Goal: Use online tool/utility: Use online tool/utility

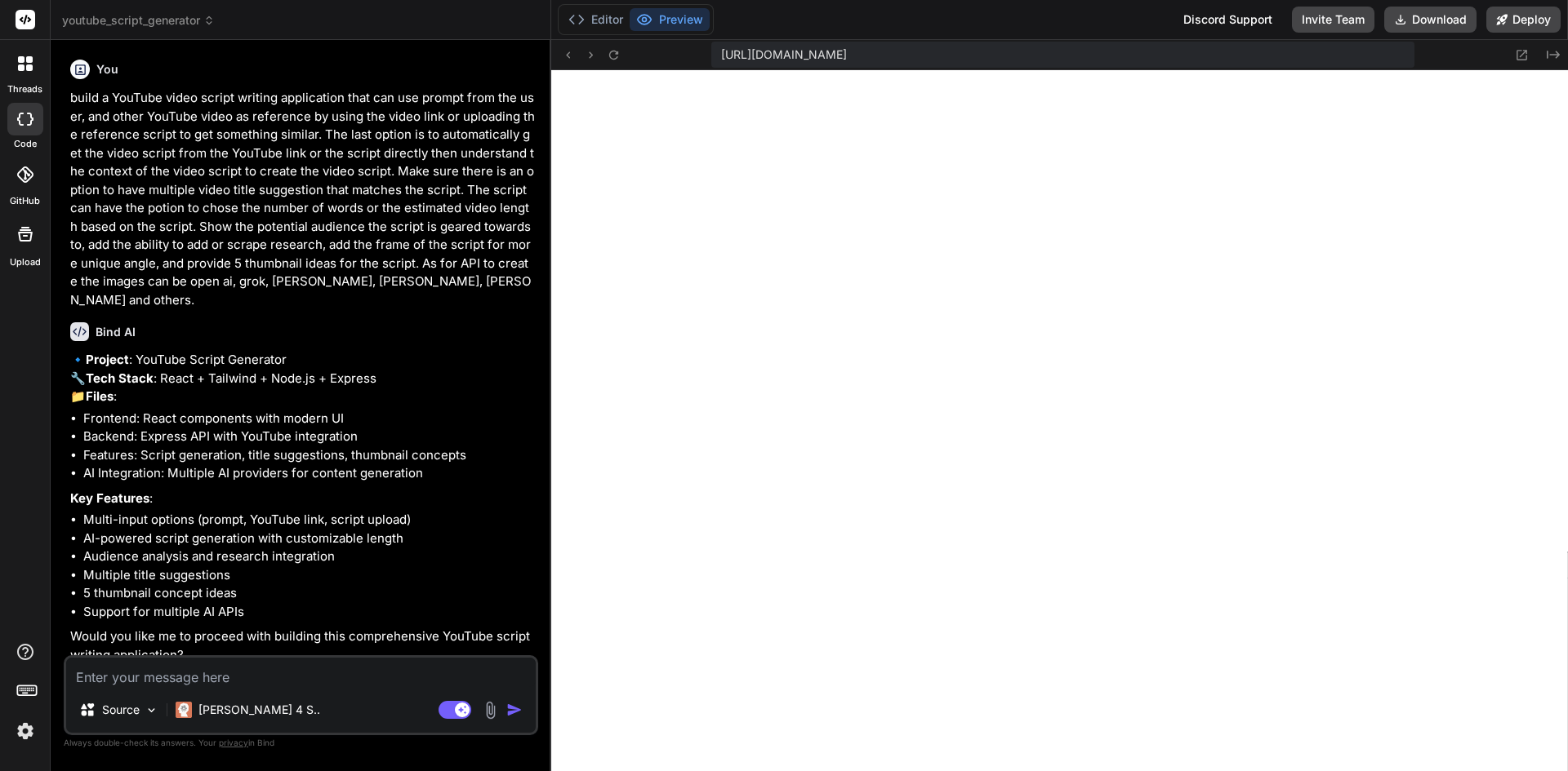
scroll to position [667, 0]
click at [602, 18] on button "Editor" at bounding box center [596, 20] width 68 height 23
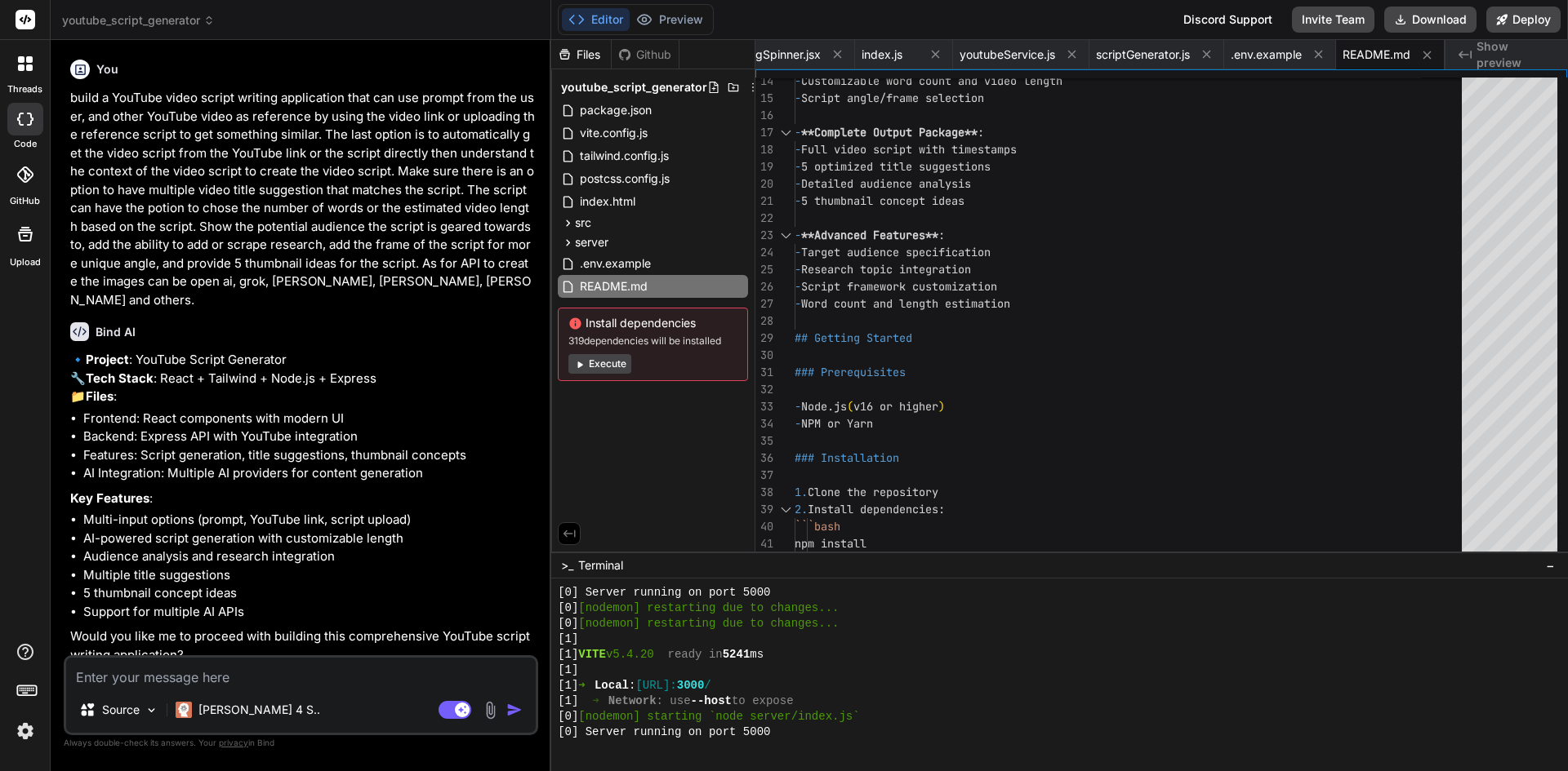
click at [609, 357] on button "Execute" at bounding box center [599, 363] width 63 height 20
type textarea "x"
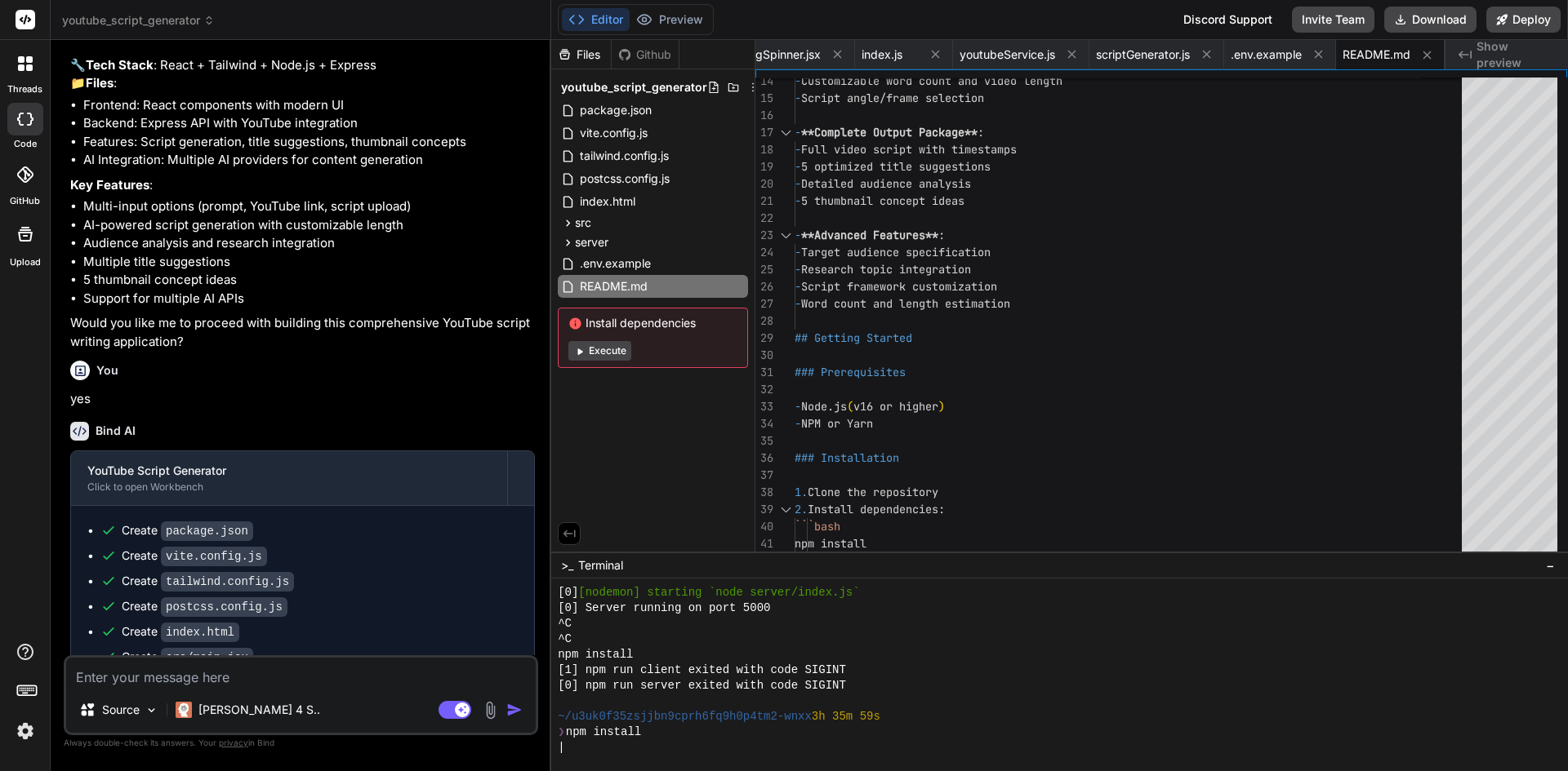
scroll to position [327, 0]
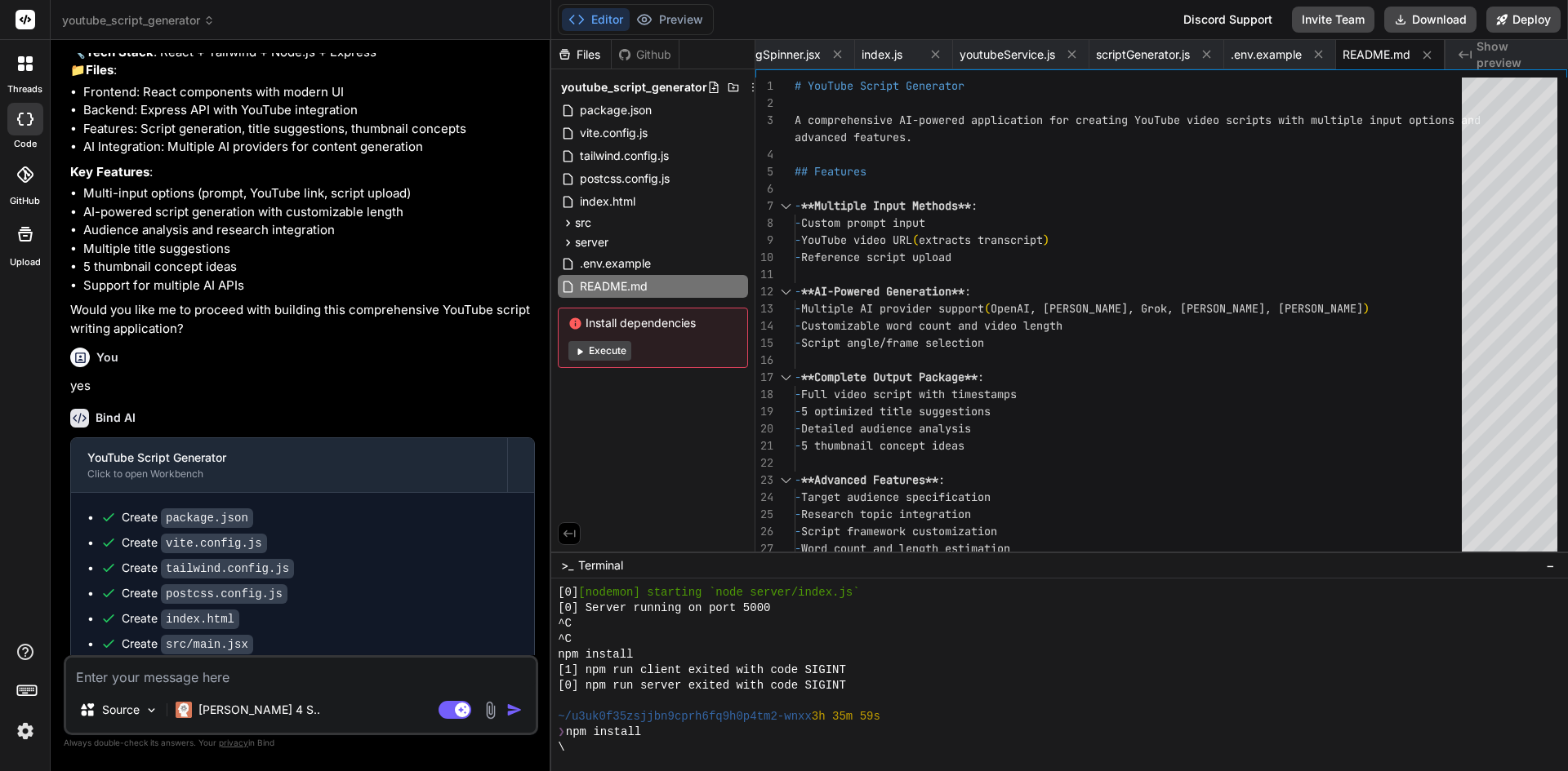
click at [1508, 58] on span "Show preview" at bounding box center [1514, 54] width 78 height 33
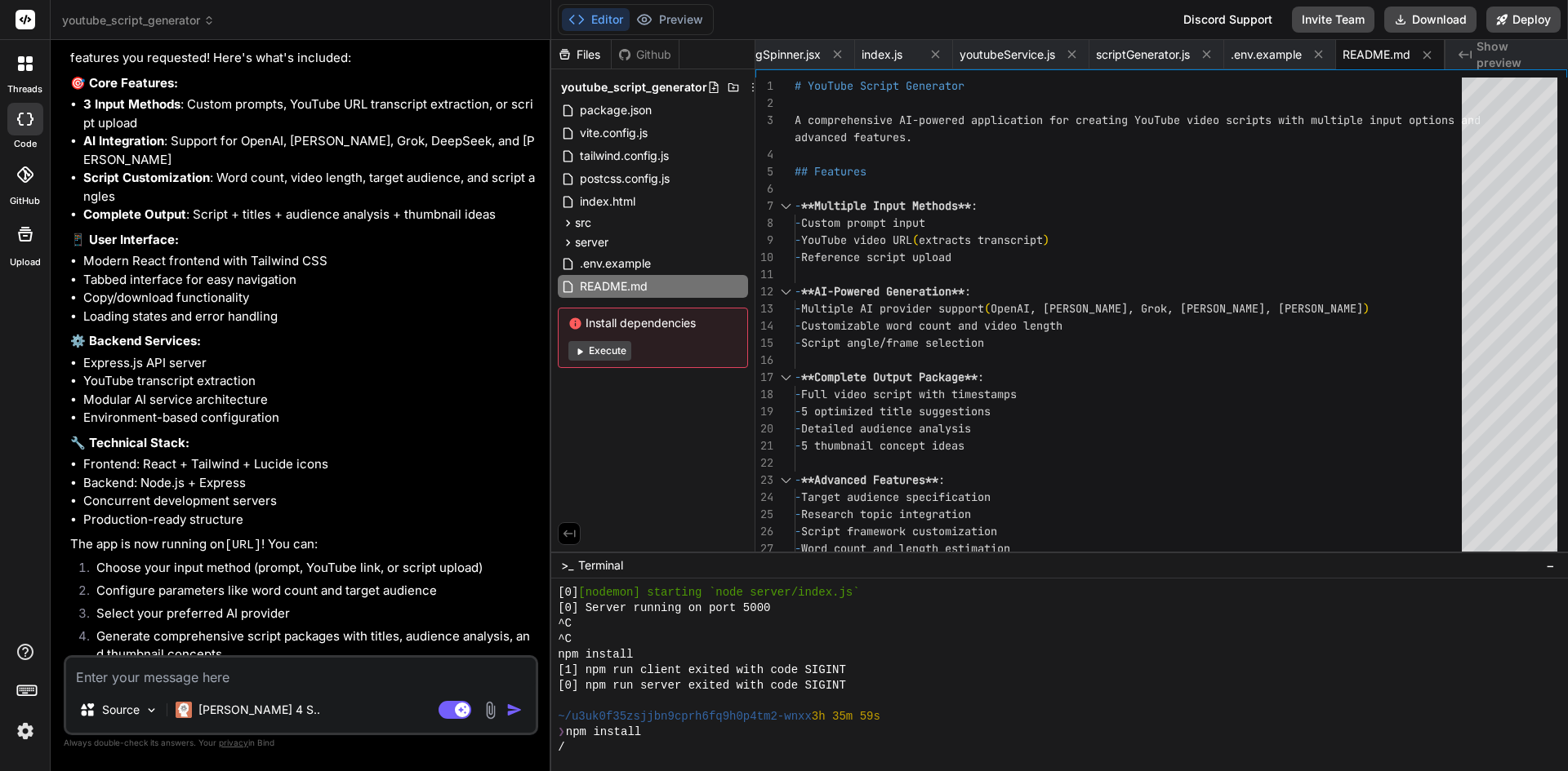
scroll to position [1426, 0]
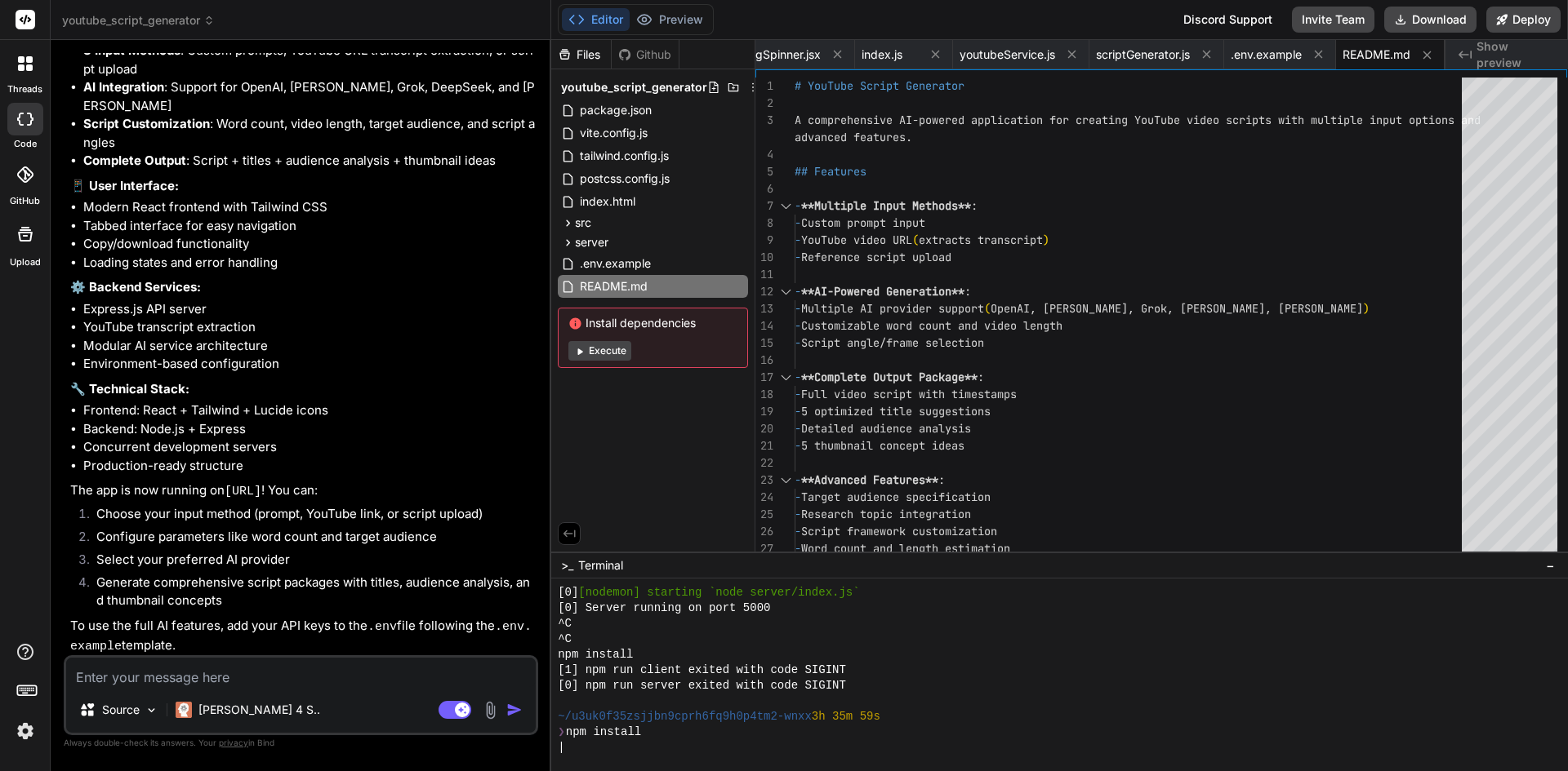
click at [193, 23] on span "youtube_script_generator" at bounding box center [138, 20] width 153 height 16
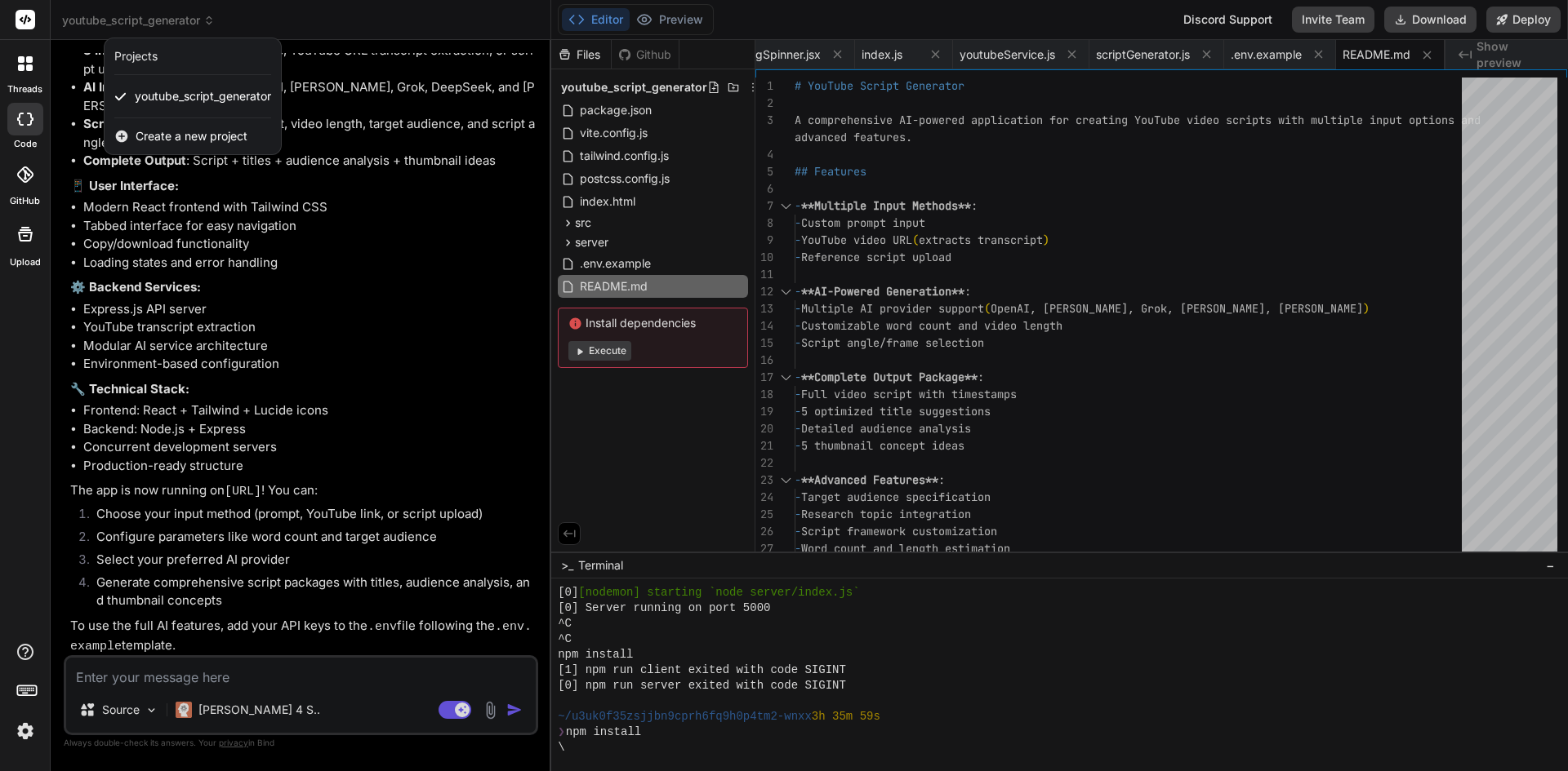
click at [193, 23] on div at bounding box center [784, 385] width 1568 height 771
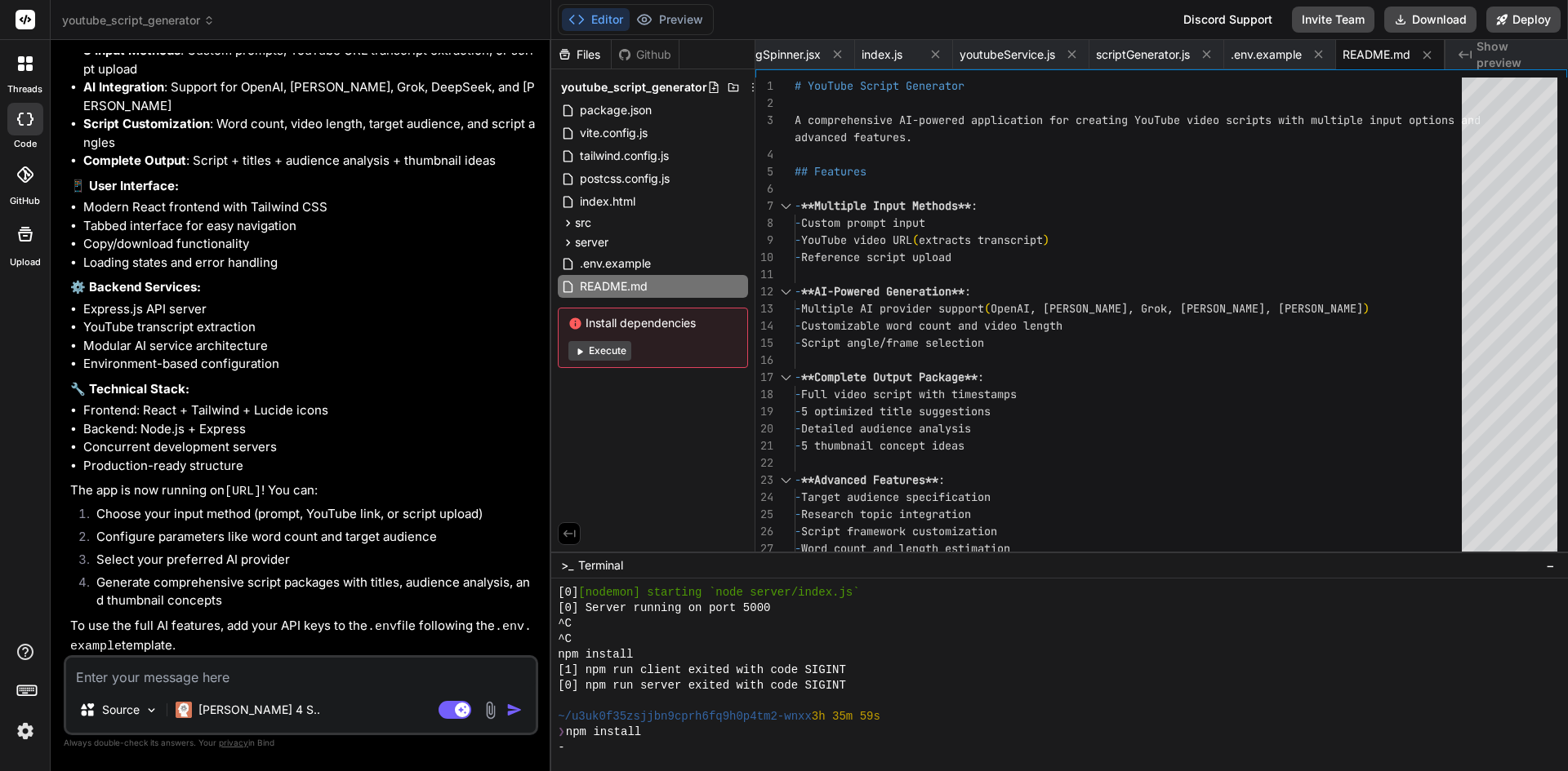
click at [649, 56] on div "Github" at bounding box center [644, 54] width 67 height 16
click at [1497, 57] on span "Show preview" at bounding box center [1514, 54] width 78 height 33
click at [1126, 56] on span "scriptGenerator.js" at bounding box center [1142, 54] width 94 height 16
type textarea "} */"
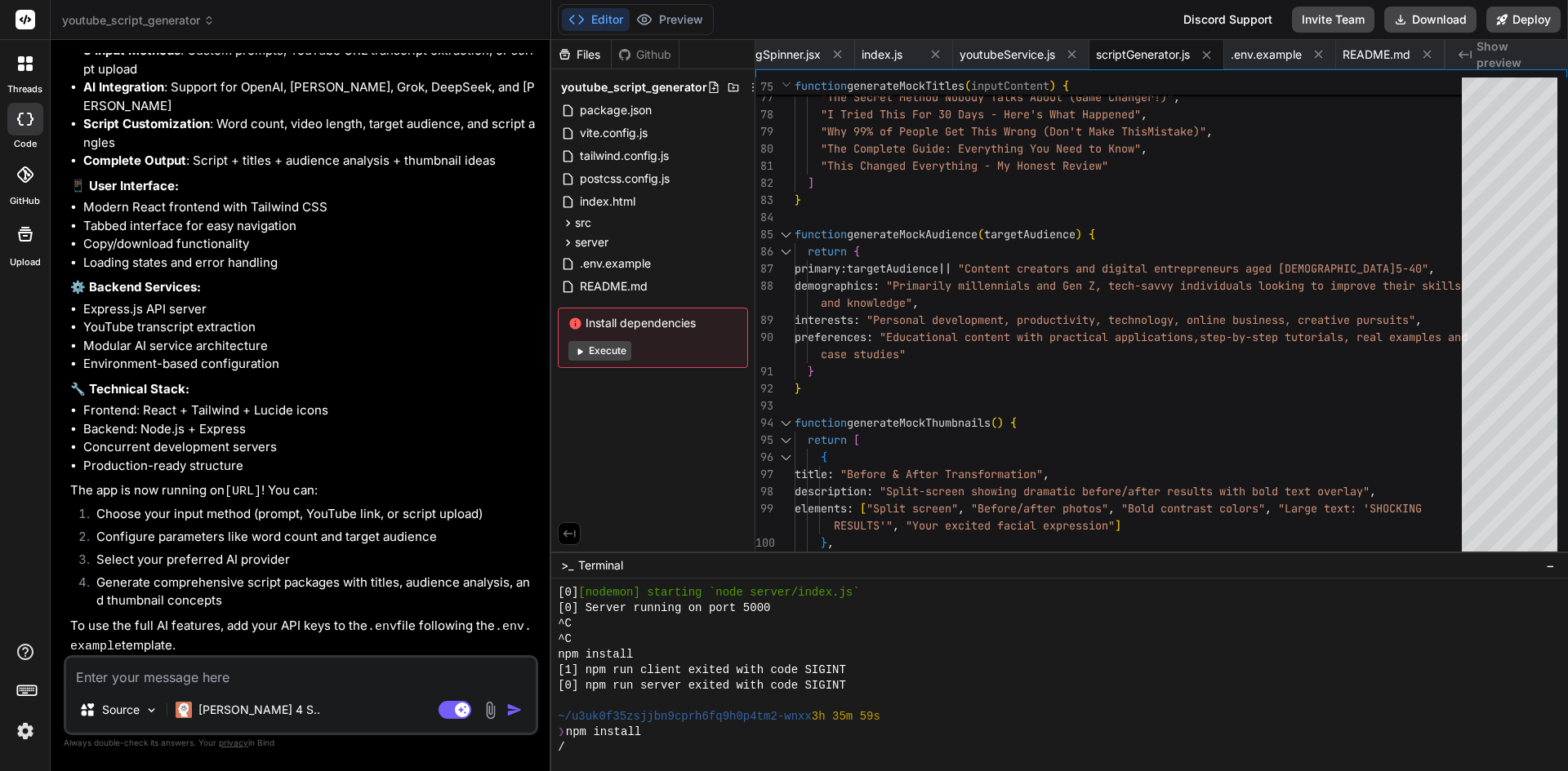
type textarea "x"
click at [677, 8] on div "Editor Preview Disabled until preview for your project is generated" at bounding box center [636, 19] width 156 height 31
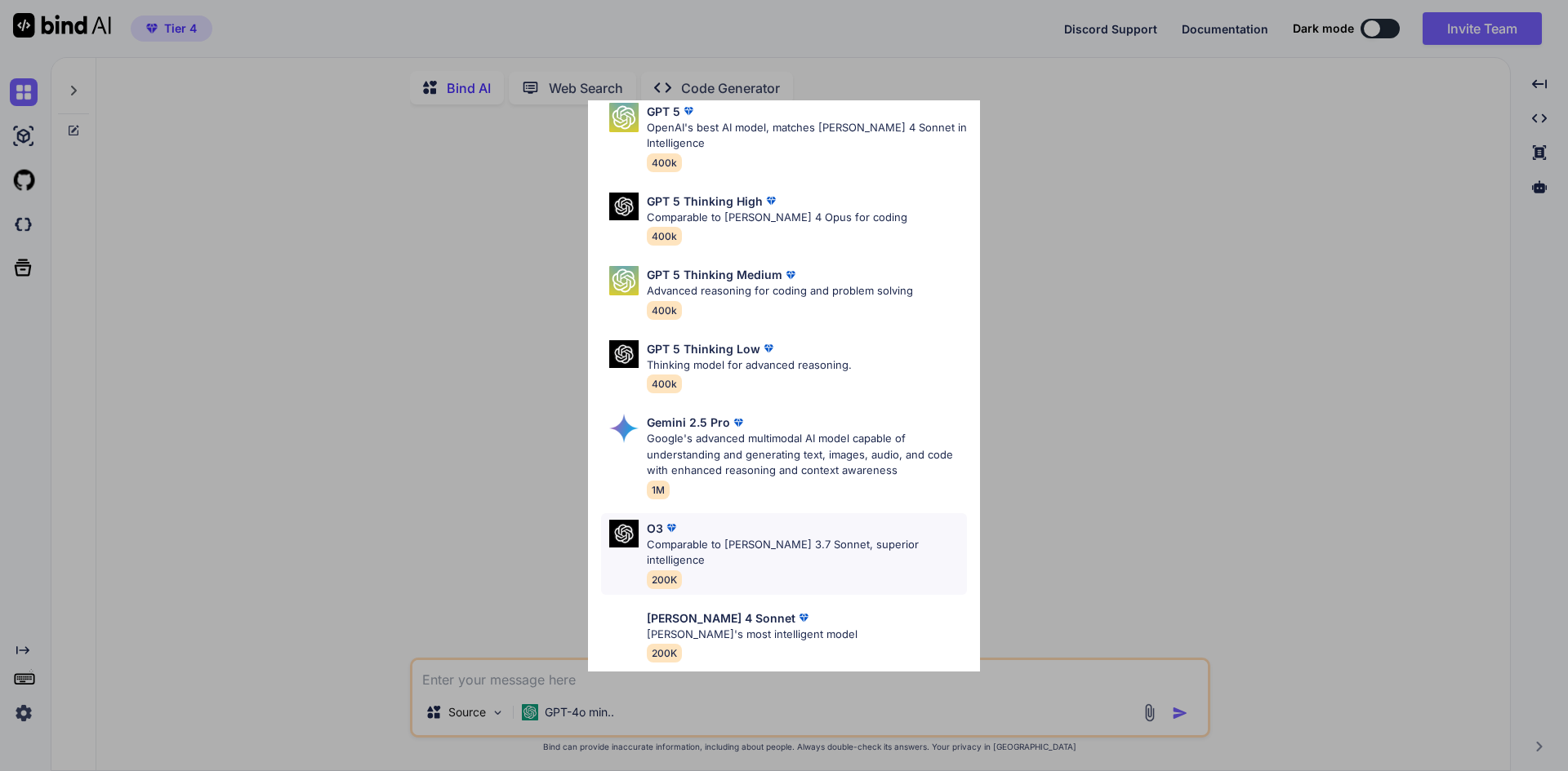
scroll to position [132, 0]
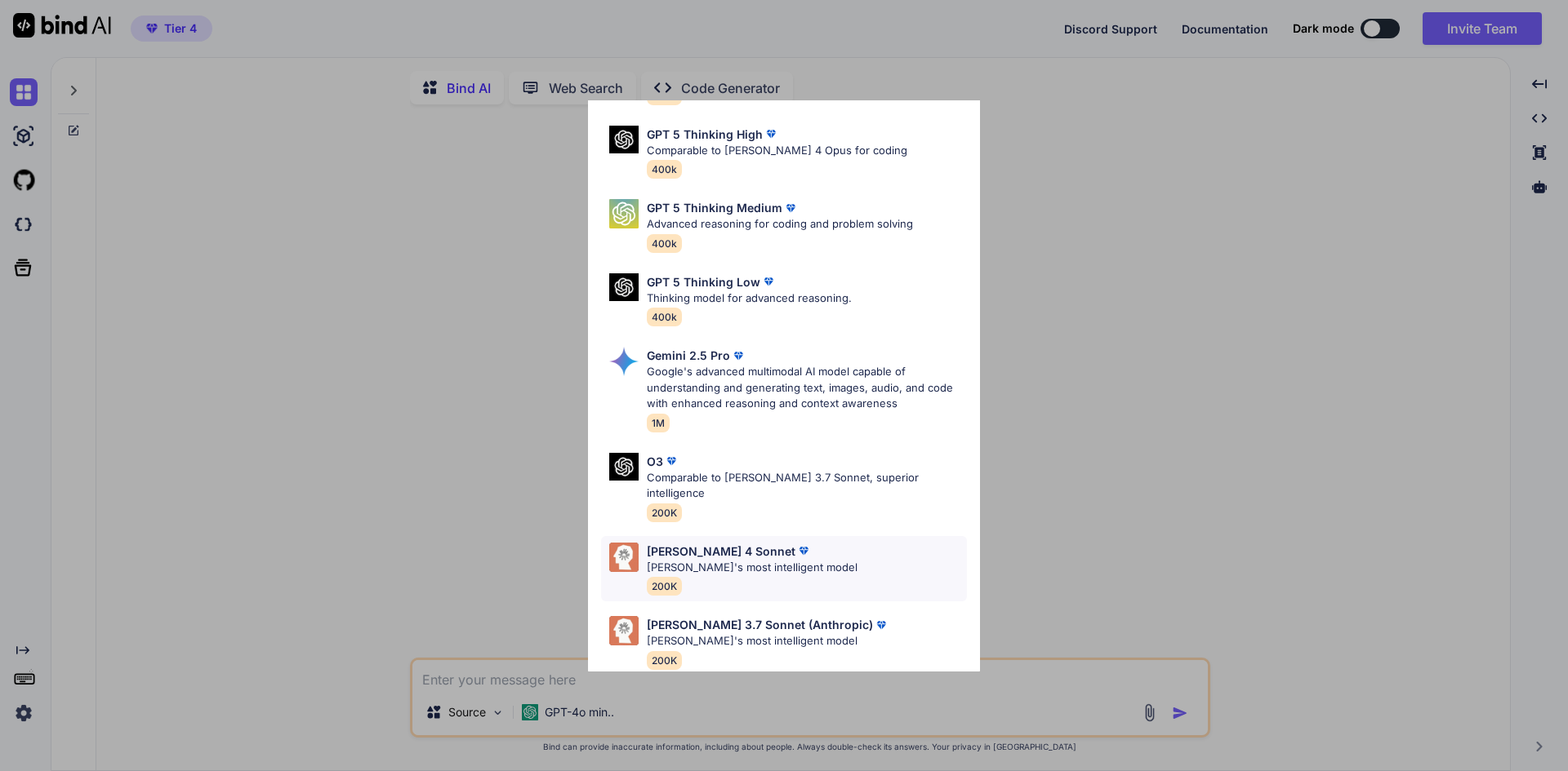
click at [820, 552] on div "Claude 4 Sonnet Claude's most intelligent model 200K" at bounding box center [784, 569] width 365 height 66
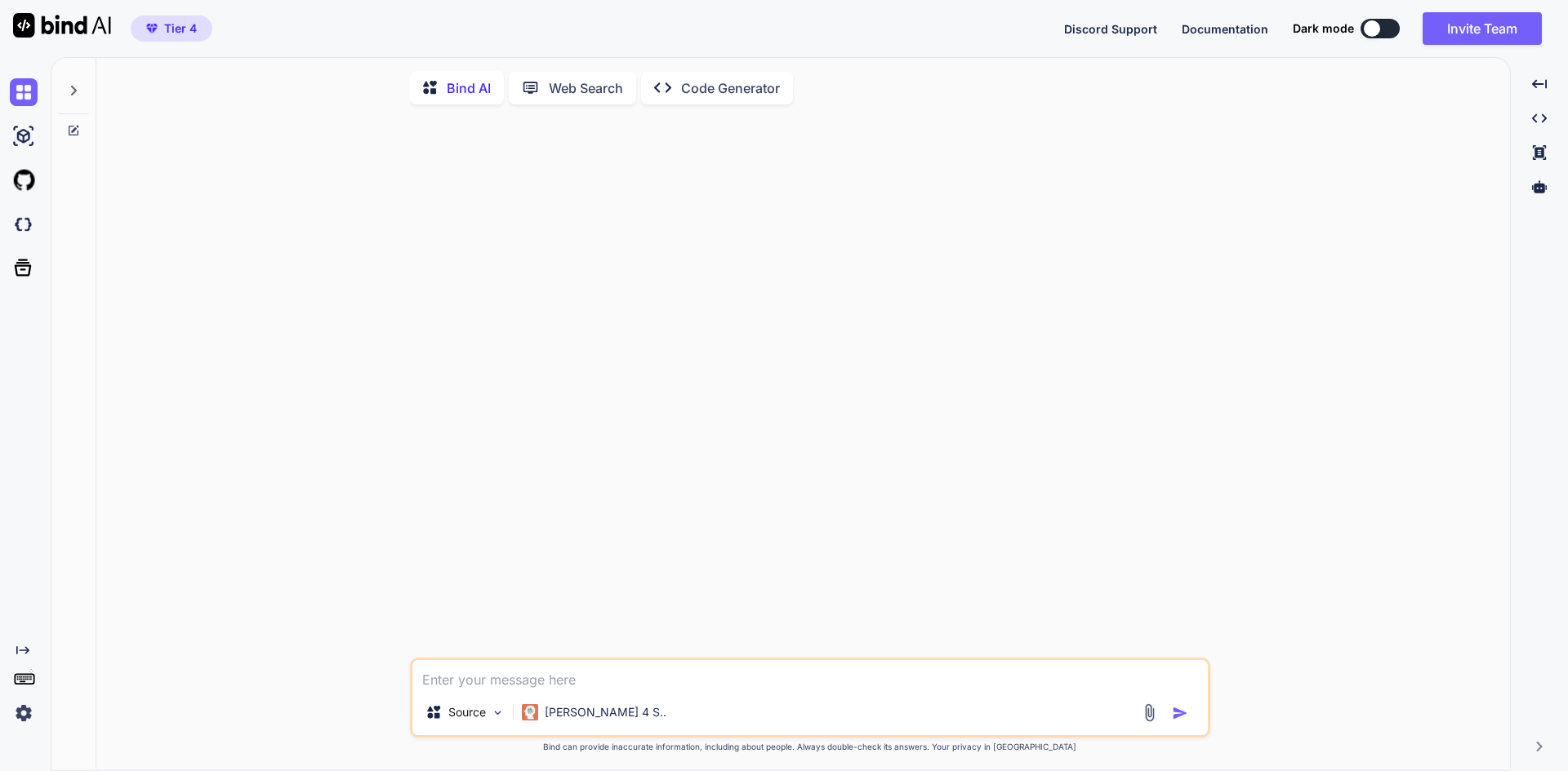
click at [559, 686] on textarea at bounding box center [810, 674] width 796 height 29
click at [488, 714] on div "Source" at bounding box center [465, 712] width 92 height 33
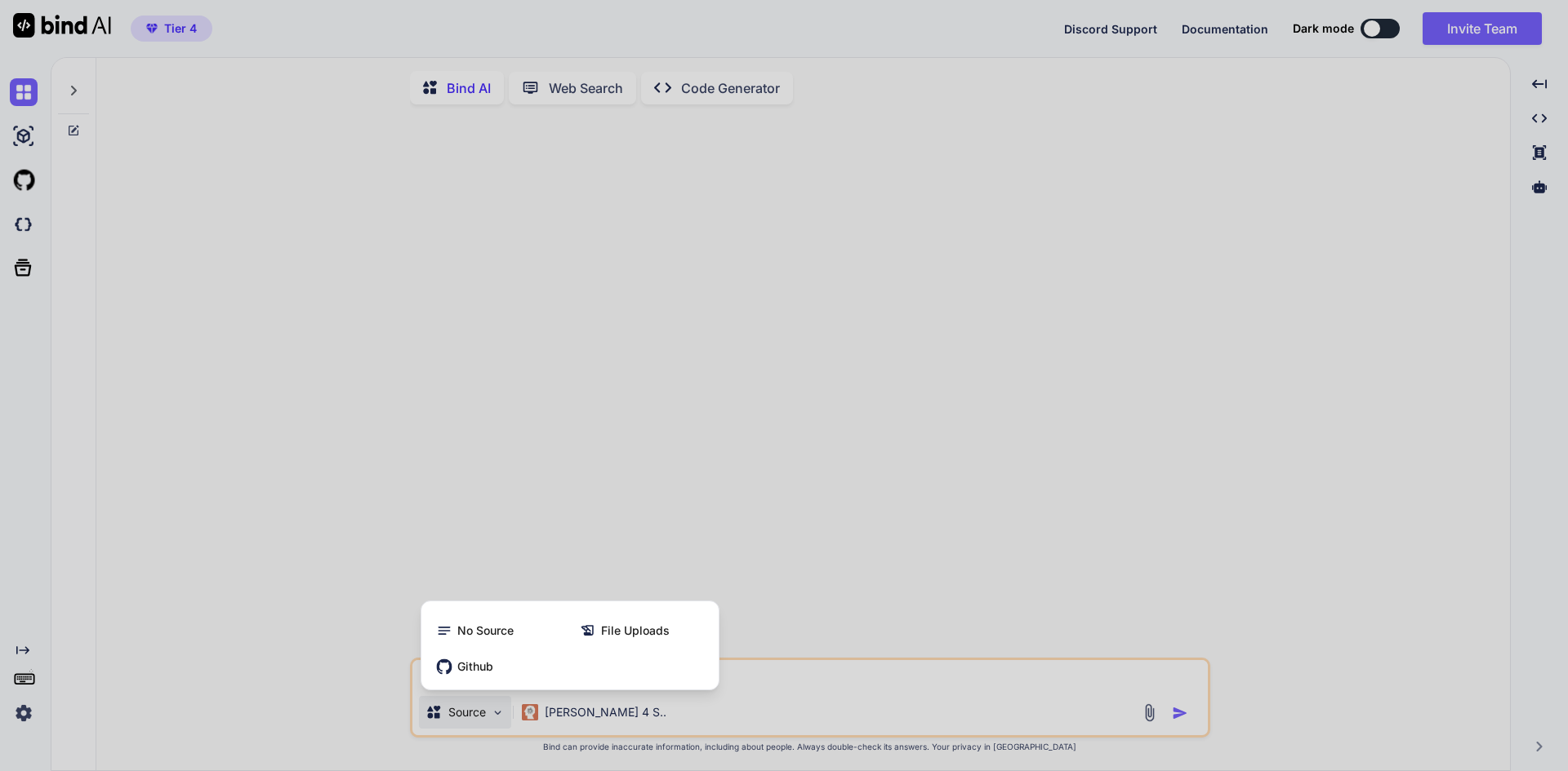
click at [328, 676] on div at bounding box center [784, 385] width 1568 height 771
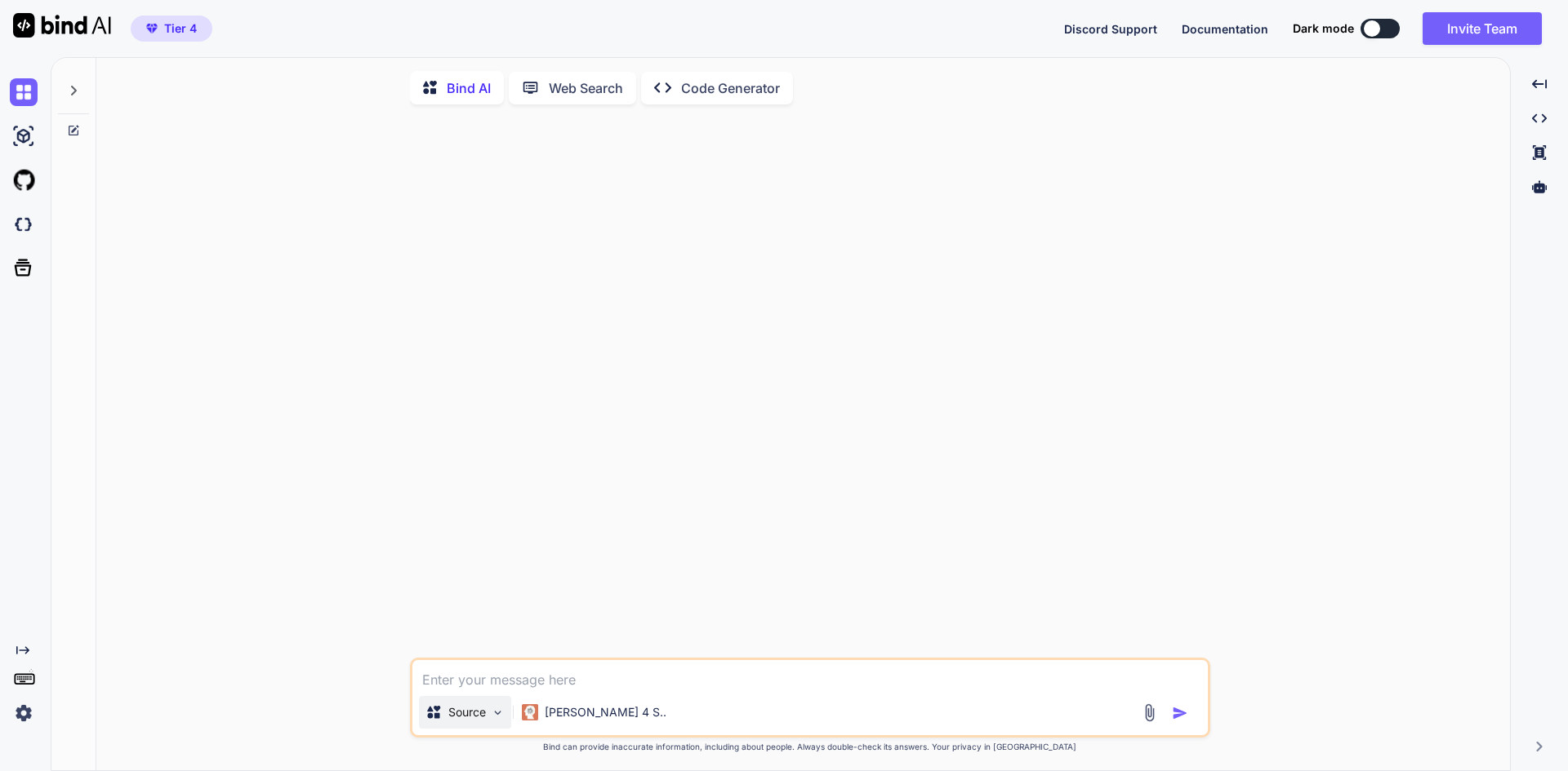
click at [500, 718] on img at bounding box center [497, 713] width 14 height 14
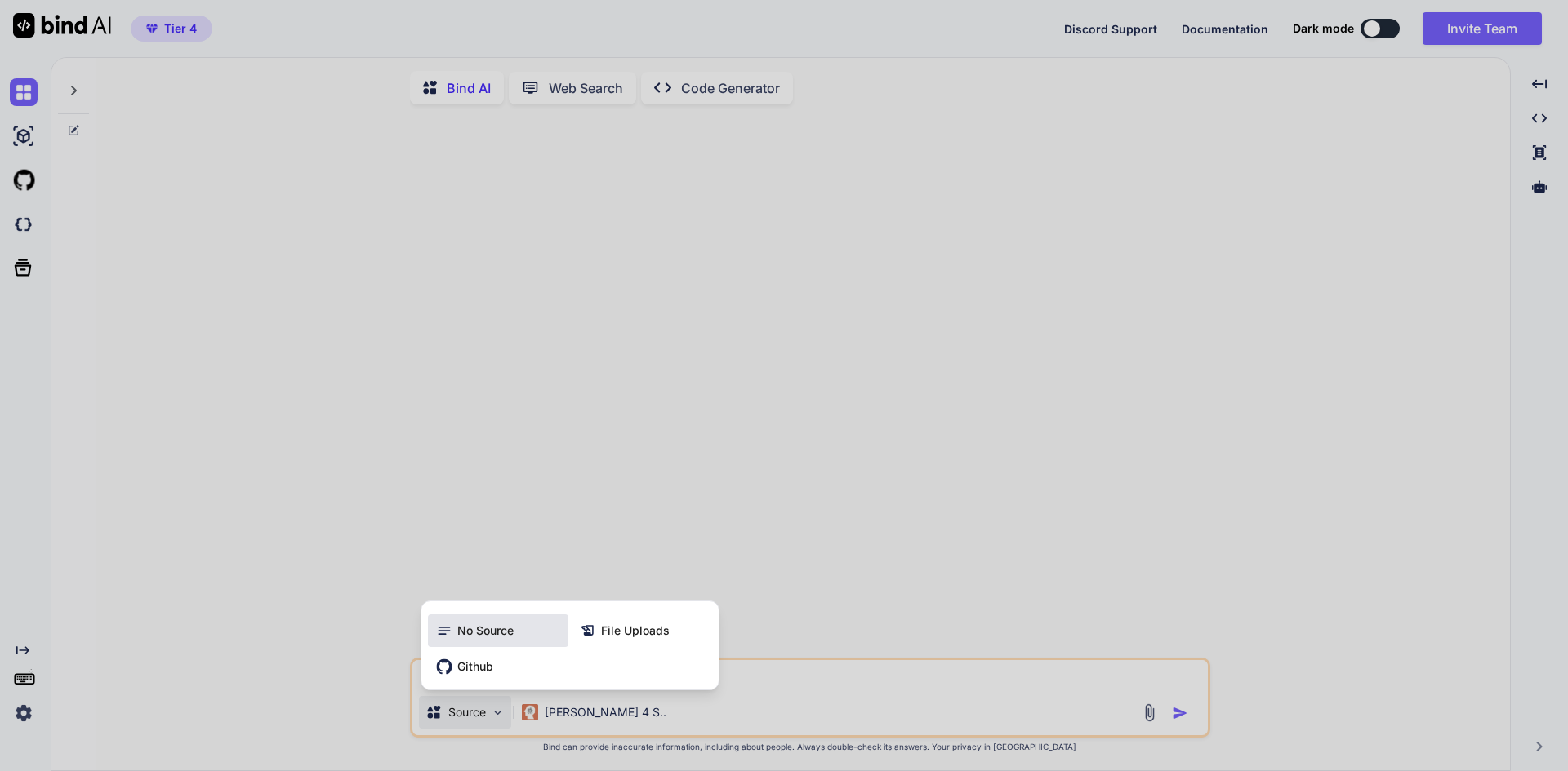
click at [498, 640] on span "No Source" at bounding box center [486, 630] width 56 height 16
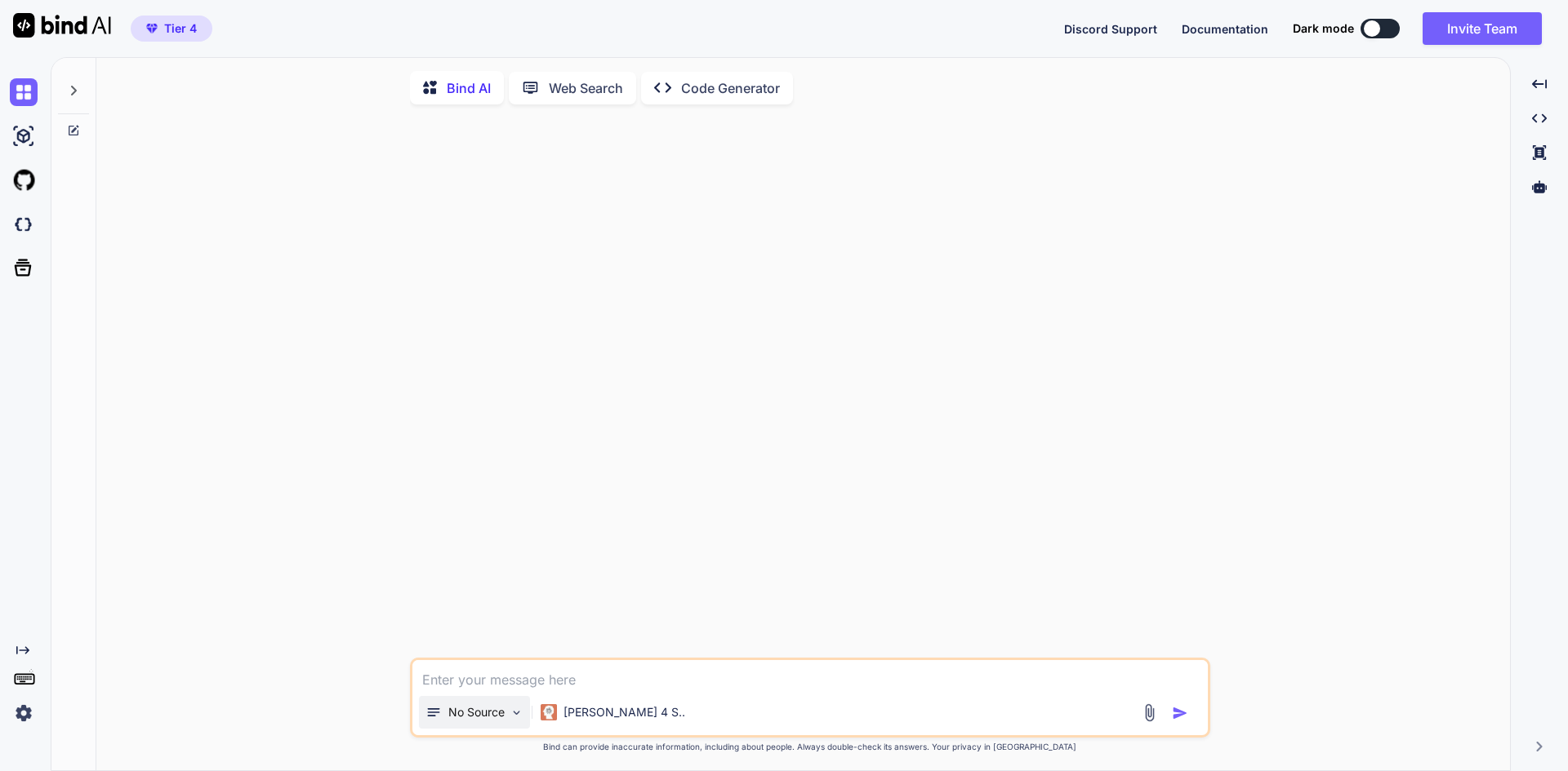
click at [477, 709] on p "No Source" at bounding box center [476, 712] width 56 height 16
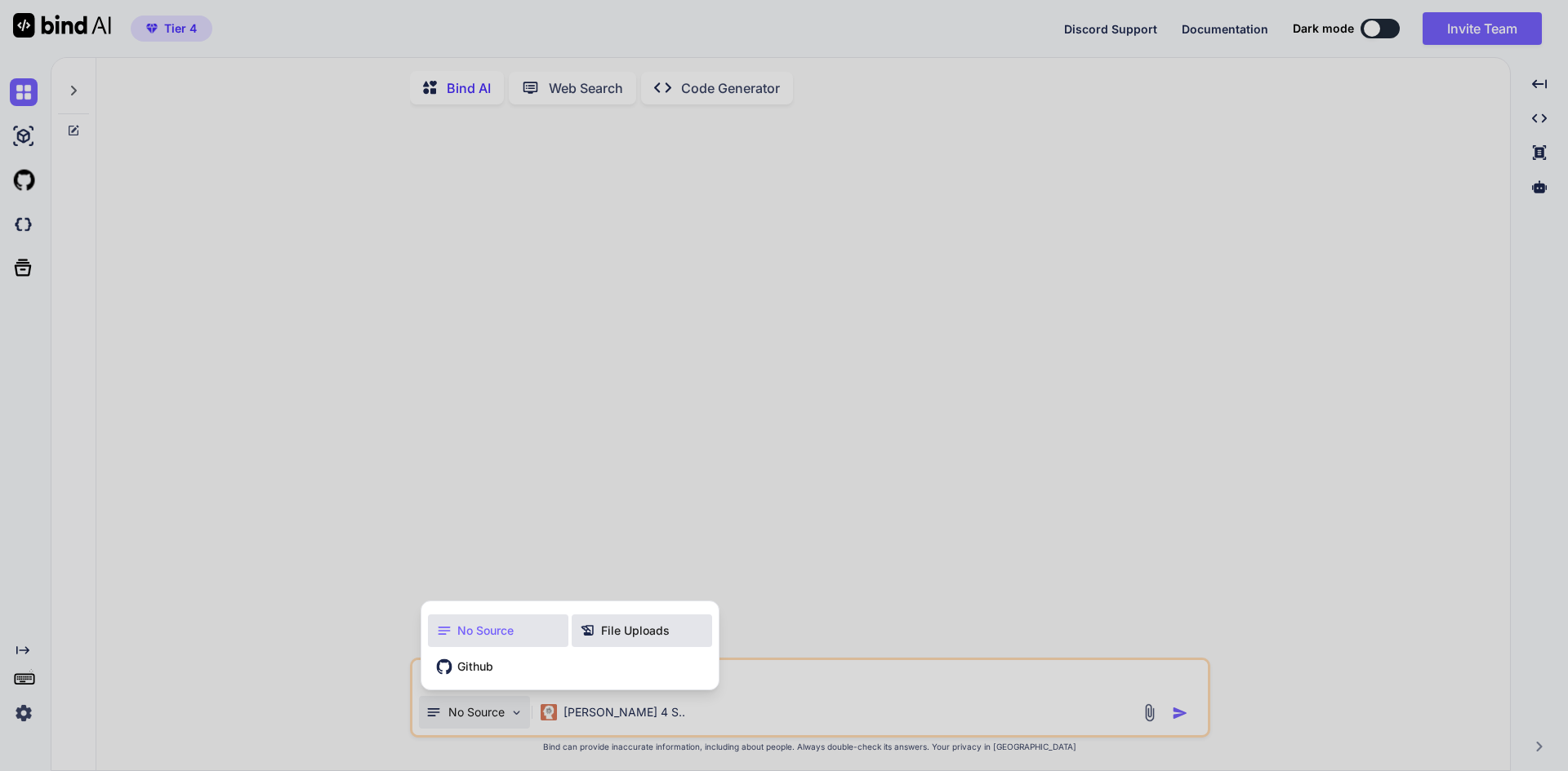
click at [615, 640] on span "File Uploads" at bounding box center [635, 630] width 69 height 16
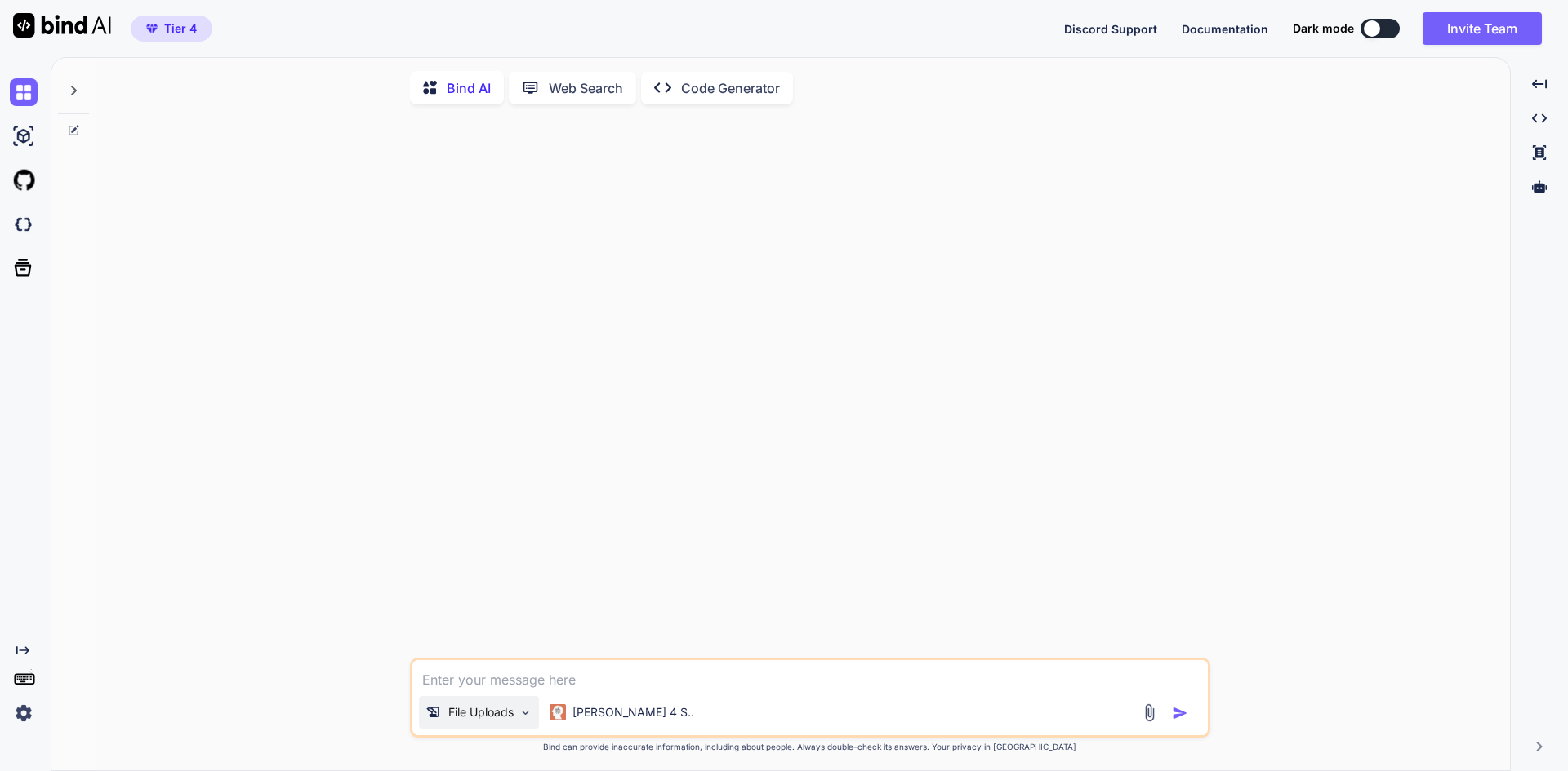
click at [499, 719] on p "File Uploads" at bounding box center [481, 712] width 66 height 16
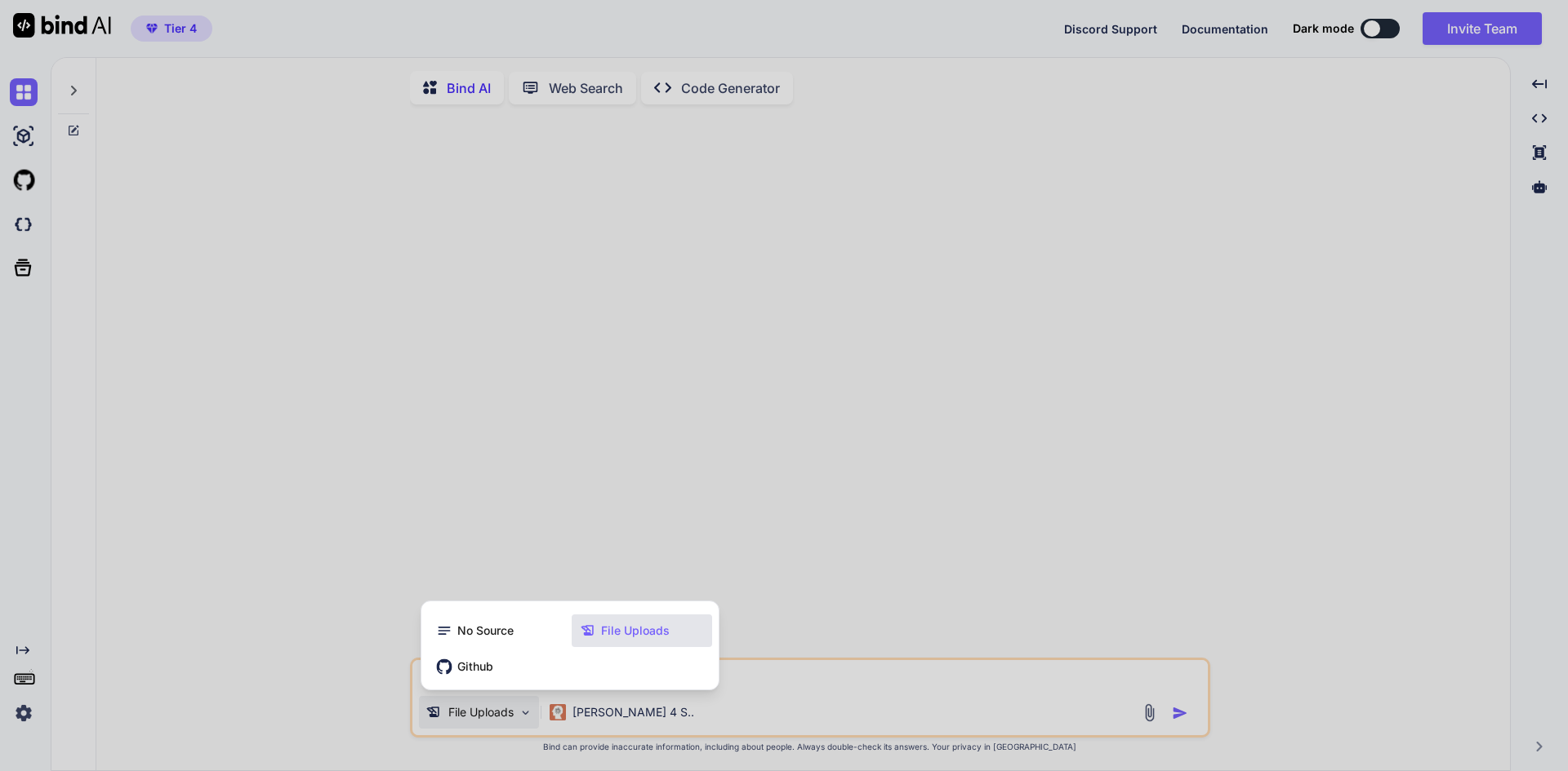
click at [464, 671] on span "Github" at bounding box center [475, 666] width 36 height 16
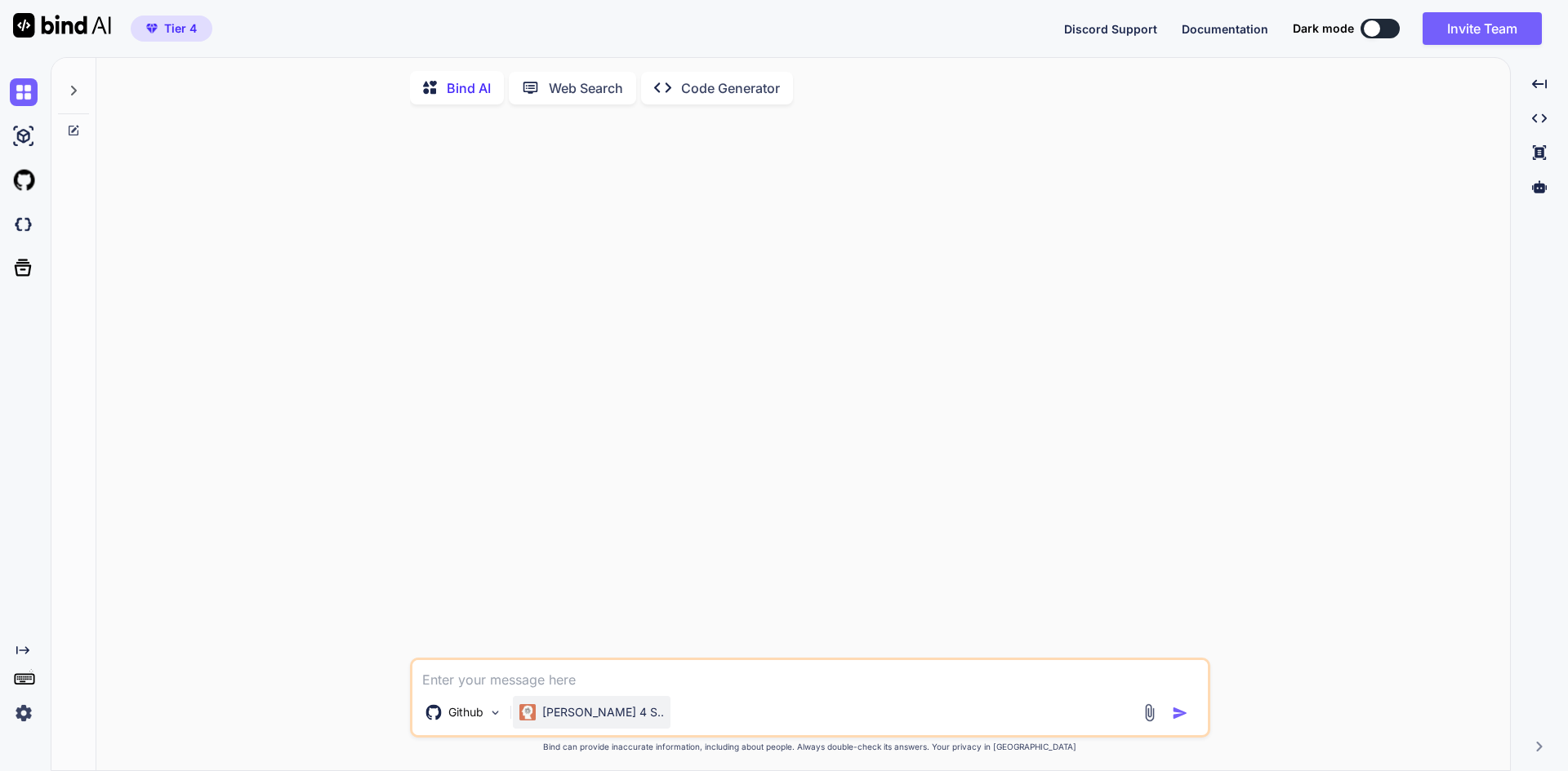
click at [538, 715] on div "[PERSON_NAME] 4 S.." at bounding box center [592, 712] width 145 height 16
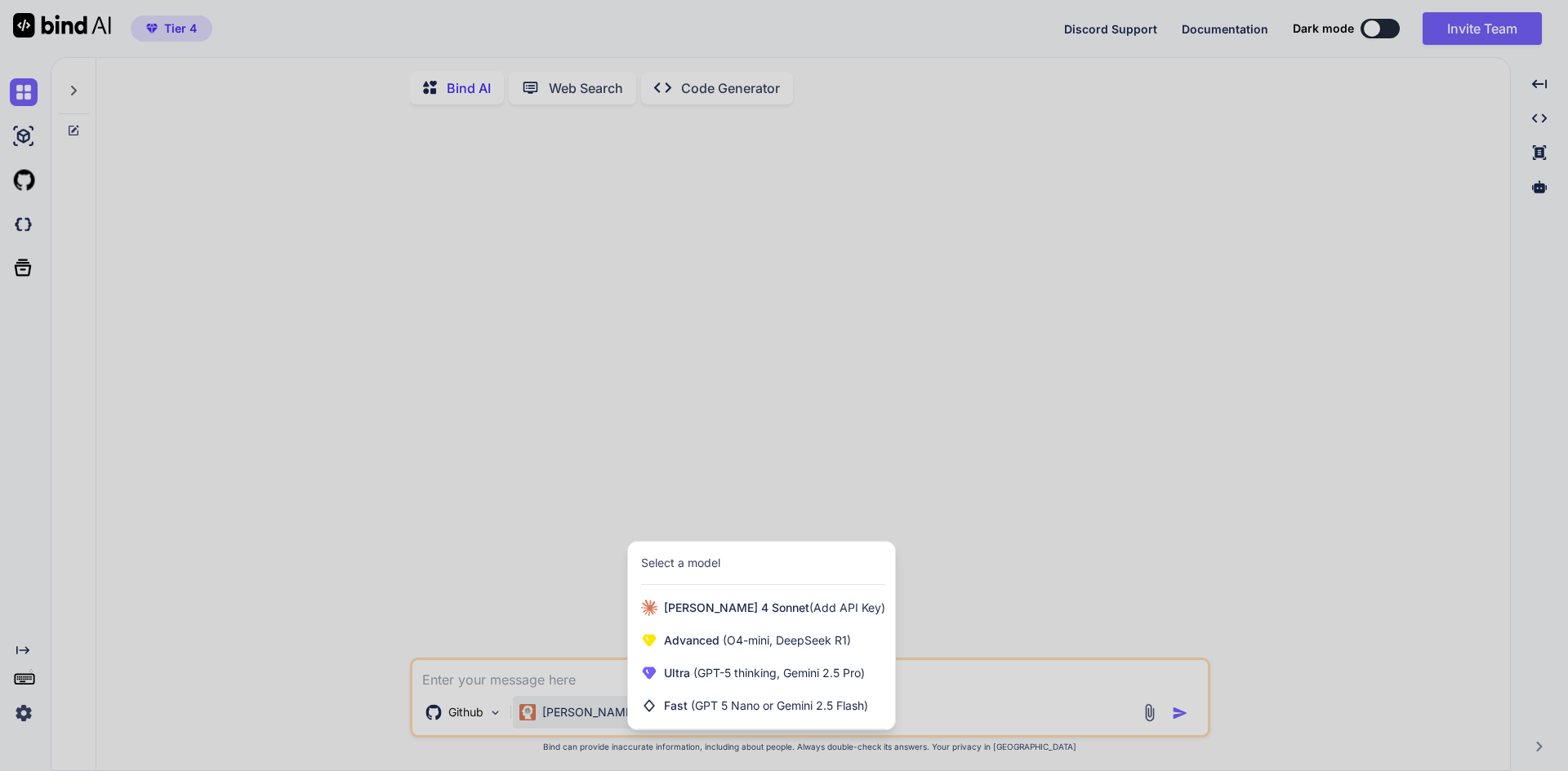
click at [427, 454] on div at bounding box center [784, 385] width 1568 height 771
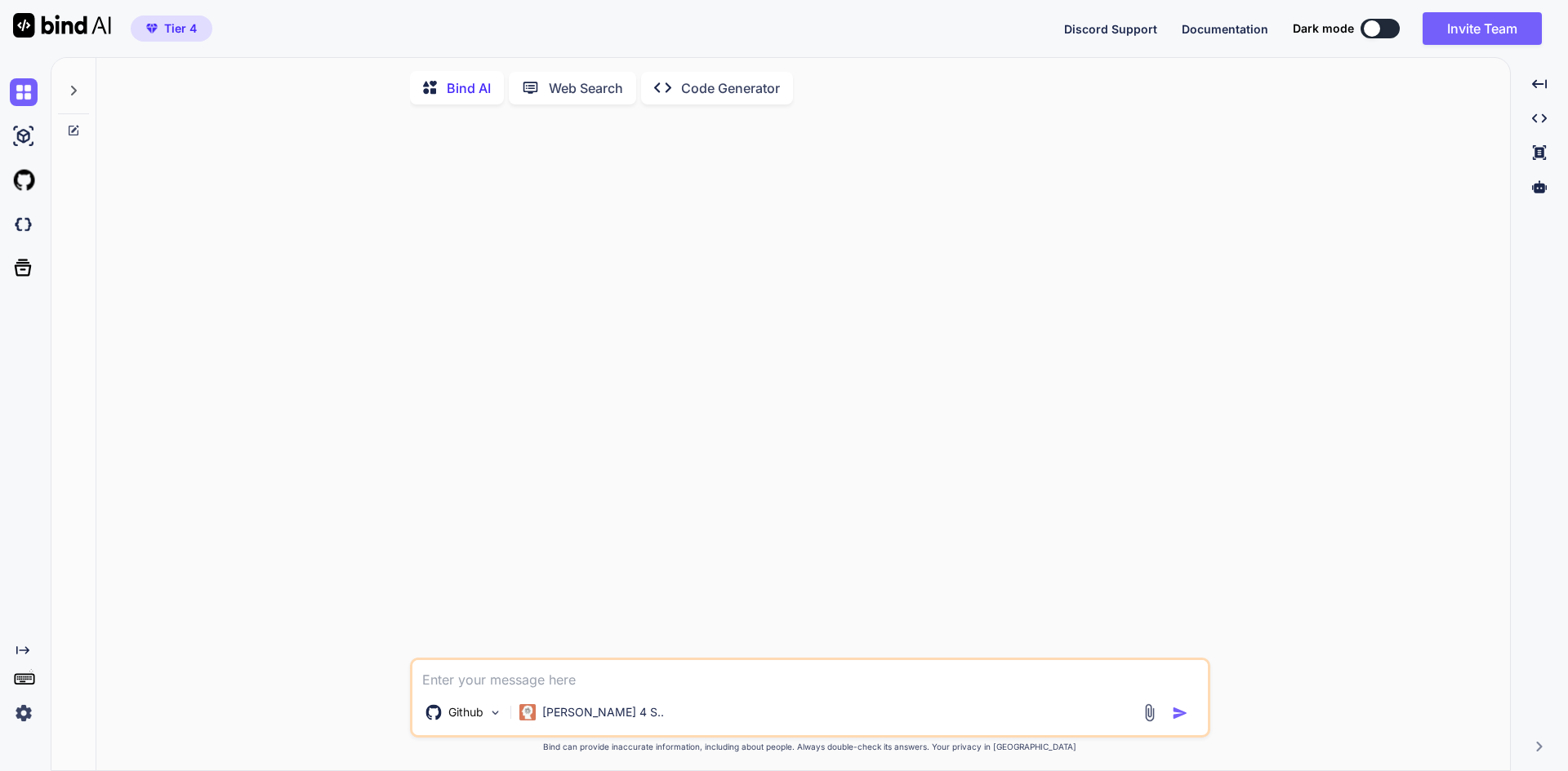
type textarea "x"
click at [494, 717] on img at bounding box center [495, 713] width 14 height 14
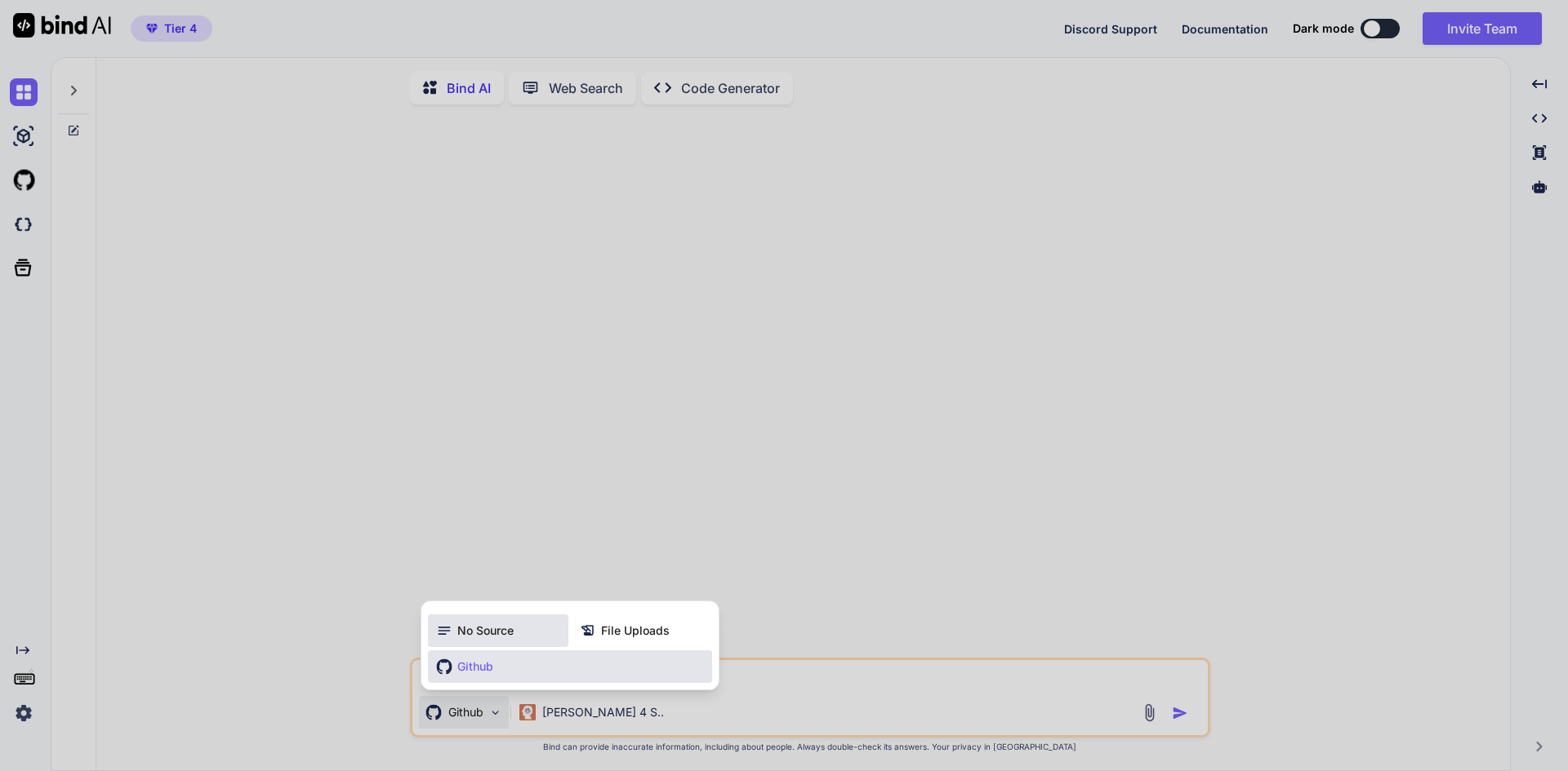
click at [478, 644] on div "No Source" at bounding box center [497, 630] width 140 height 33
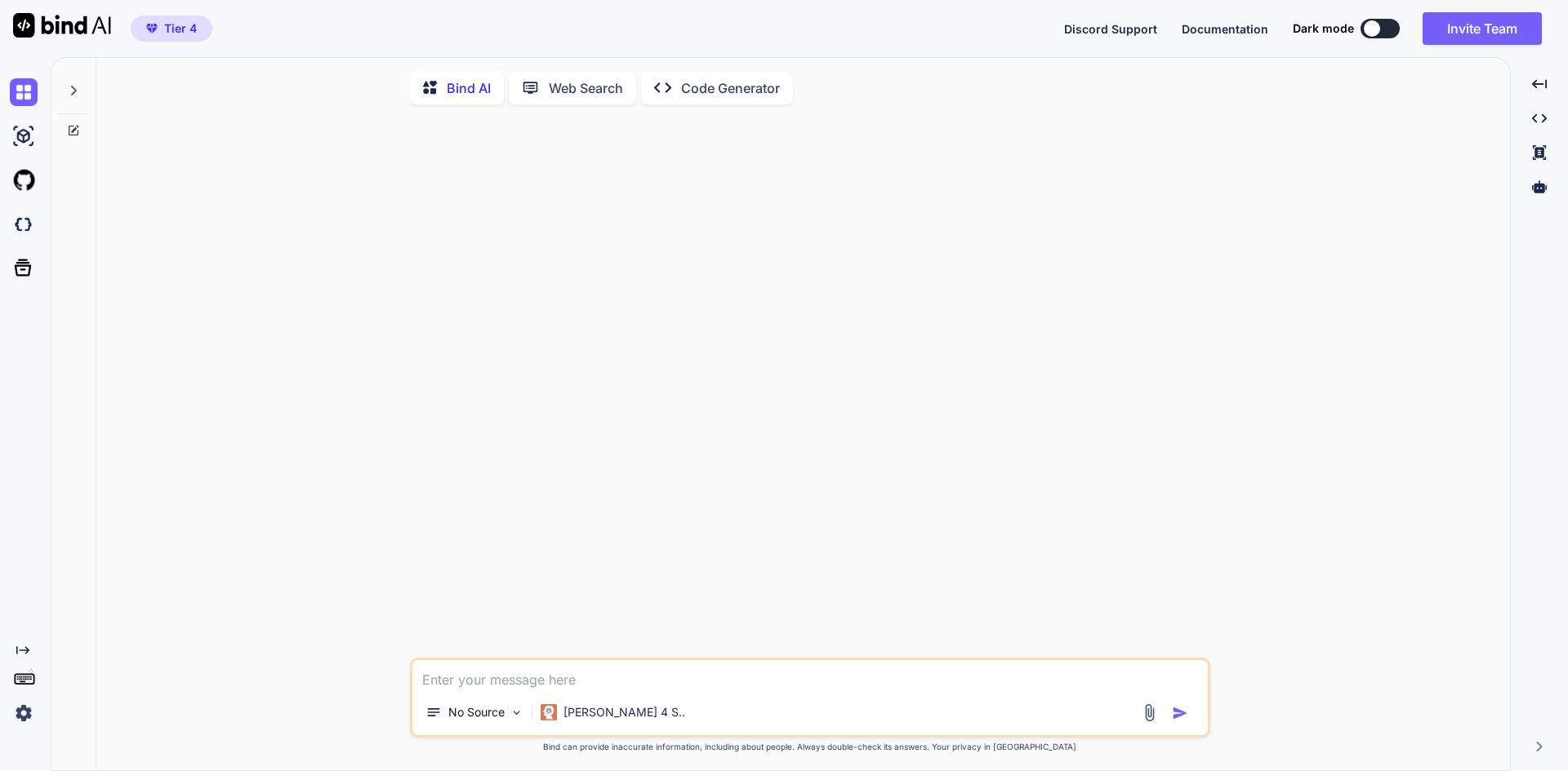
click at [469, 95] on p "Bind AI" at bounding box center [468, 87] width 44 height 20
click at [566, 88] on p "Web Search" at bounding box center [585, 87] width 74 height 20
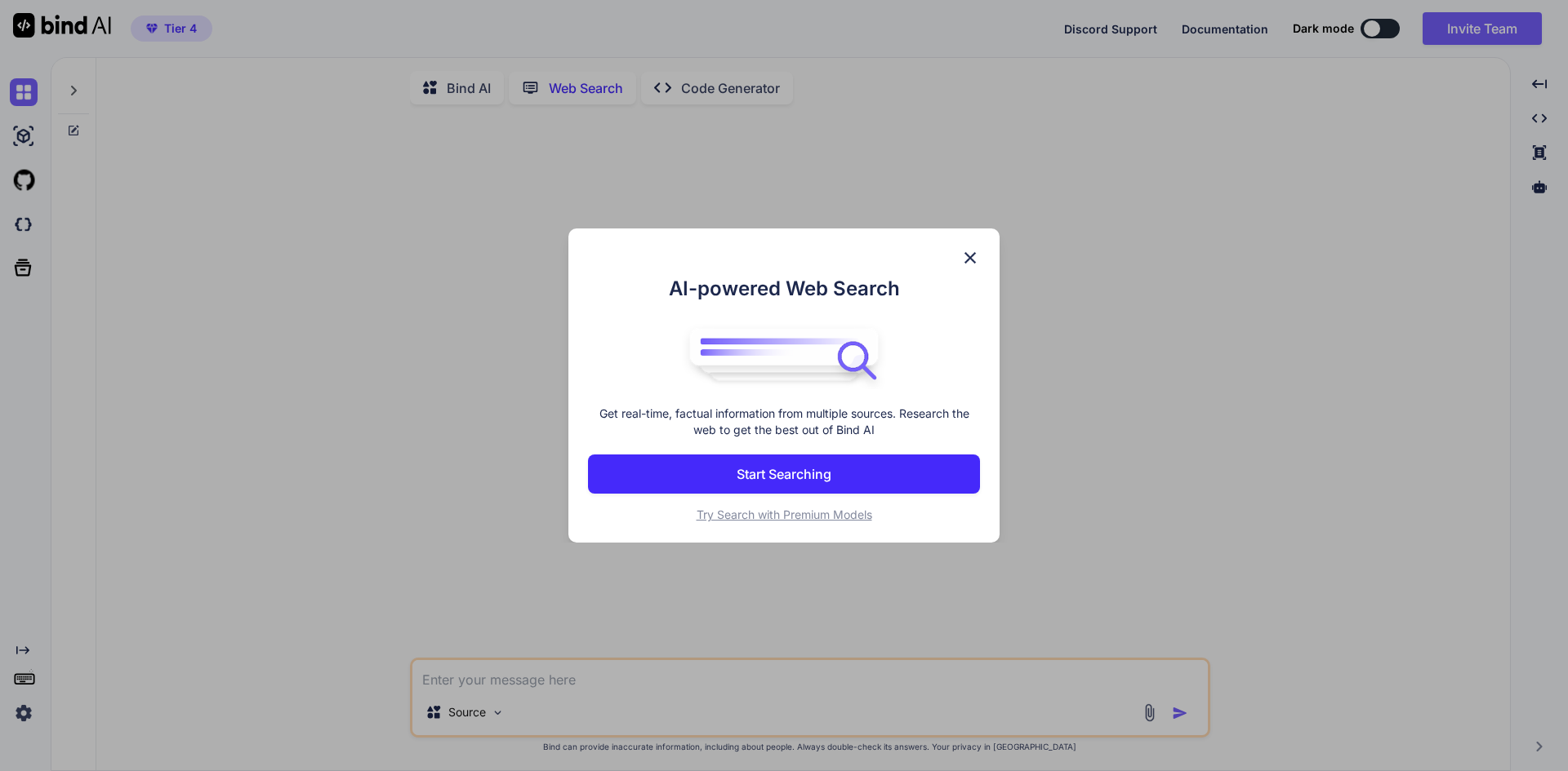
scroll to position [7, 0]
click at [859, 515] on span "Try Search with Premium Models" at bounding box center [784, 515] width 176 height 14
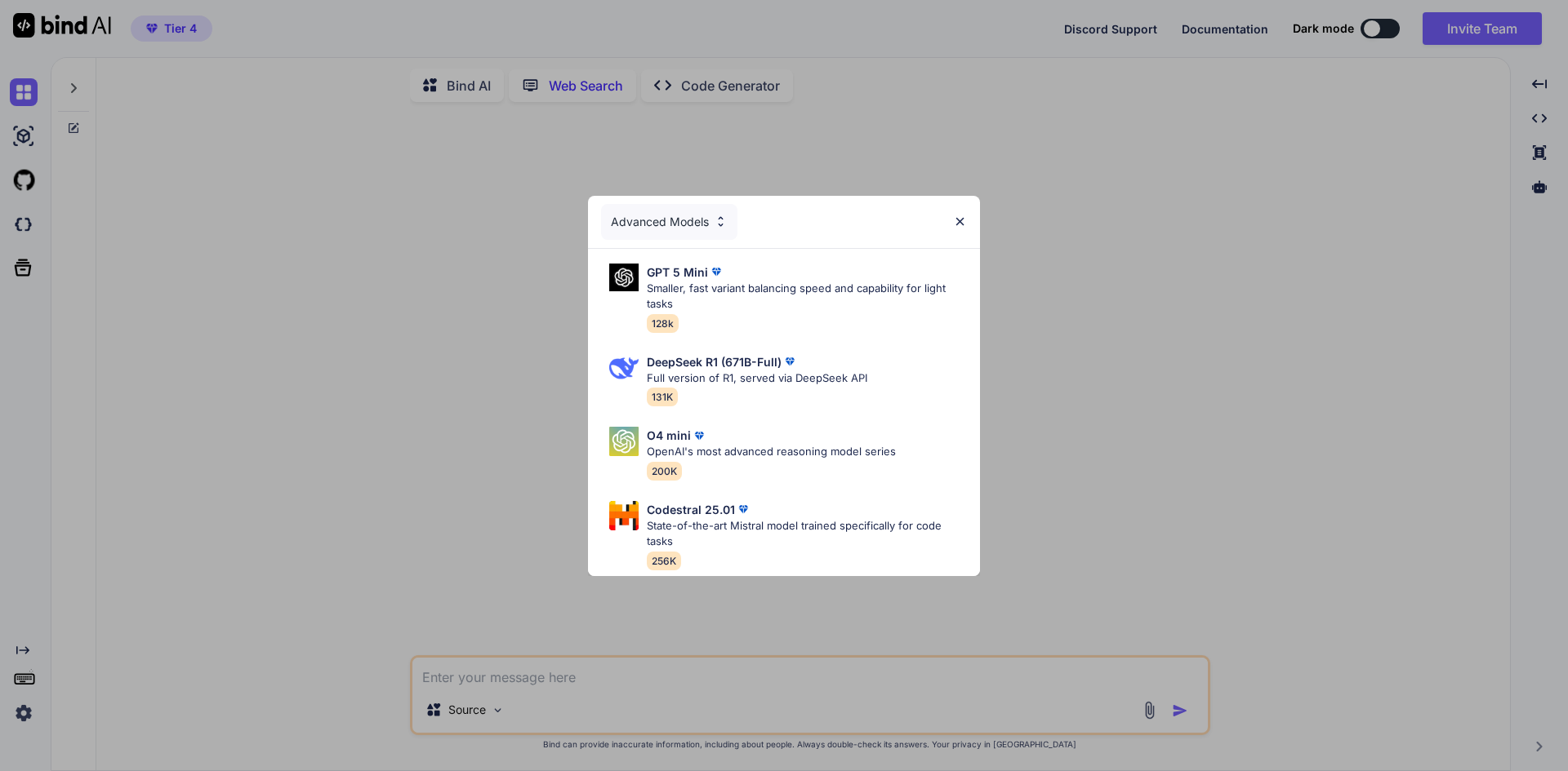
click at [962, 215] on img at bounding box center [959, 222] width 14 height 14
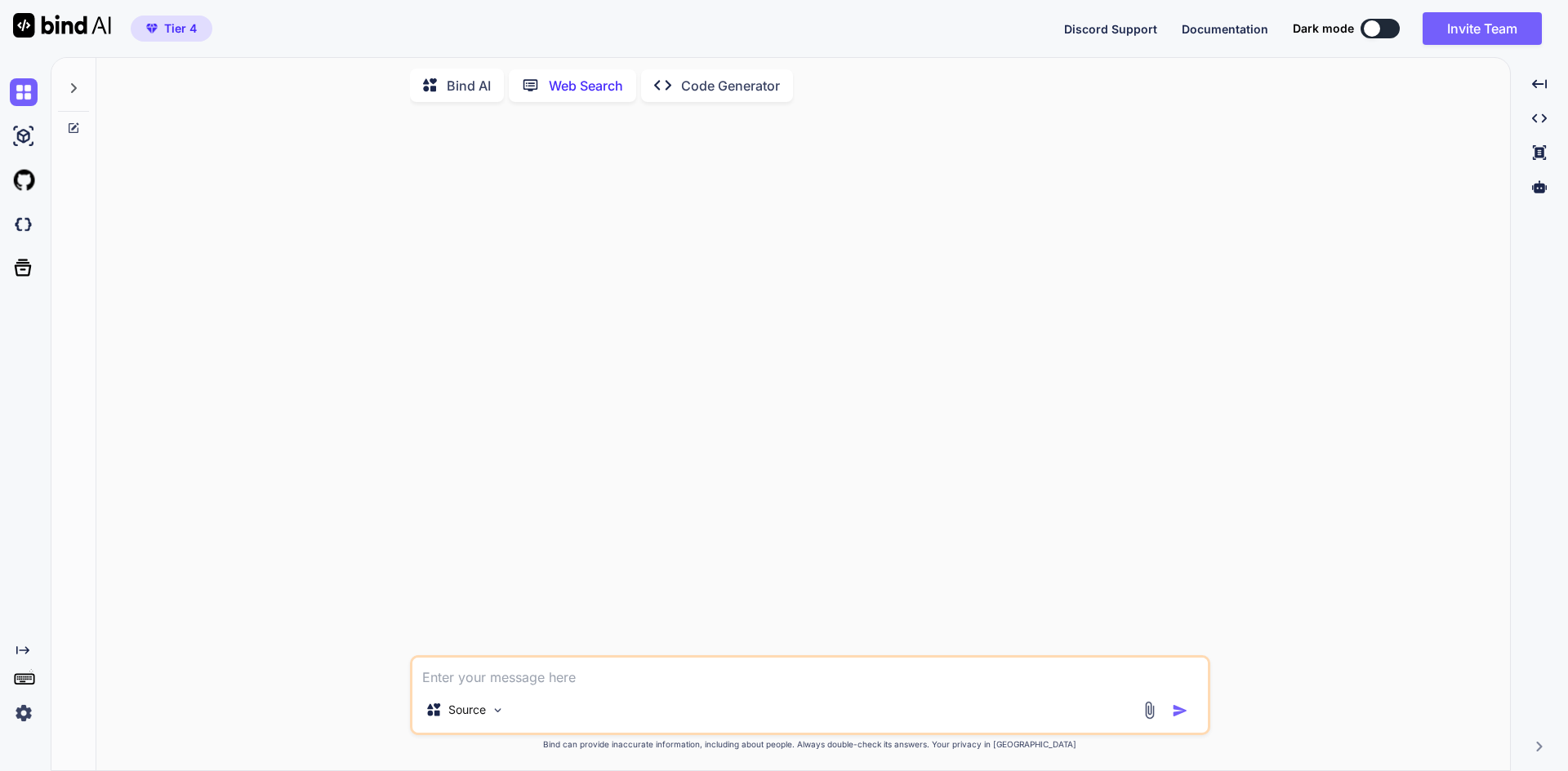
click at [750, 85] on p "Code Generator" at bounding box center [730, 85] width 99 height 20
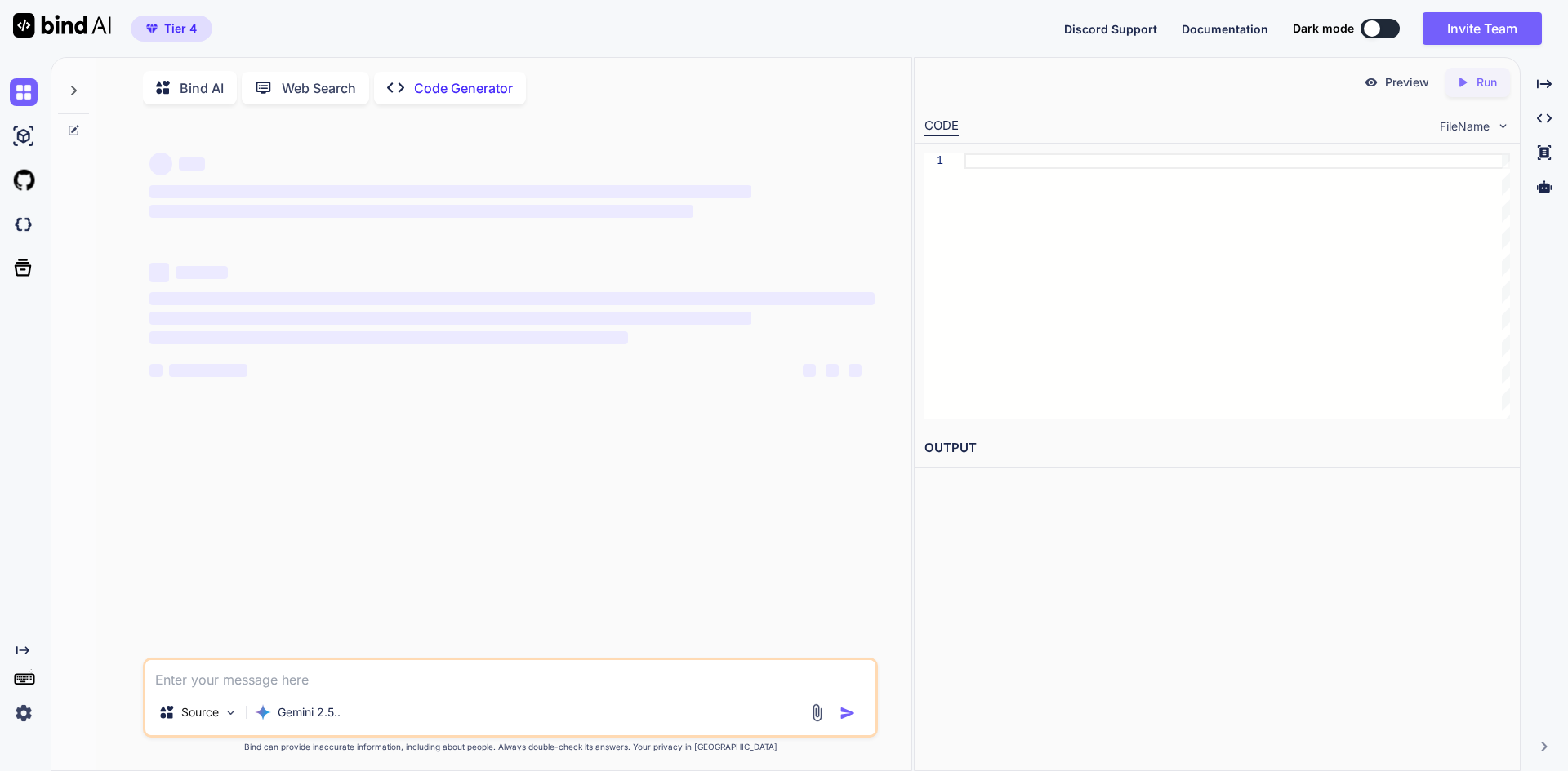
type textarea "x"
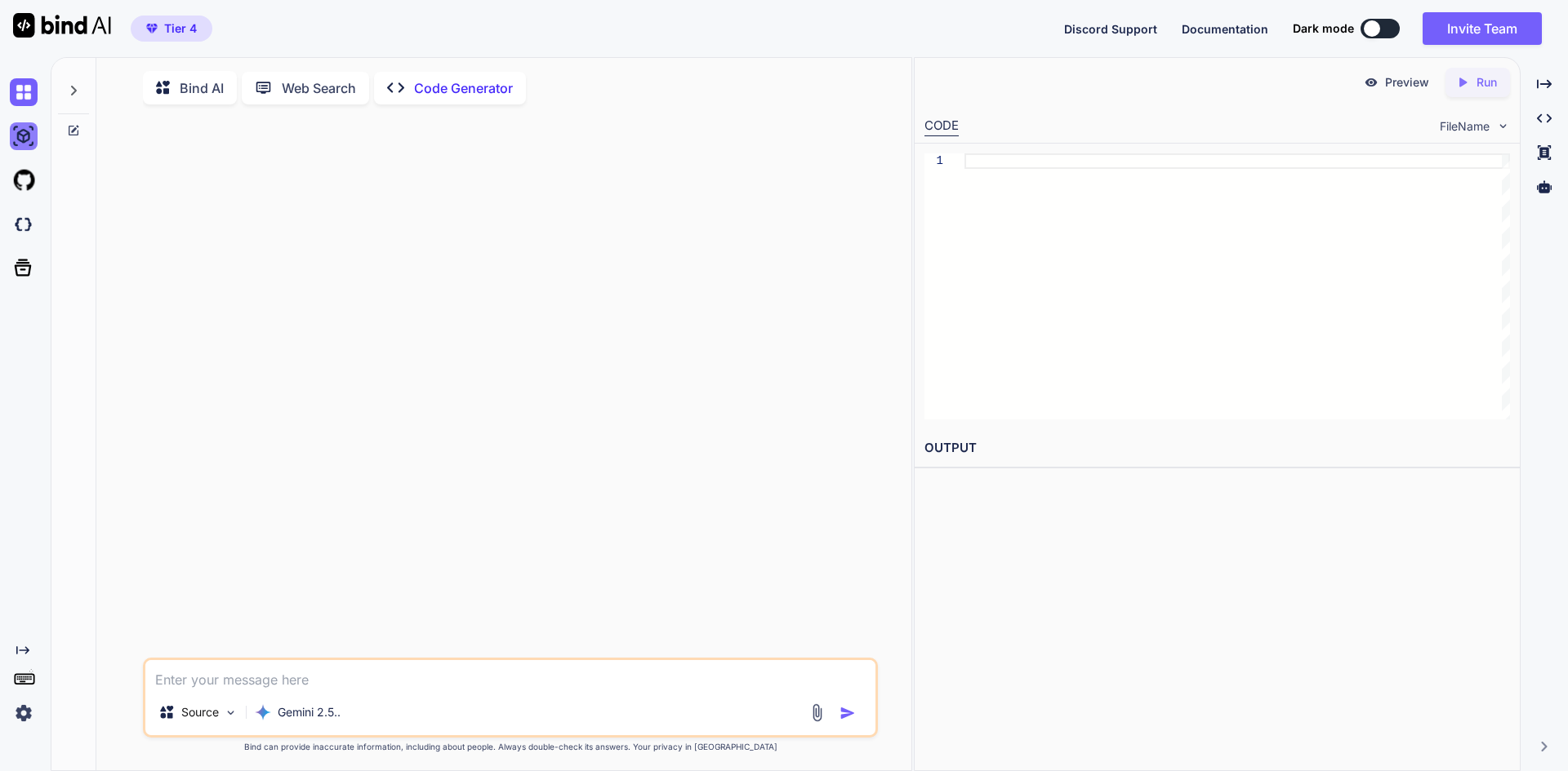
click at [29, 131] on img at bounding box center [23, 136] width 28 height 28
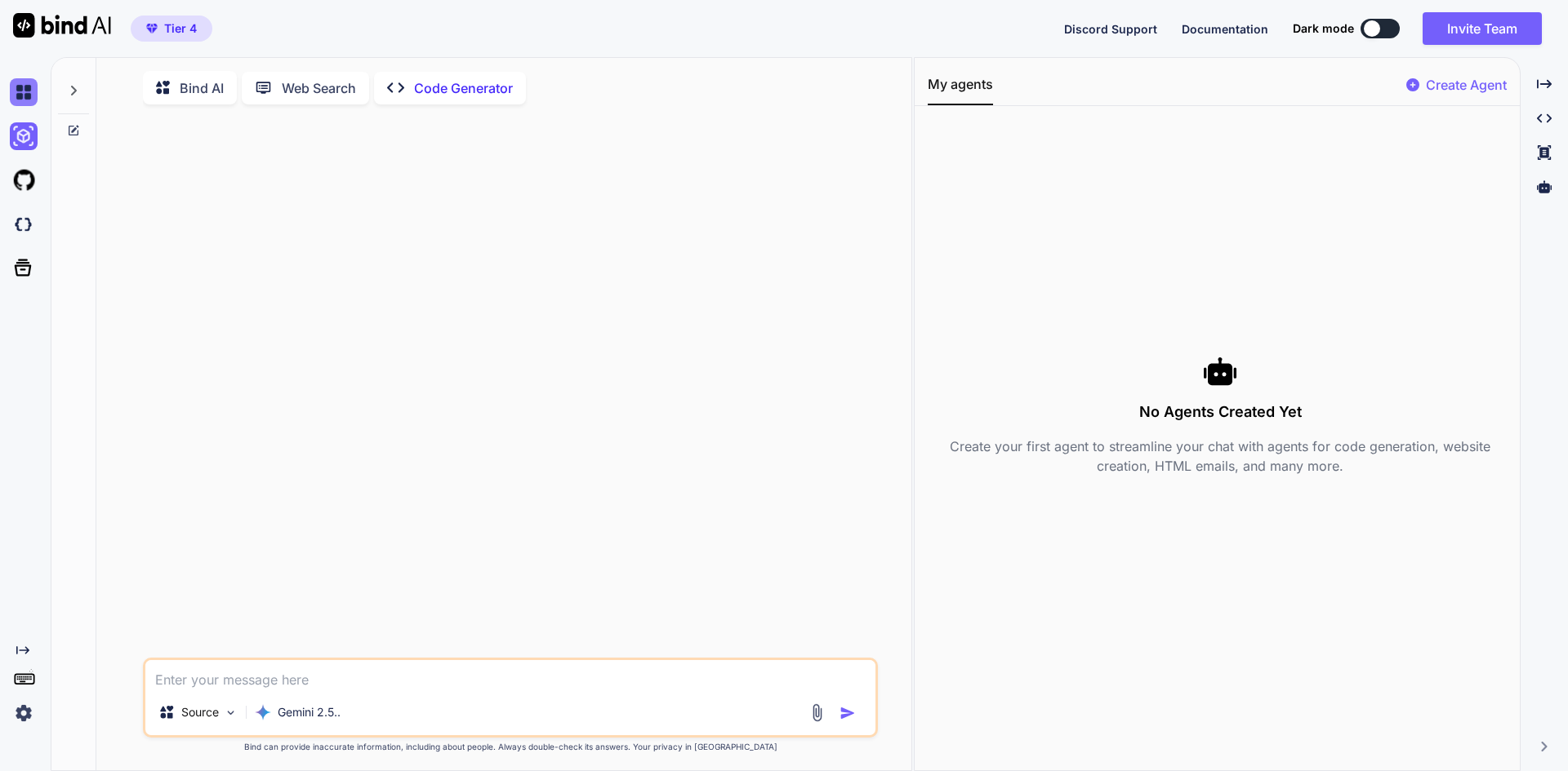
click at [23, 99] on img at bounding box center [23, 92] width 28 height 28
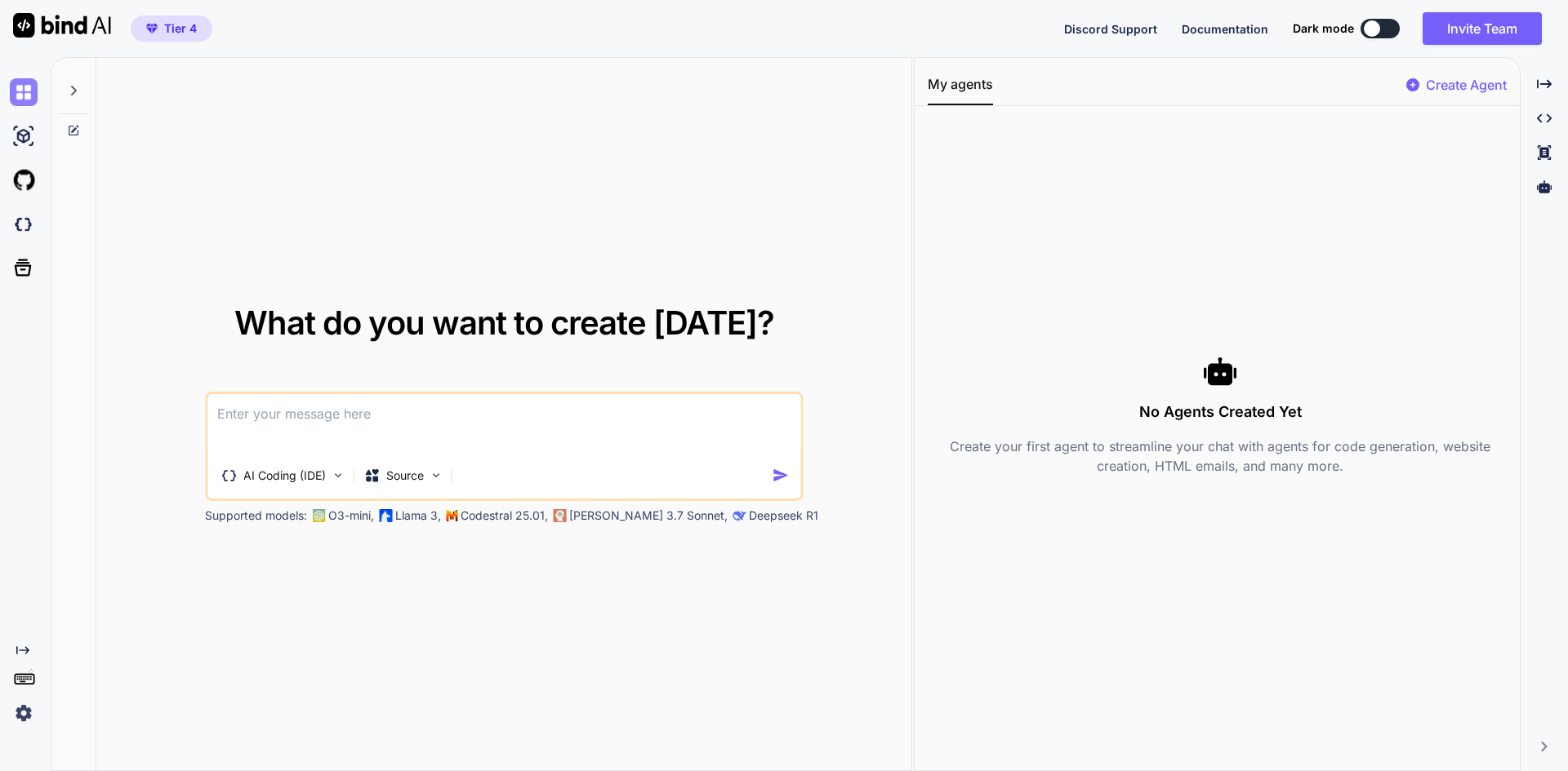
click at [23, 92] on img at bounding box center [23, 92] width 28 height 28
click at [16, 128] on img at bounding box center [23, 136] width 28 height 28
click at [24, 191] on img at bounding box center [23, 180] width 28 height 28
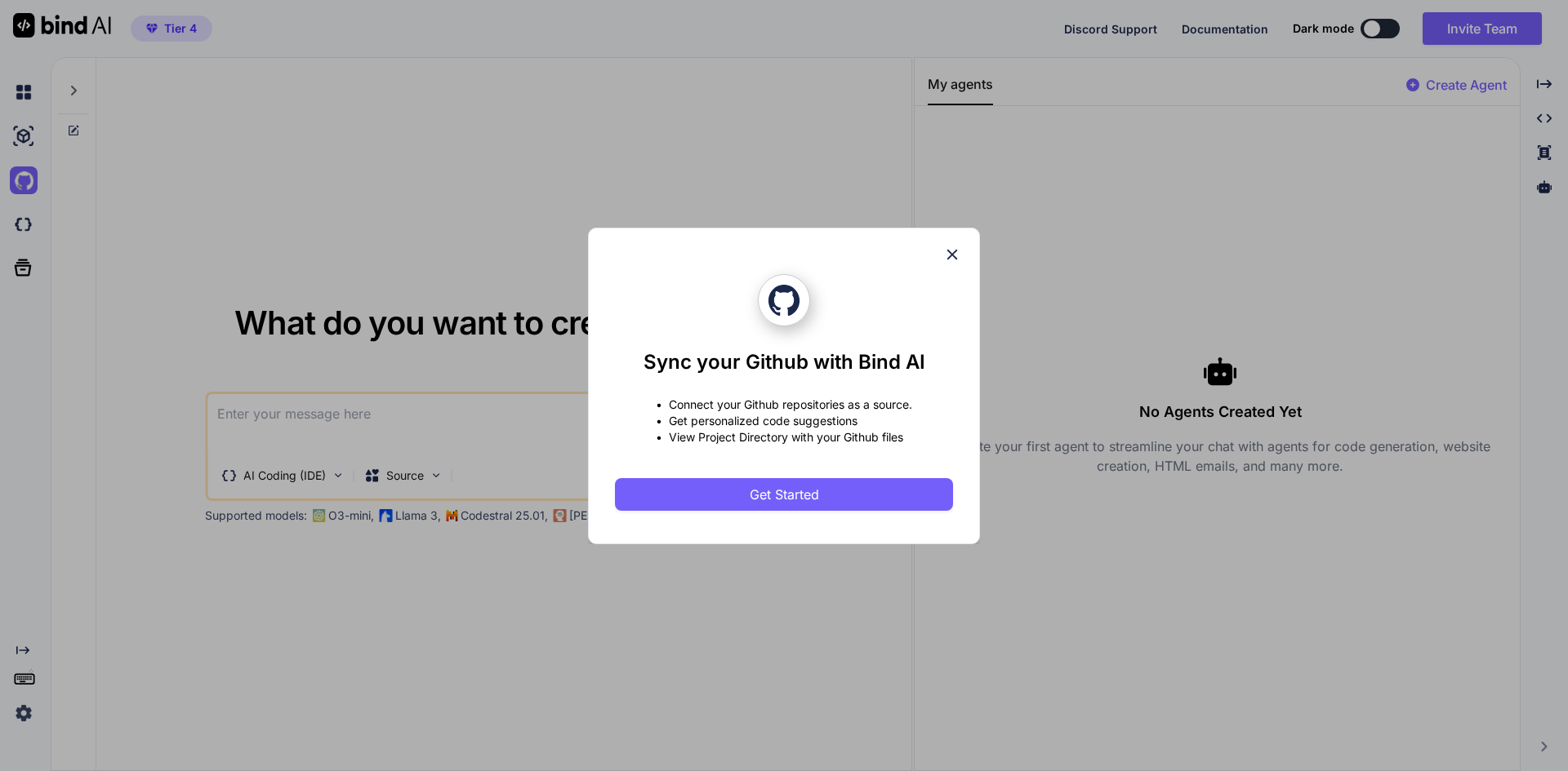
click at [955, 254] on icon at bounding box center [952, 254] width 18 height 18
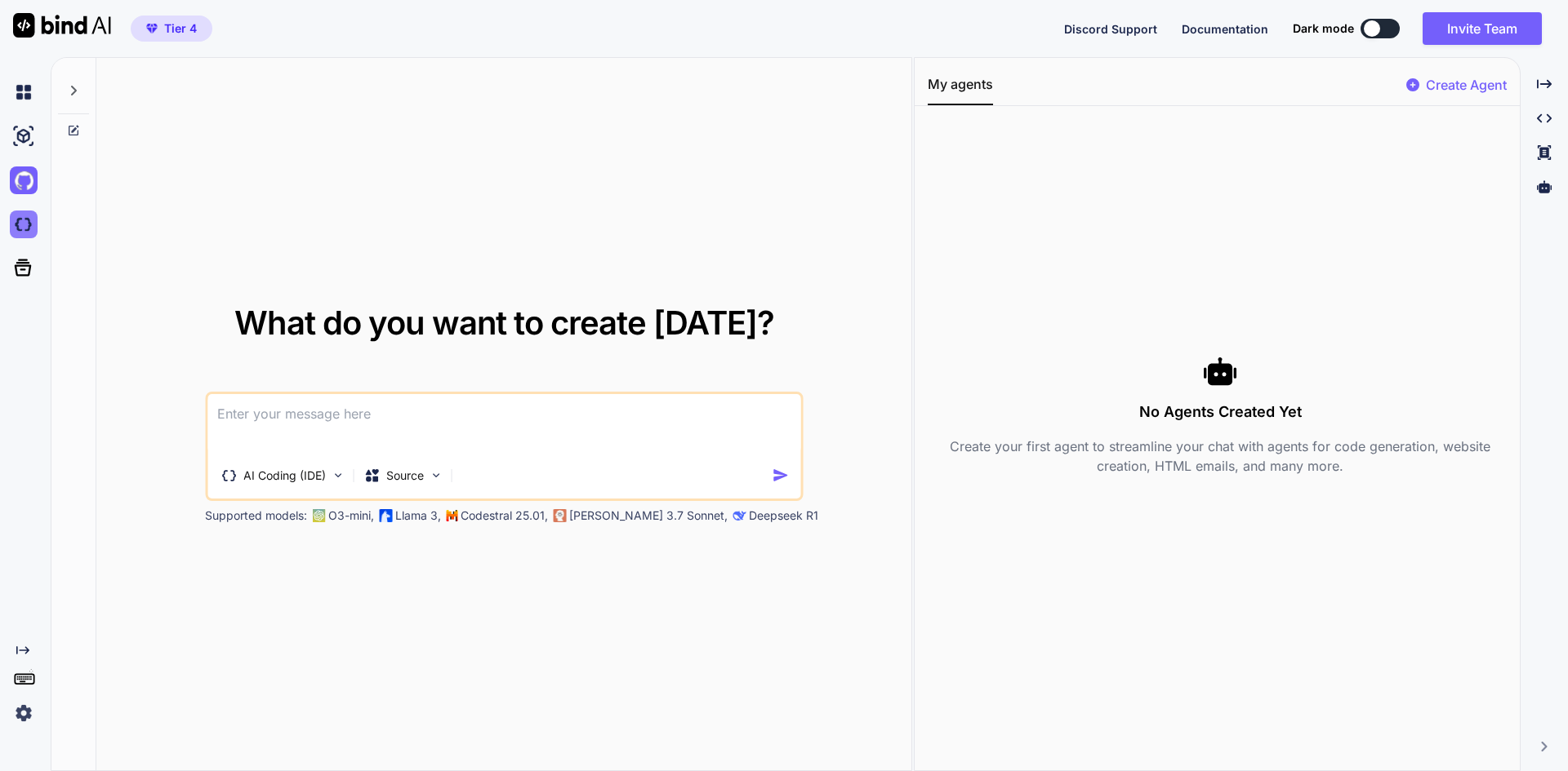
click at [19, 227] on img at bounding box center [23, 224] width 28 height 28
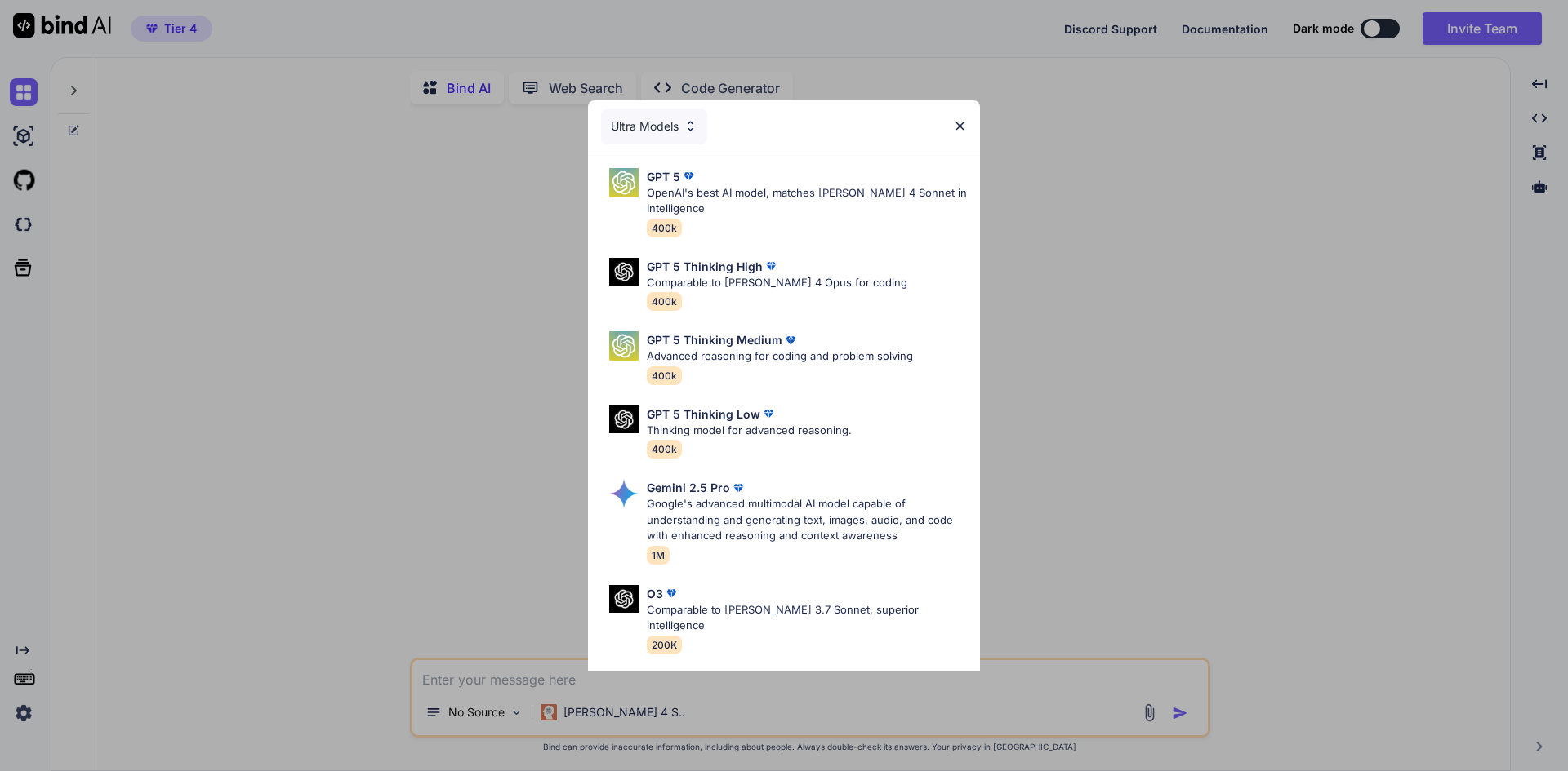
type textarea "x"
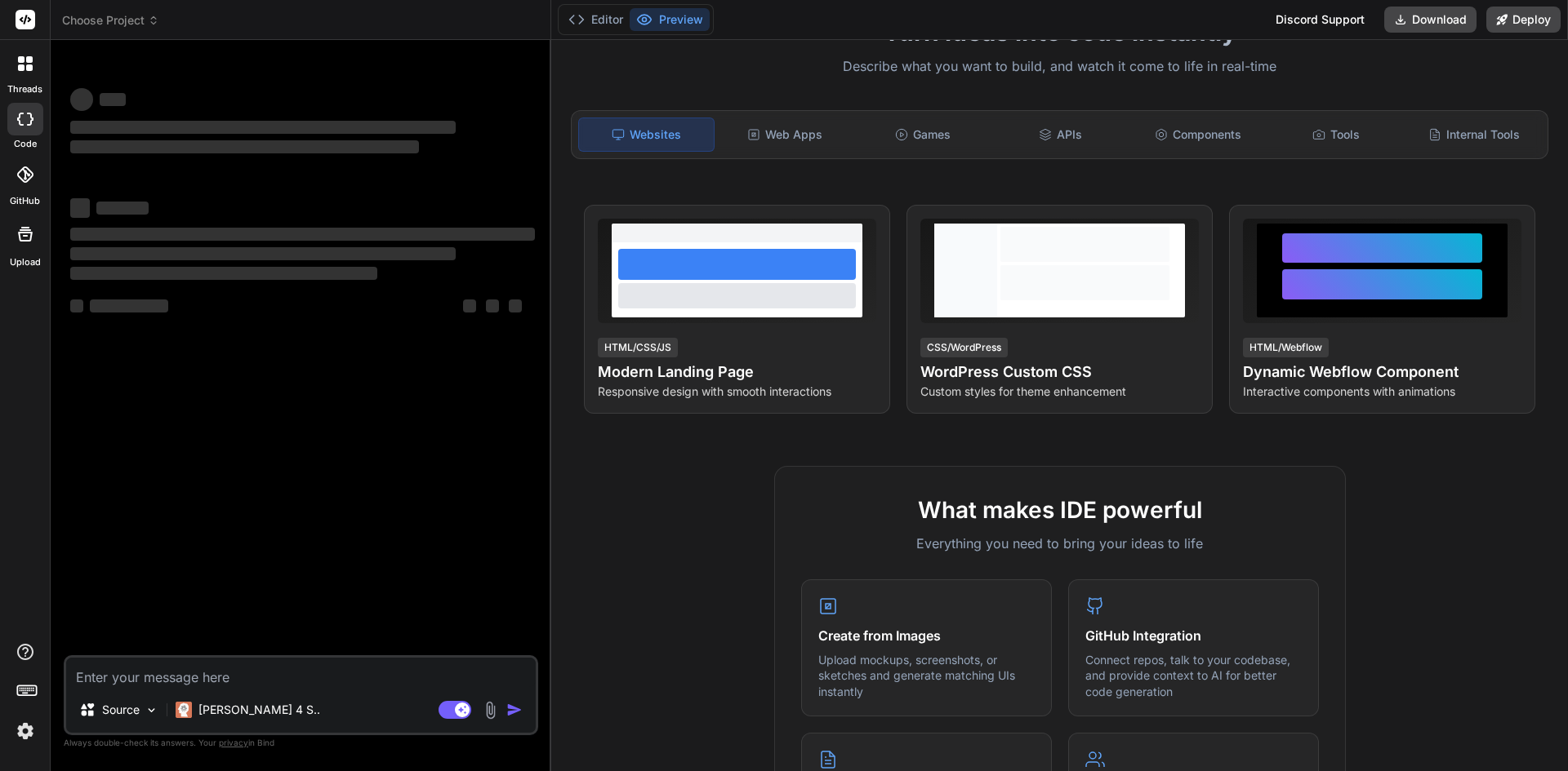
scroll to position [163, 0]
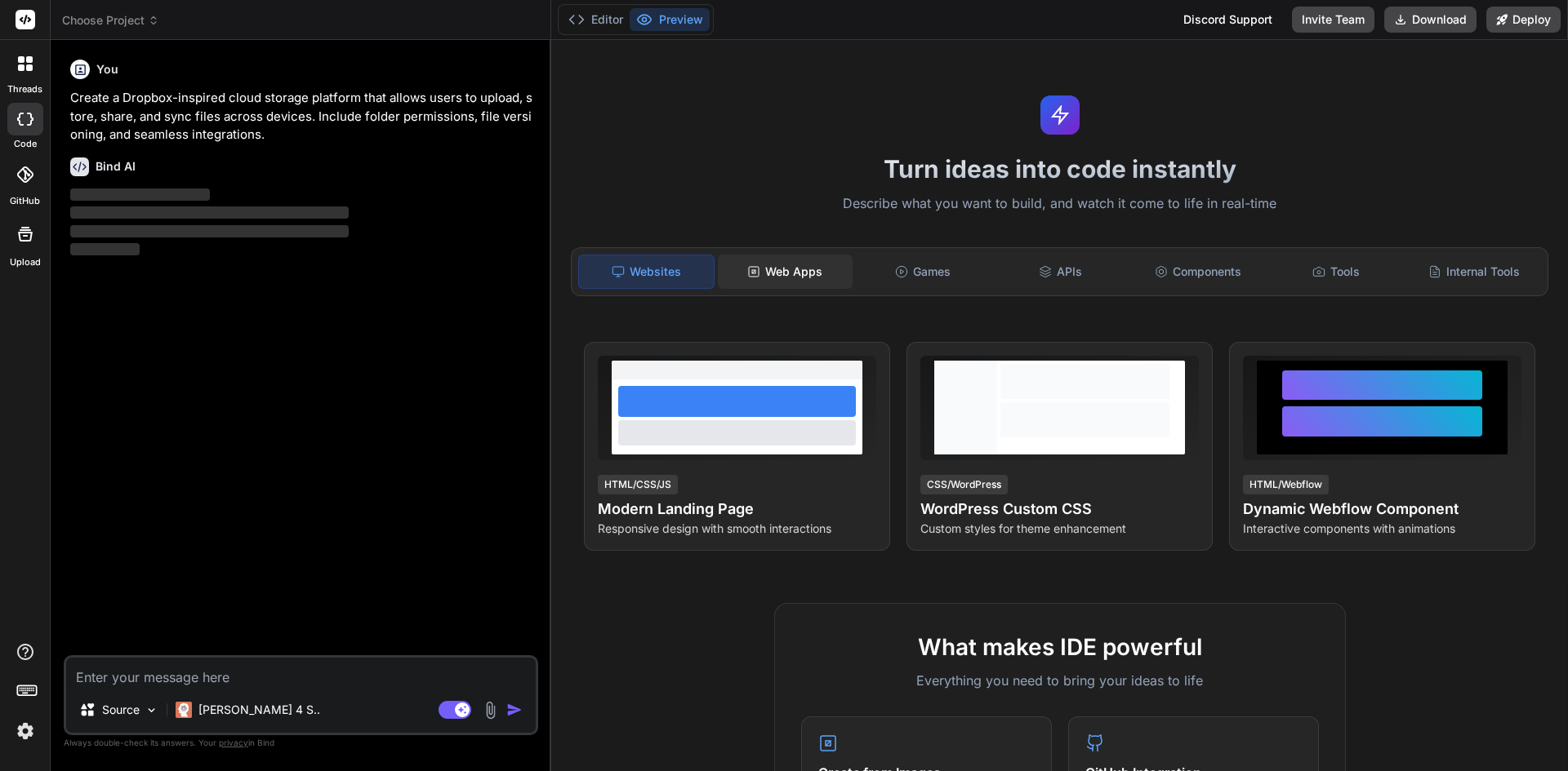
click at [808, 278] on div "Web Apps" at bounding box center [784, 271] width 134 height 35
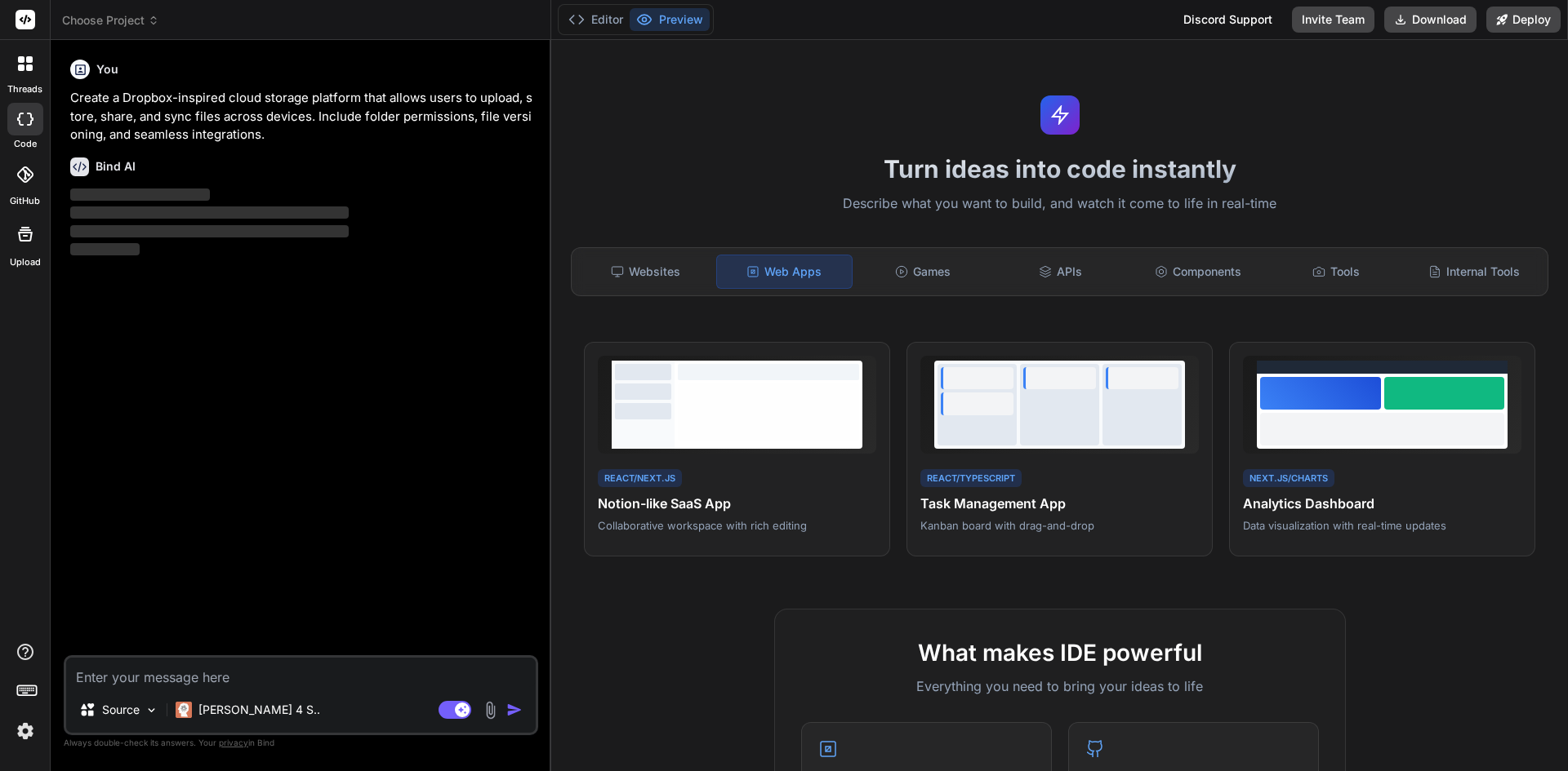
type textarea "x"
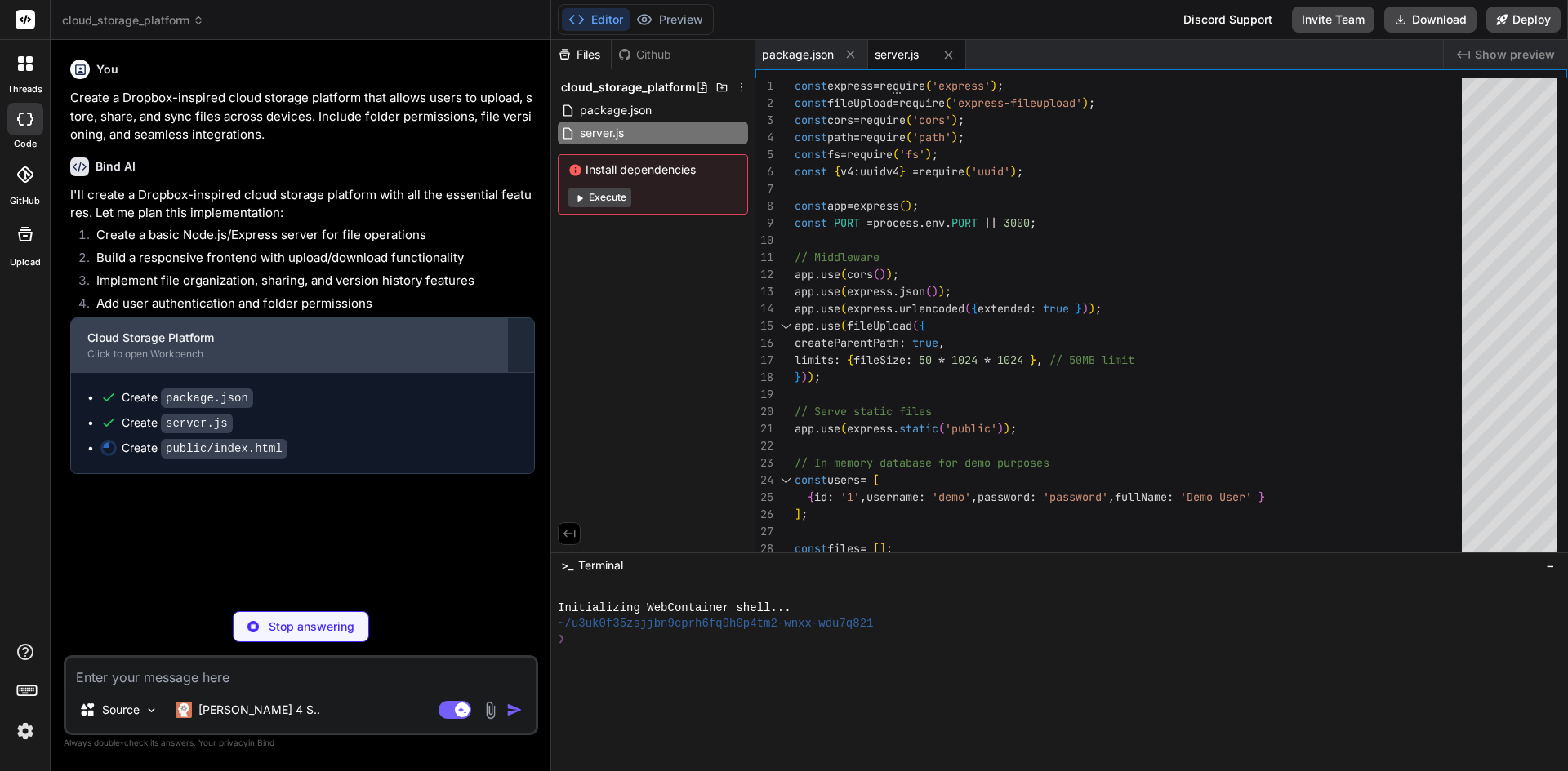
type textarea "x"
type textarea ".folders-list, .files-list { grid-template-columns: repeat(auto-fill, minmax(15…"
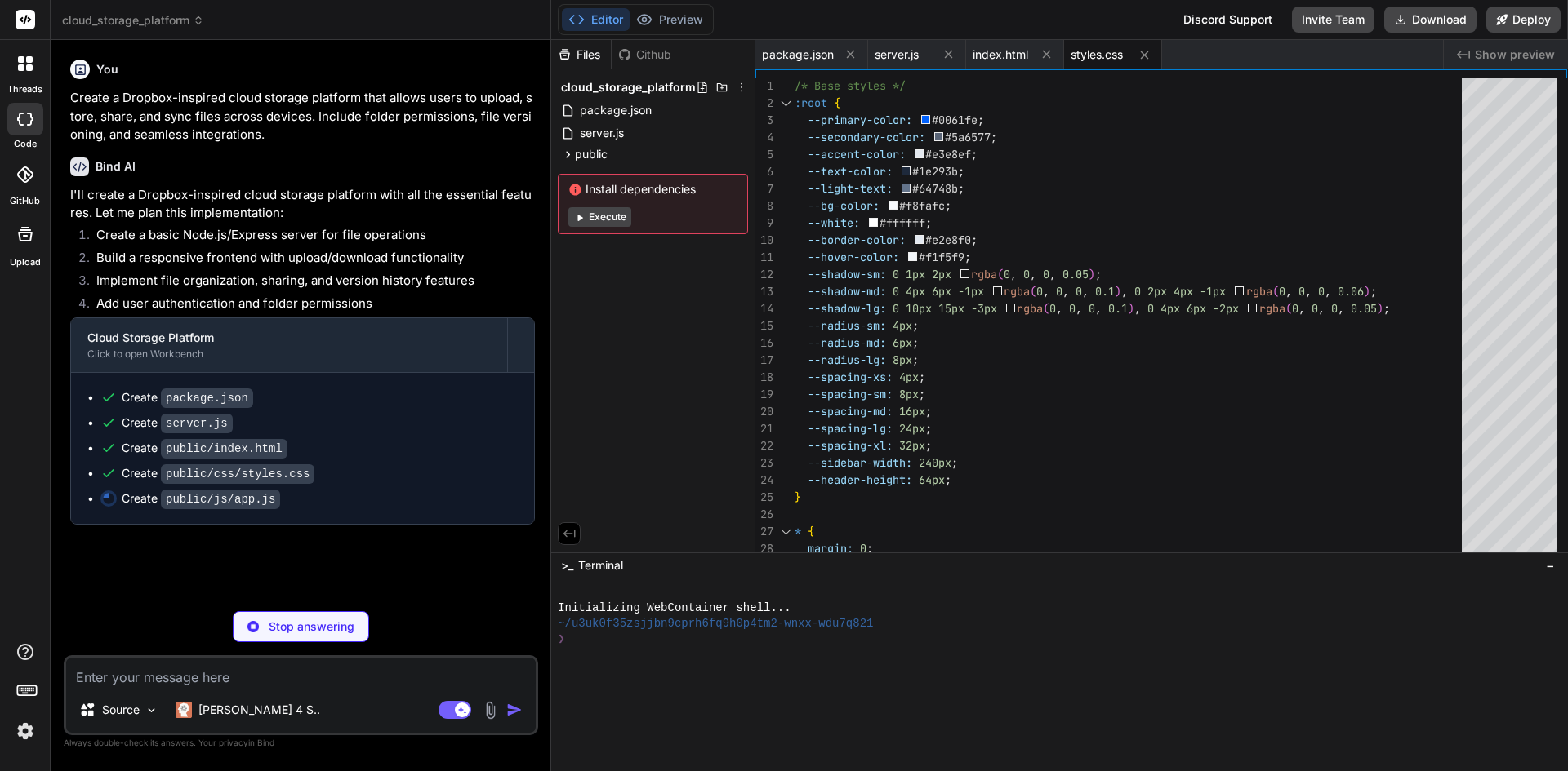
type textarea "x"
type textarea "handleShareFile(); // Auto-login for demo document.getElementById('login-form')…"
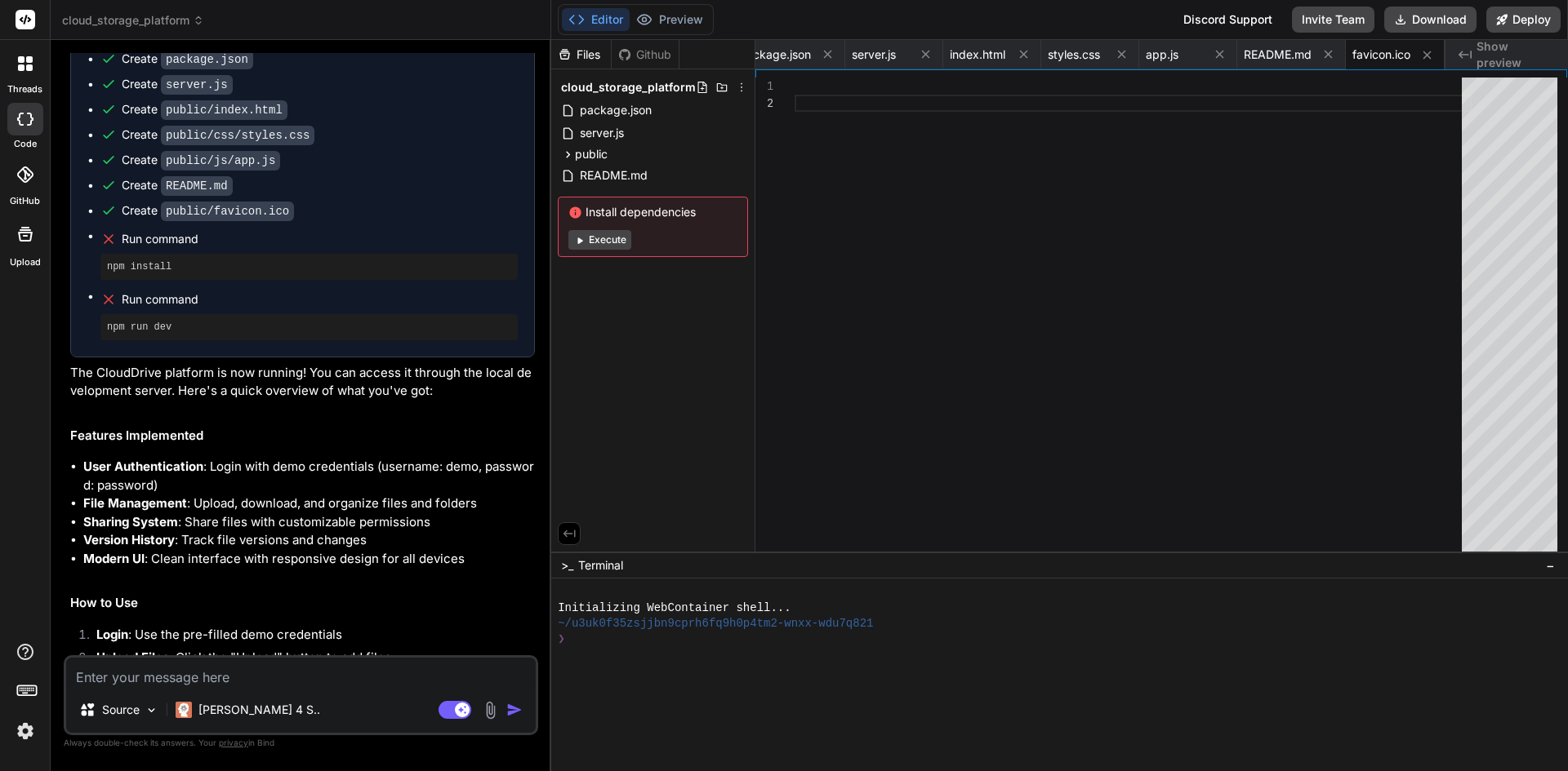
scroll to position [162, 0]
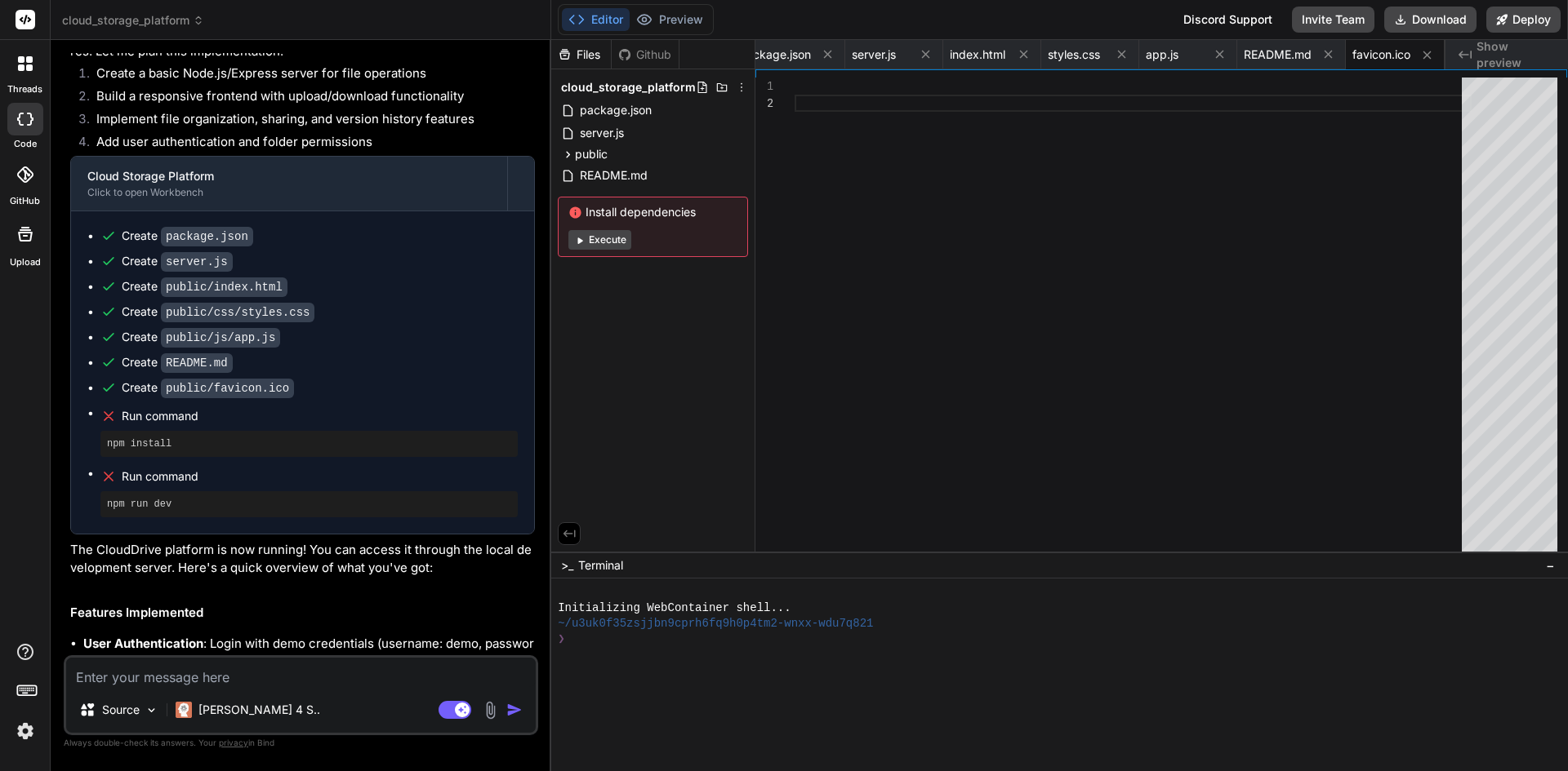
click at [583, 230] on button "Execute" at bounding box center [599, 239] width 63 height 20
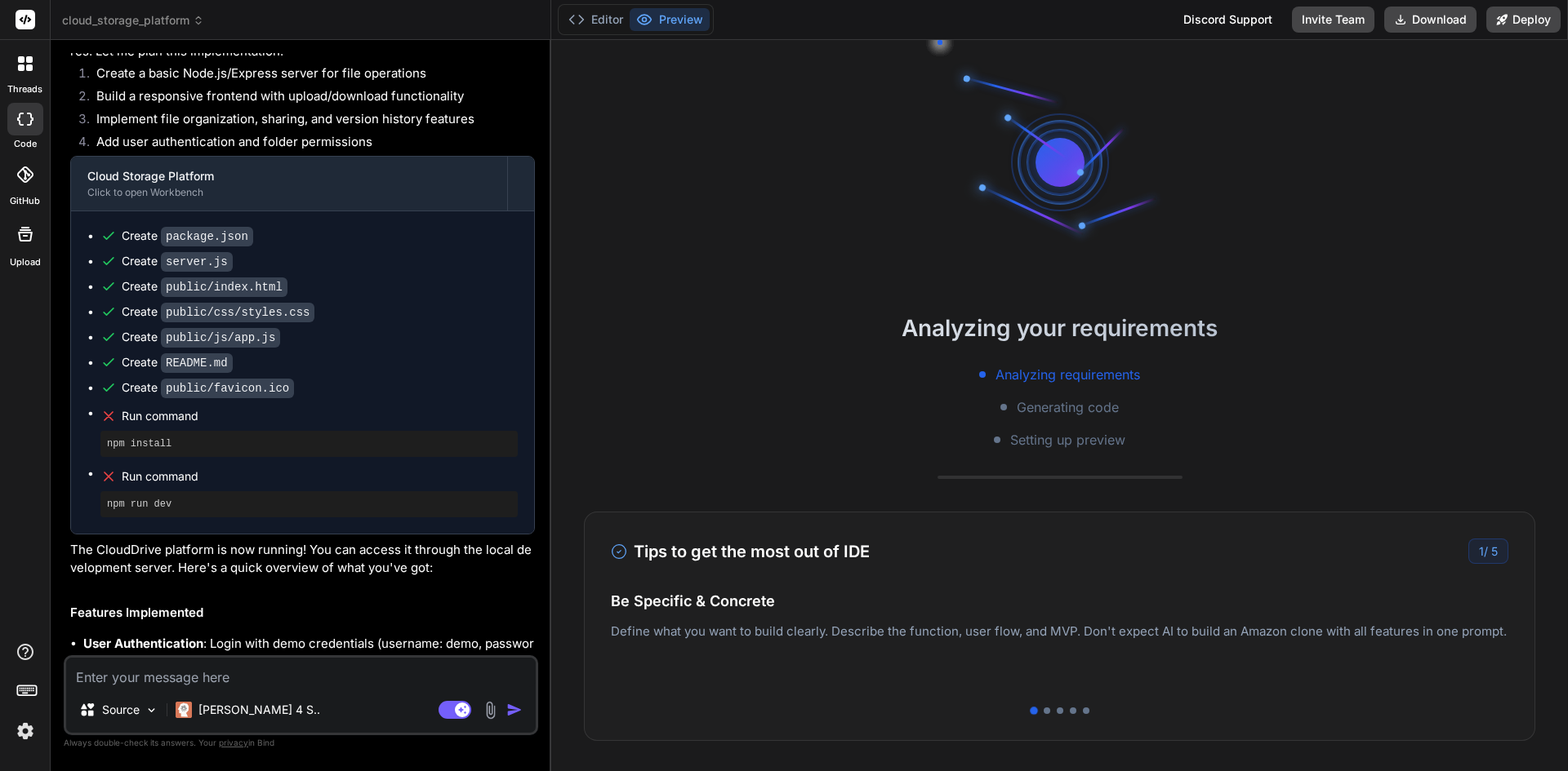
scroll to position [78, 0]
type textarea "x"
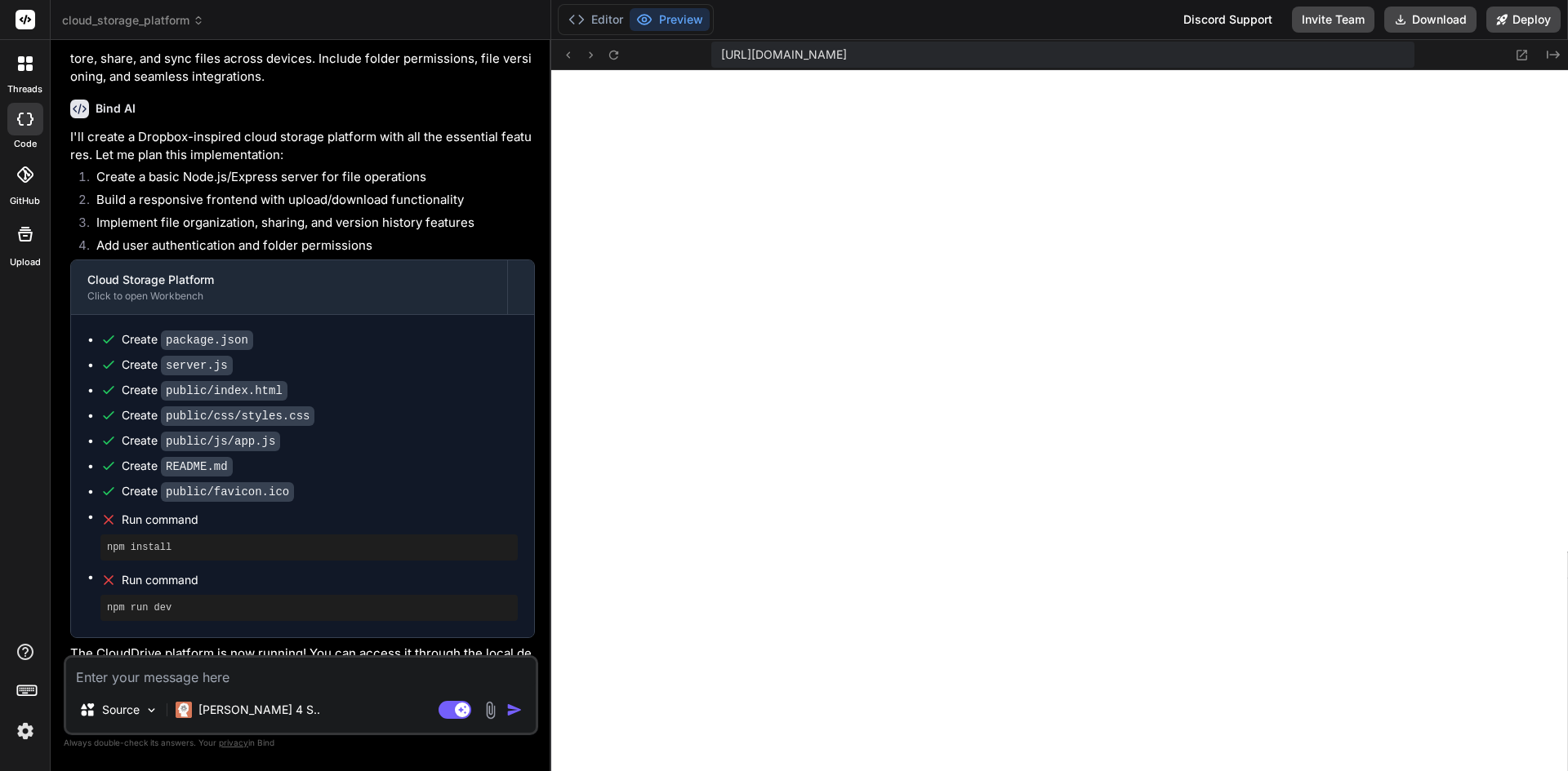
scroll to position [0, 0]
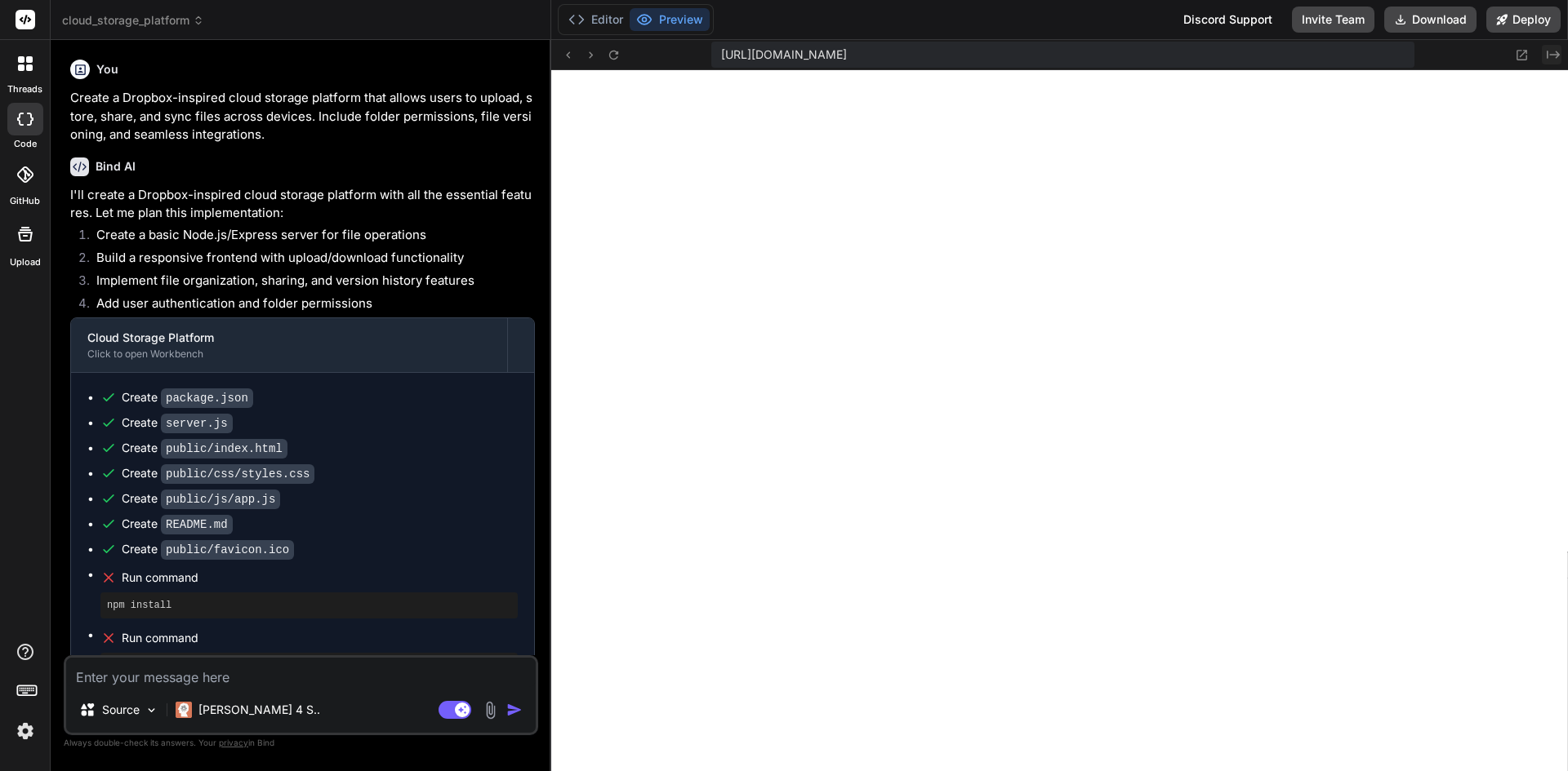
click at [1551, 54] on icon at bounding box center [1553, 54] width 13 height 8
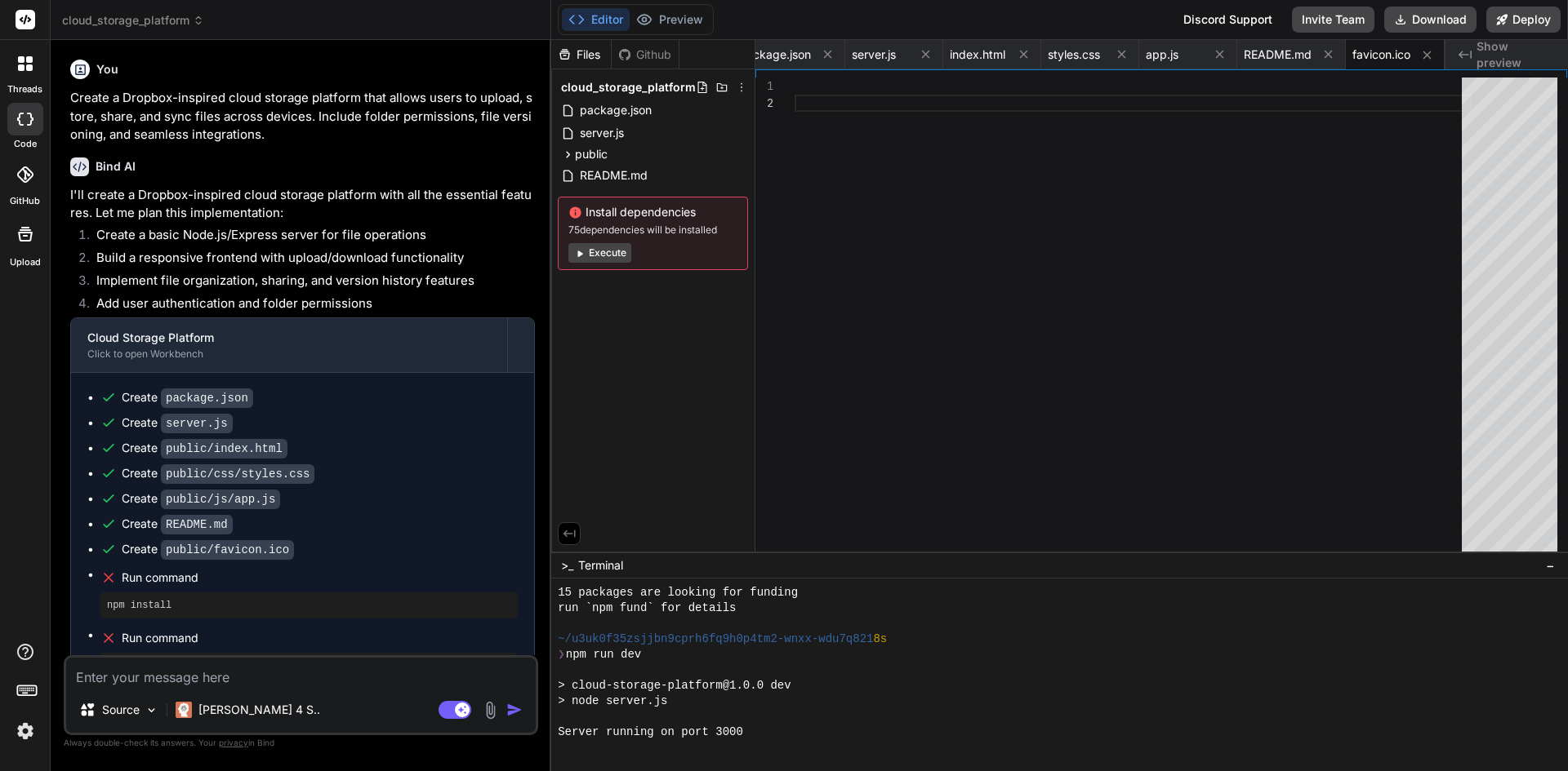
click at [1470, 56] on icon "Created with Pixso." at bounding box center [1465, 54] width 13 height 13
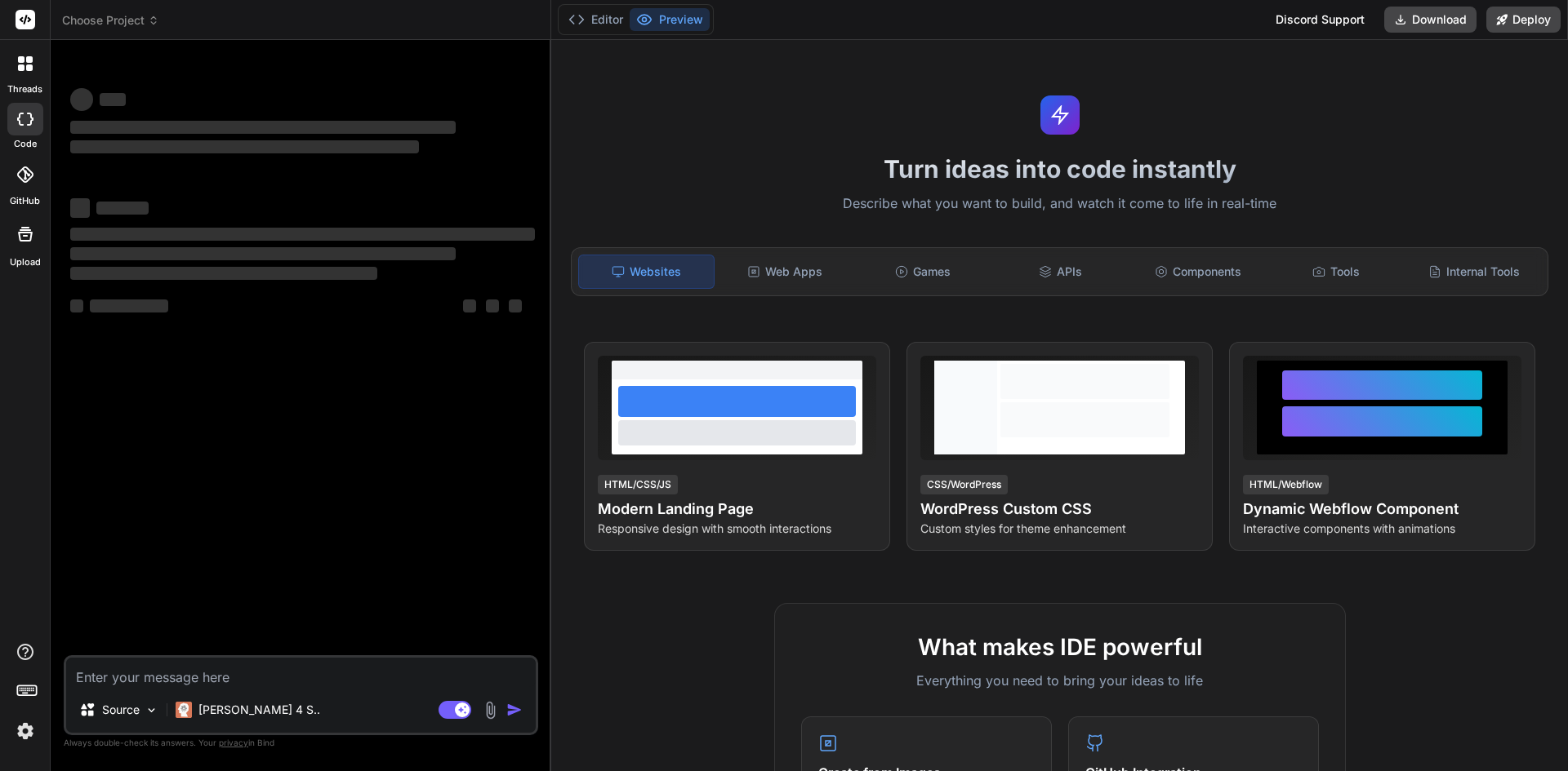
type textarea "x"
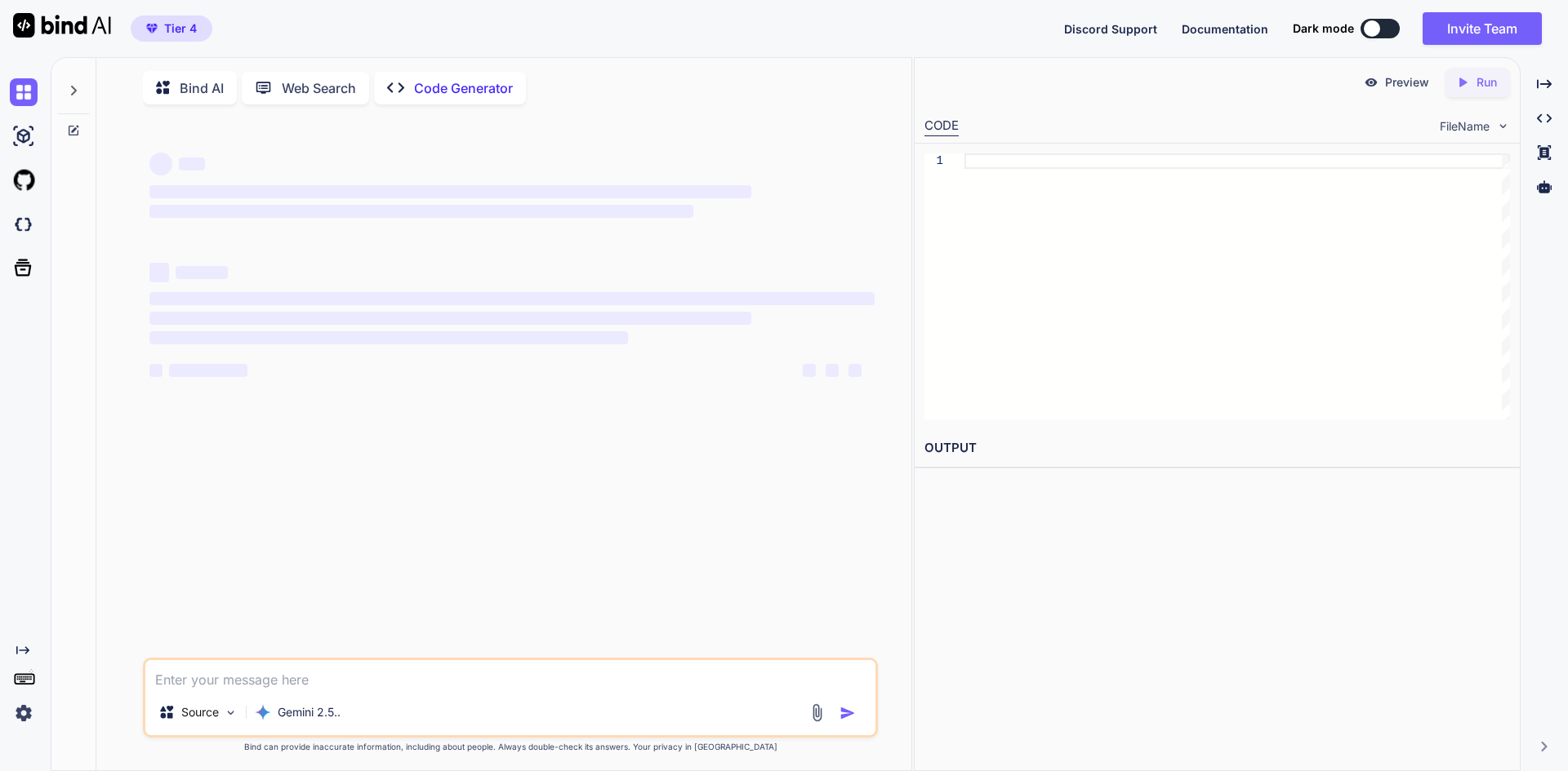
type textarea "x"
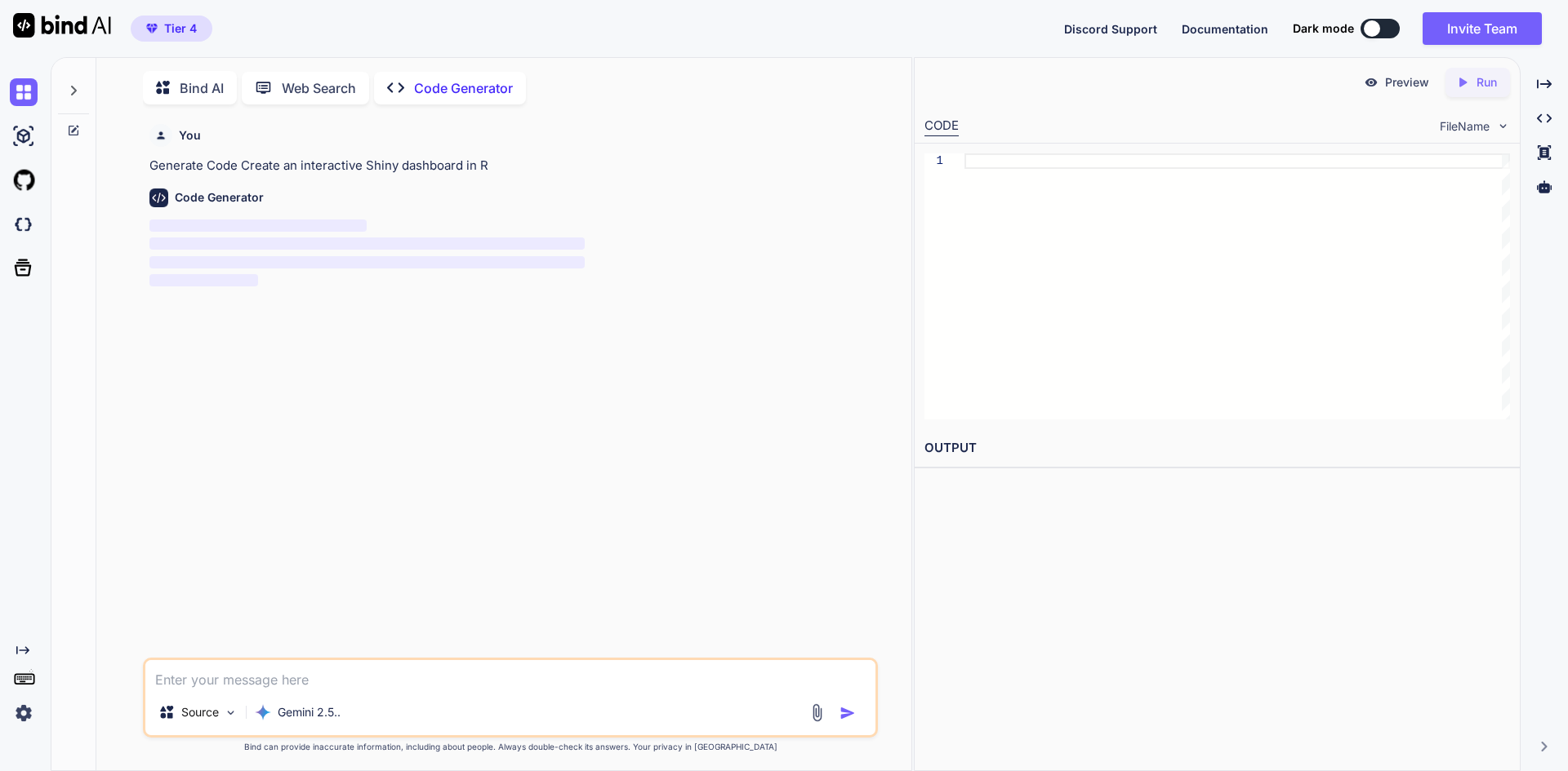
scroll to position [7, 0]
type textarea "."
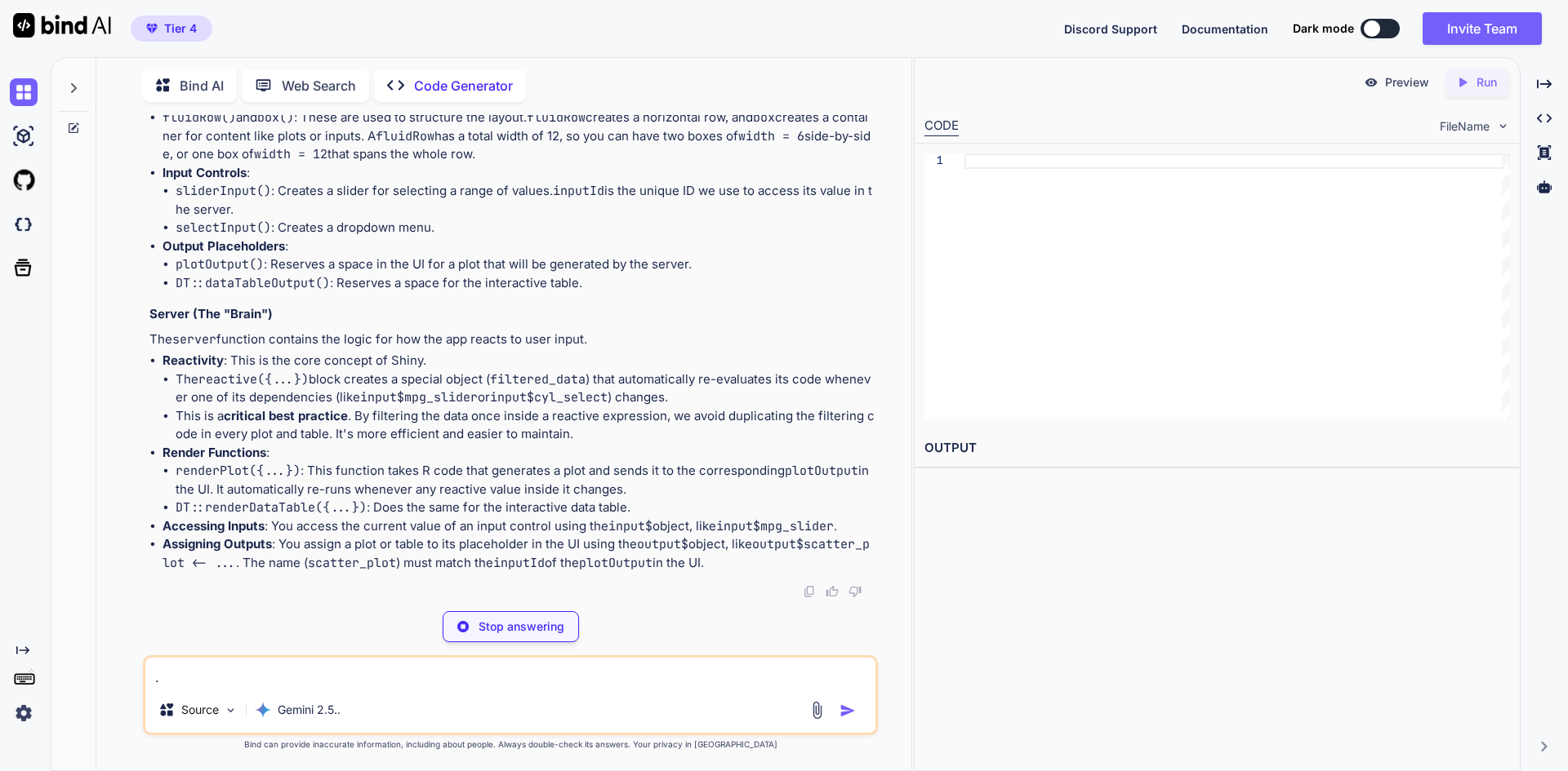
type textarea "x"
type textarea "install.packages(c("shiny", "shinydashboard", "ggplot2", "dplyr", "DT"))"
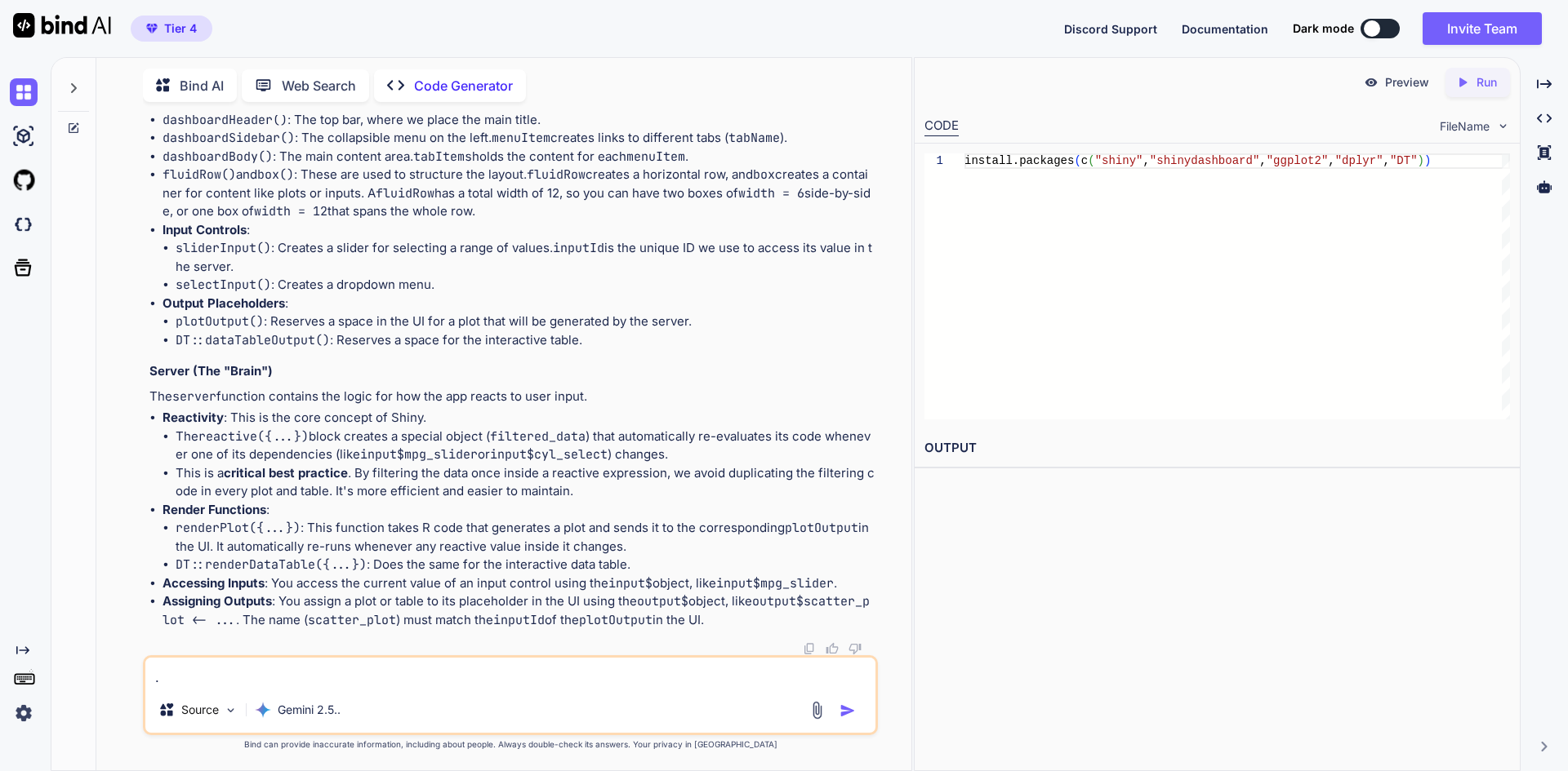
type textarea "."
click at [1399, 85] on p "Preview" at bounding box center [1406, 82] width 44 height 16
click at [1487, 85] on p "Run" at bounding box center [1486, 82] width 21 height 16
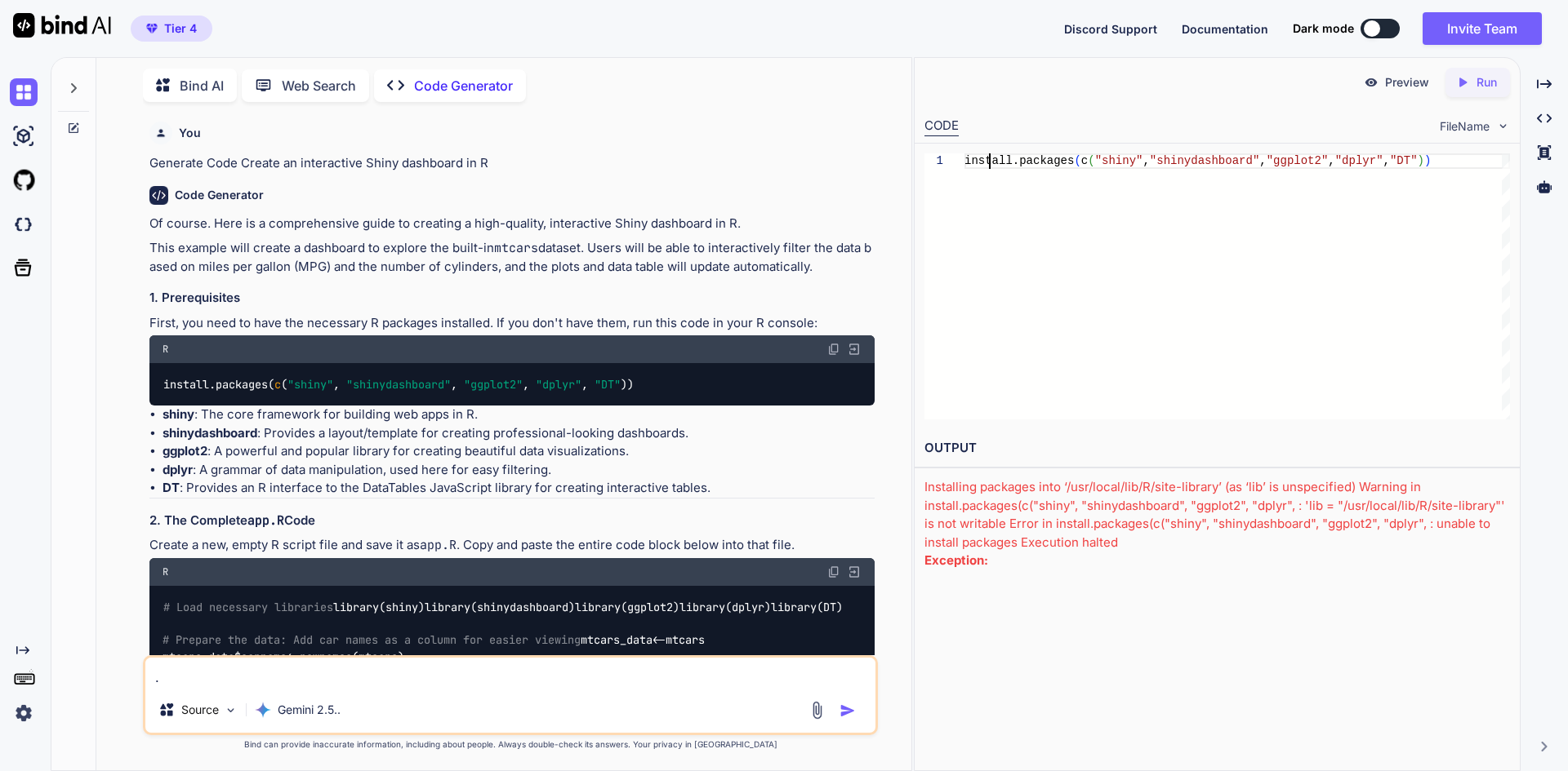
scroll to position [0, 0]
click at [992, 165] on div "install.packages ( c ( "shiny" , "shinydashboard" , "ggplot2" , "dplyr" , "DT" …" at bounding box center [1236, 285] width 546 height 266
click at [1450, 165] on div "install.packages ( c ( "shiny" , "shinydashboard" , "ggplot2" , "dplyr" , "DT" …" at bounding box center [1236, 285] width 546 height 266
click at [1489, 128] on div "FileName" at bounding box center [1474, 126] width 70 height 16
click at [1493, 126] on div "FileName" at bounding box center [1474, 126] width 70 height 16
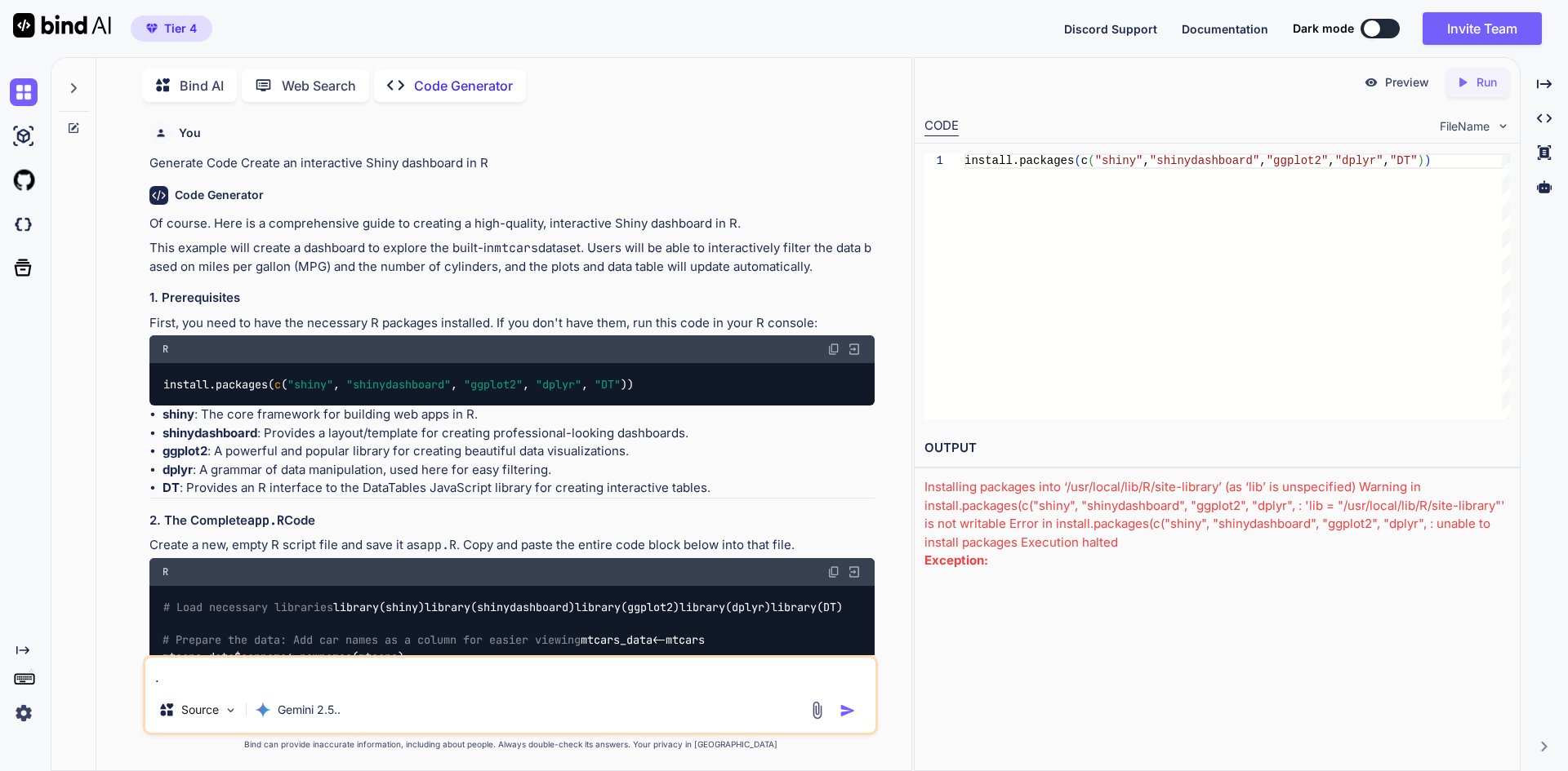
click at [1424, 85] on p "Preview" at bounding box center [1406, 82] width 44 height 16
click at [1544, 177] on div at bounding box center [1544, 187] width 35 height 28
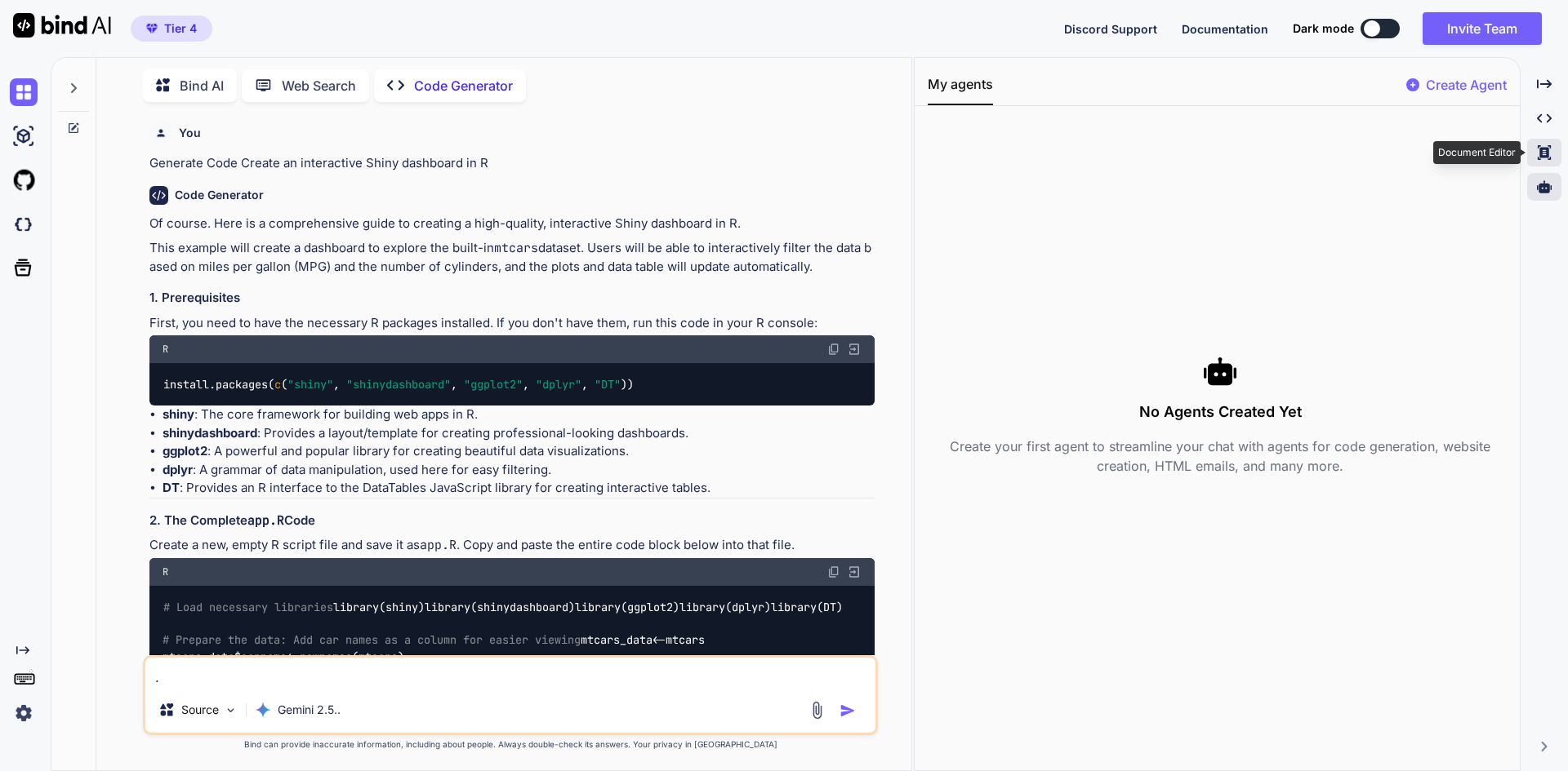
click at [1548, 144] on div "Created with Pixso." at bounding box center [1544, 153] width 35 height 28
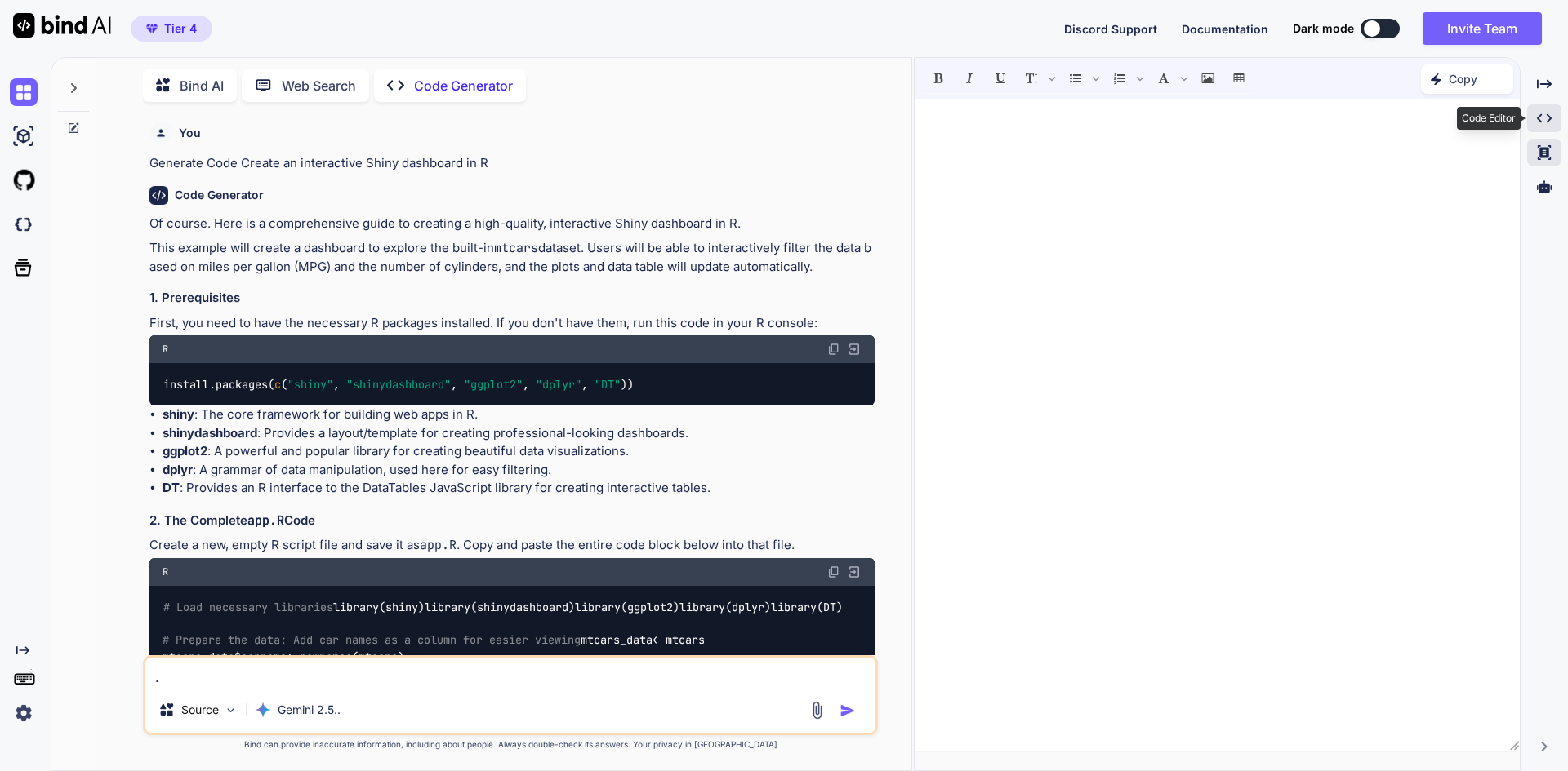
click at [1548, 118] on icon "Created with Pixso." at bounding box center [1545, 118] width 15 height 15
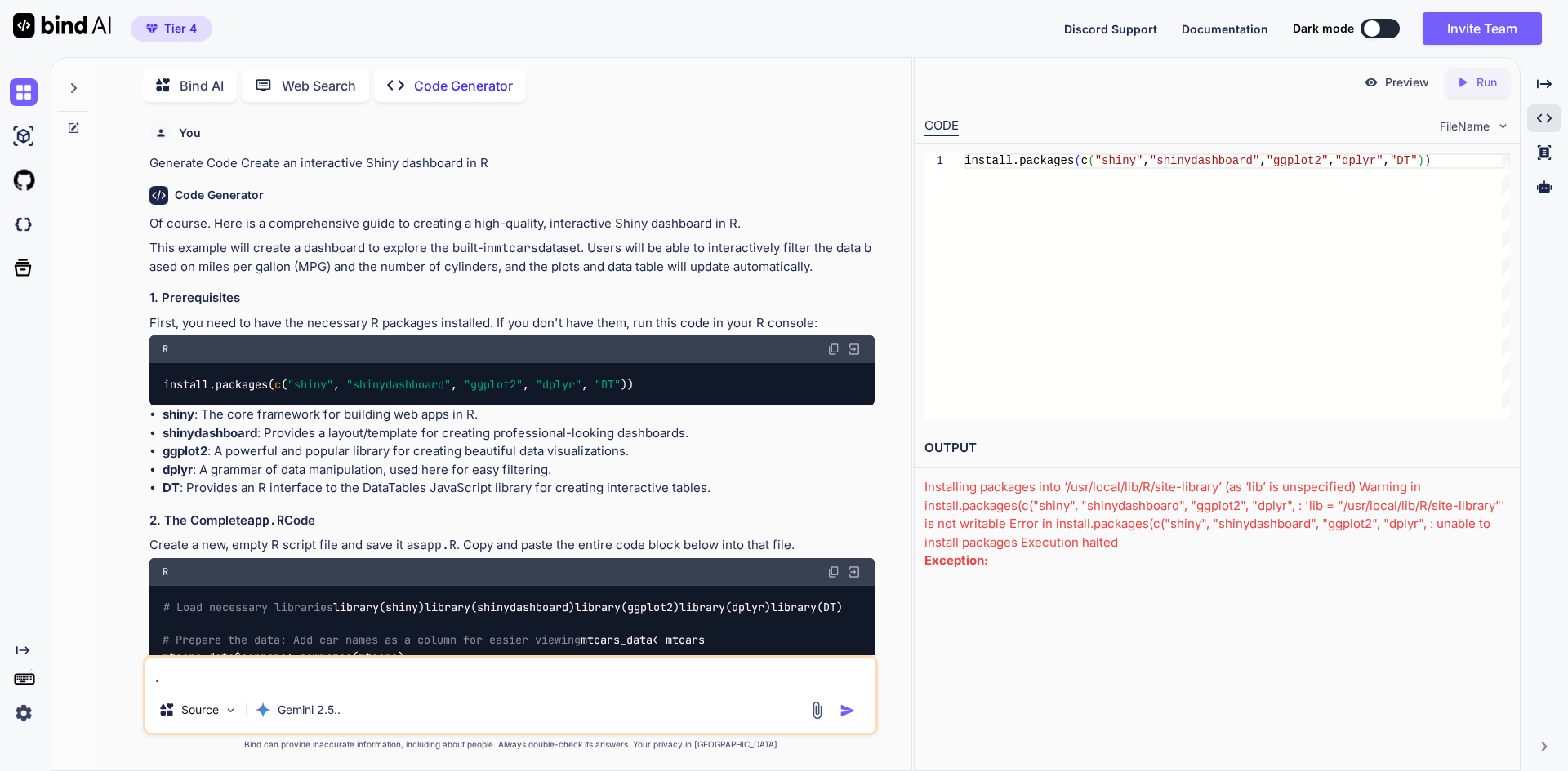
click at [1484, 78] on p "Run" at bounding box center [1486, 82] width 21 height 16
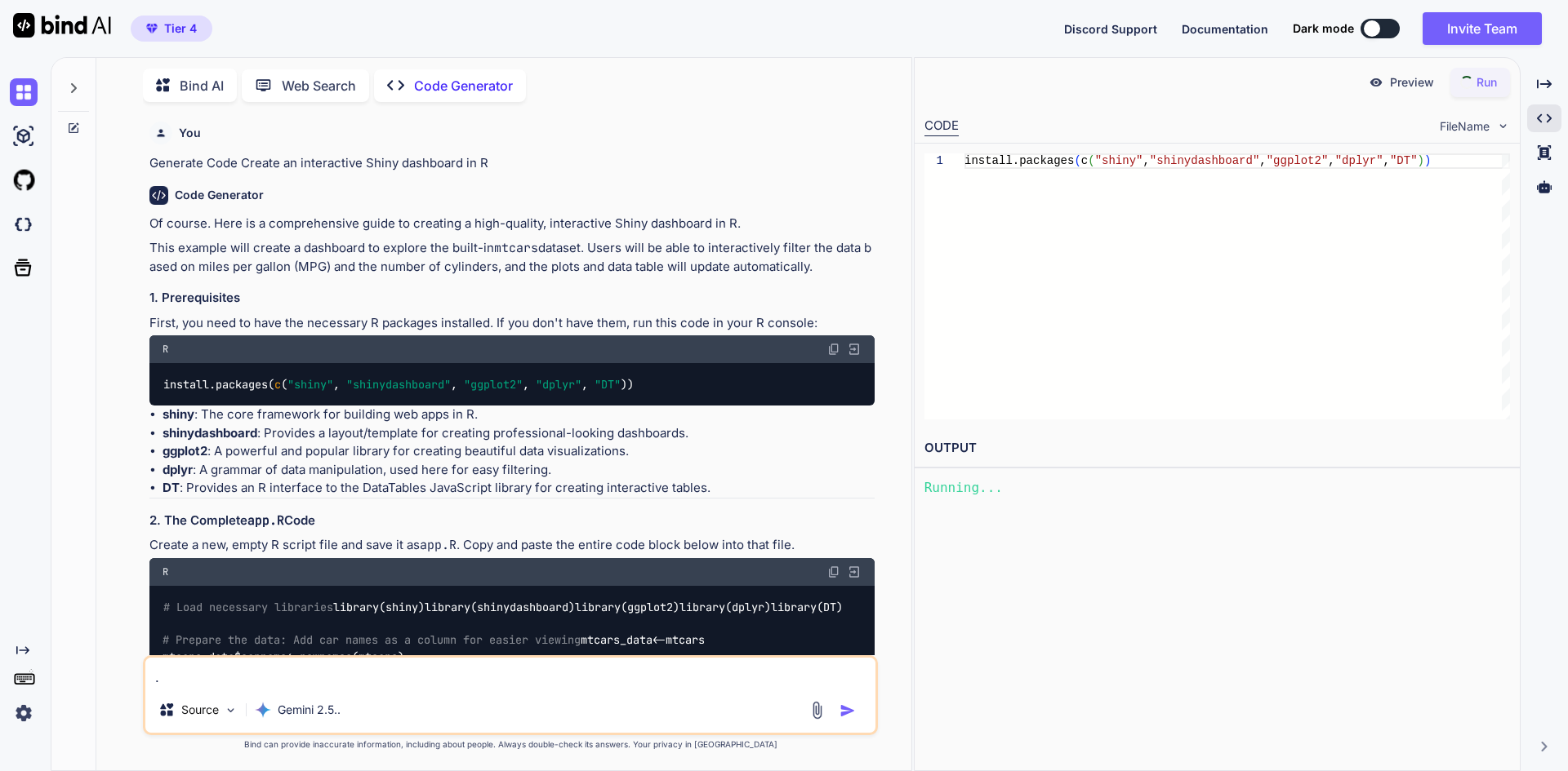
type textarea "x"
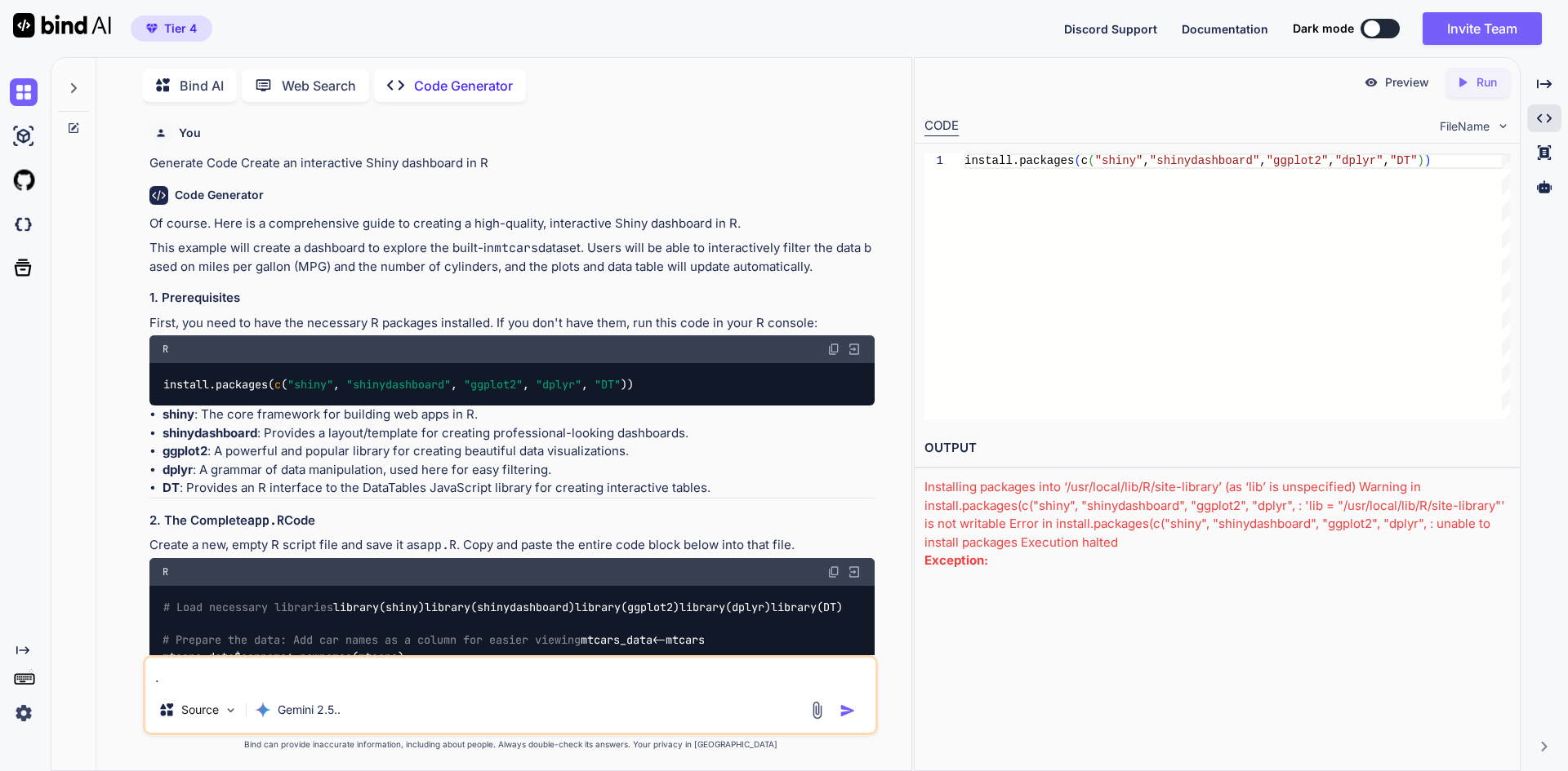
click at [1123, 484] on div "Installing packages into ‘/usr/local/lib/R/site-library’ (as ‘lib’ is unspecifi…" at bounding box center [1217, 515] width 585 height 73
click at [1124, 497] on div "Installing packages into ‘/usr/local/lib/R/site-library’ (as ‘lib’ is unspecifi…" at bounding box center [1217, 515] width 585 height 73
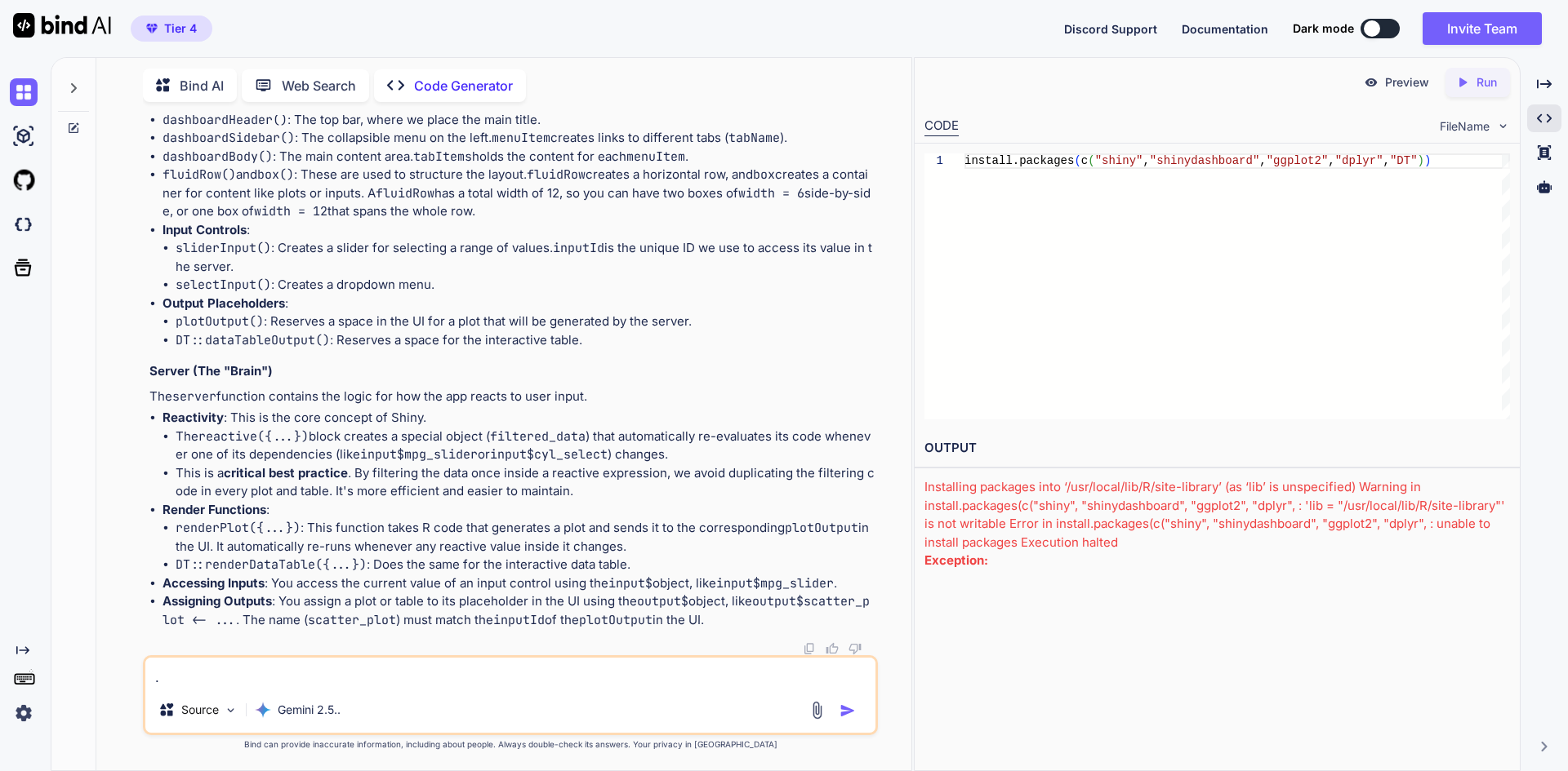
scroll to position [3239, 0]
click at [160, 32] on span "Tier 4" at bounding box center [172, 28] width 64 height 16
click at [1542, 85] on icon "Created with Pixso." at bounding box center [1545, 85] width 15 height 15
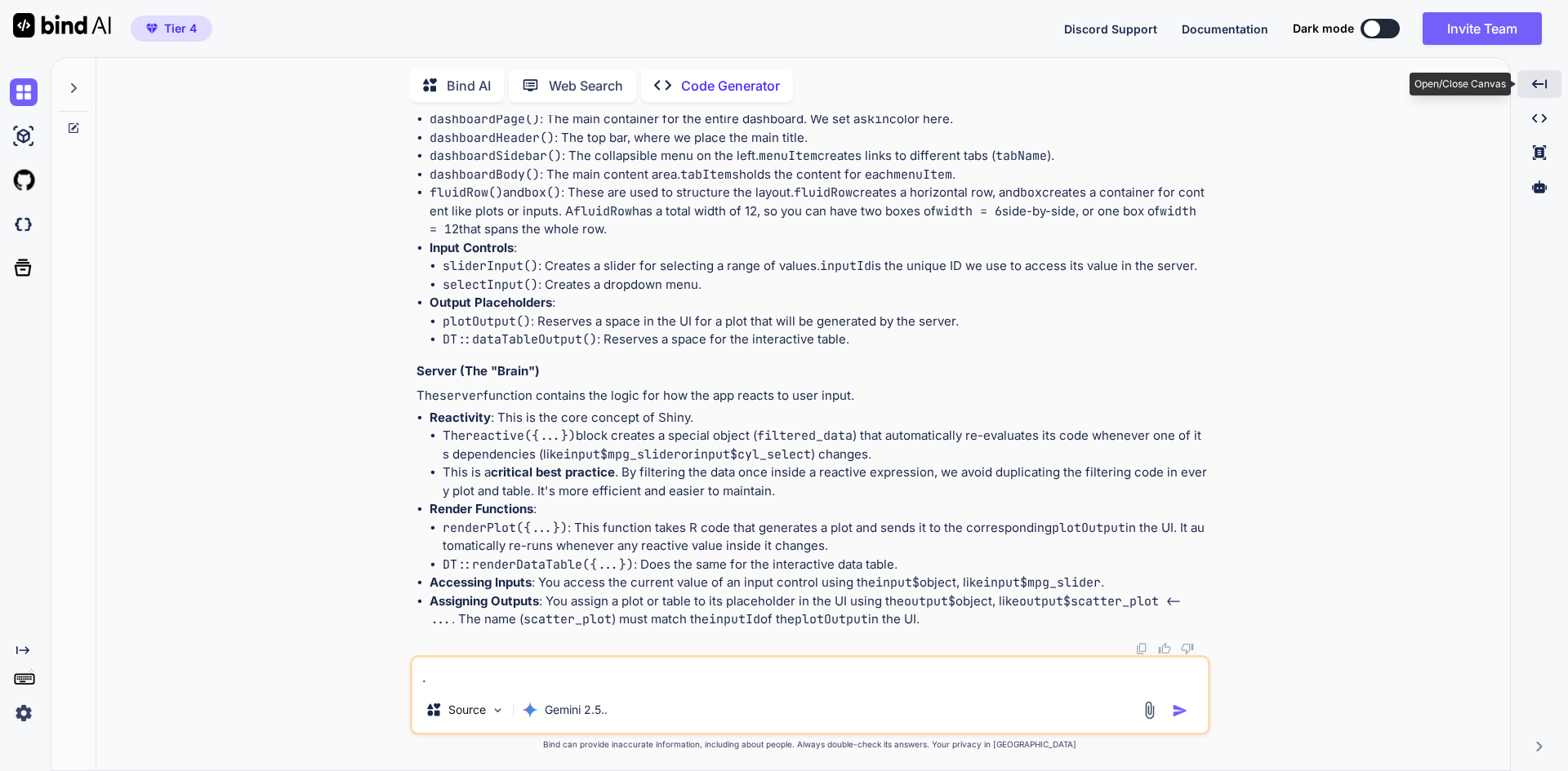
click at [1542, 85] on icon "Created with Pixso." at bounding box center [1540, 85] width 15 height 15
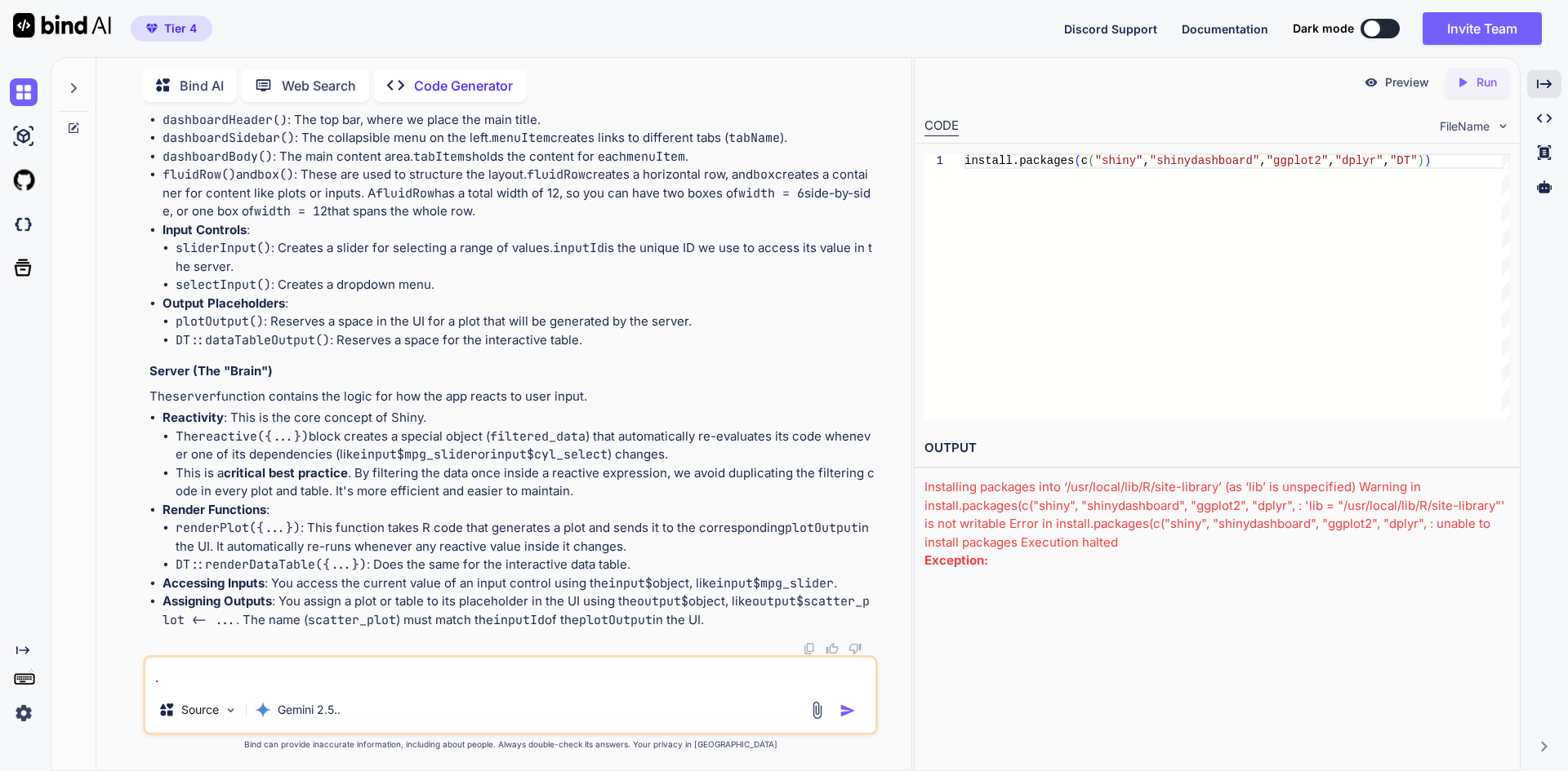
type textarea "install.packages(c("shiny", "shinydashboard", "ggplot2", "dplyr", "DT"))"
drag, startPoint x: 999, startPoint y: 159, endPoint x: 972, endPoint y: 162, distance: 27.2
click at [991, 162] on div "install.packages ( c ( "shiny" , "shinydashboard" , "ggplot2" , "dplyr" , "DT" …" at bounding box center [1236, 285] width 546 height 266
click at [947, 165] on div at bounding box center [944, 161] width 40 height 16
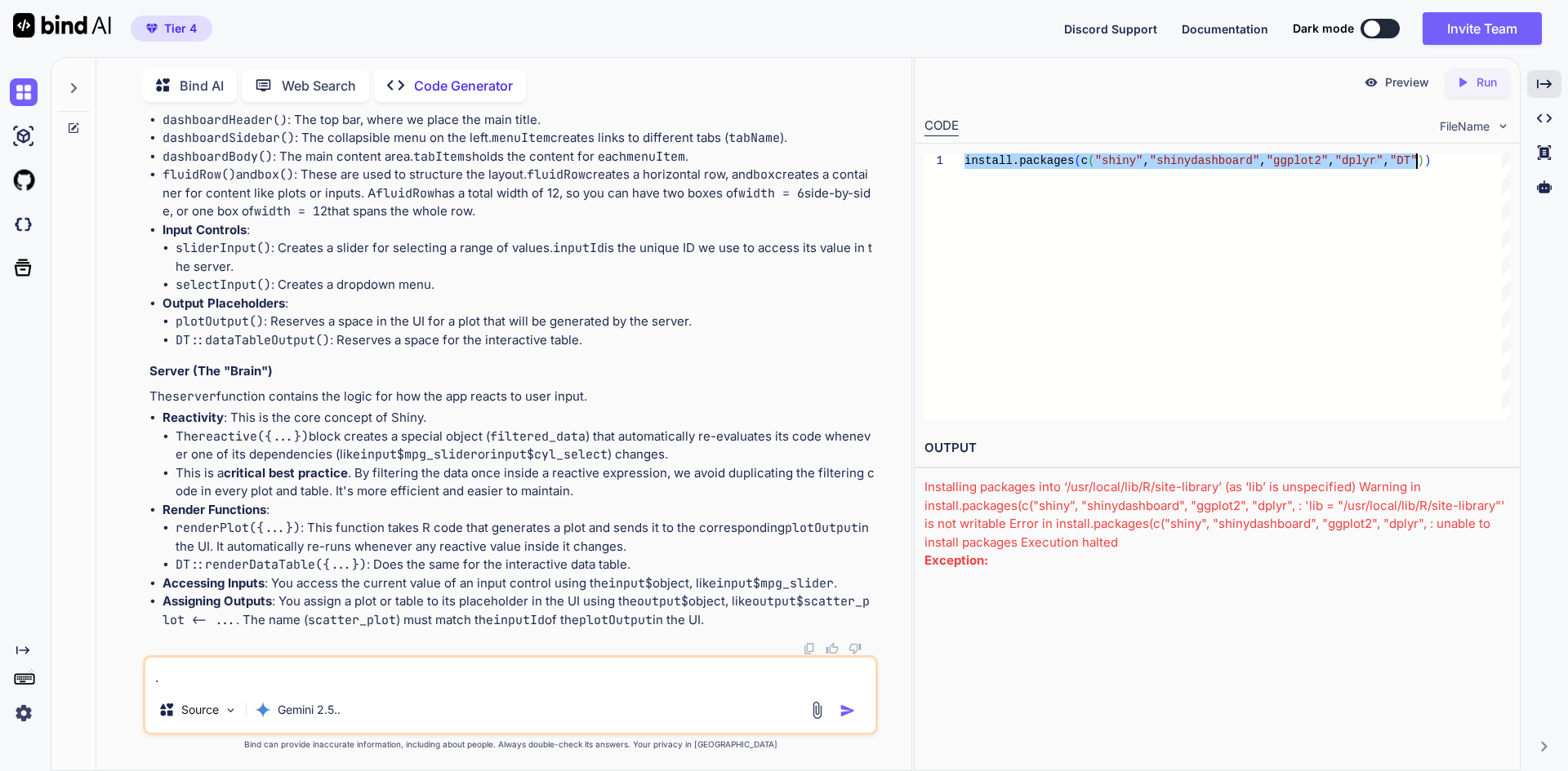
click at [964, 163] on div "install.packages ( c ( "shiny" , "shinydashboard" , "ggplot2" , "dplyr" , "DT" …" at bounding box center [1236, 285] width 546 height 266
click at [1001, 165] on div "install.packages ( c ( "shiny" , "shinydashboard" , "ggplot2" , "dplyr" , "DT" …" at bounding box center [1236, 285] width 546 height 266
click at [1490, 130] on div "FileName" at bounding box center [1474, 126] width 70 height 16
click at [1491, 128] on div "FileName" at bounding box center [1474, 126] width 70 height 16
click at [1385, 84] on p "Preview" at bounding box center [1406, 82] width 44 height 16
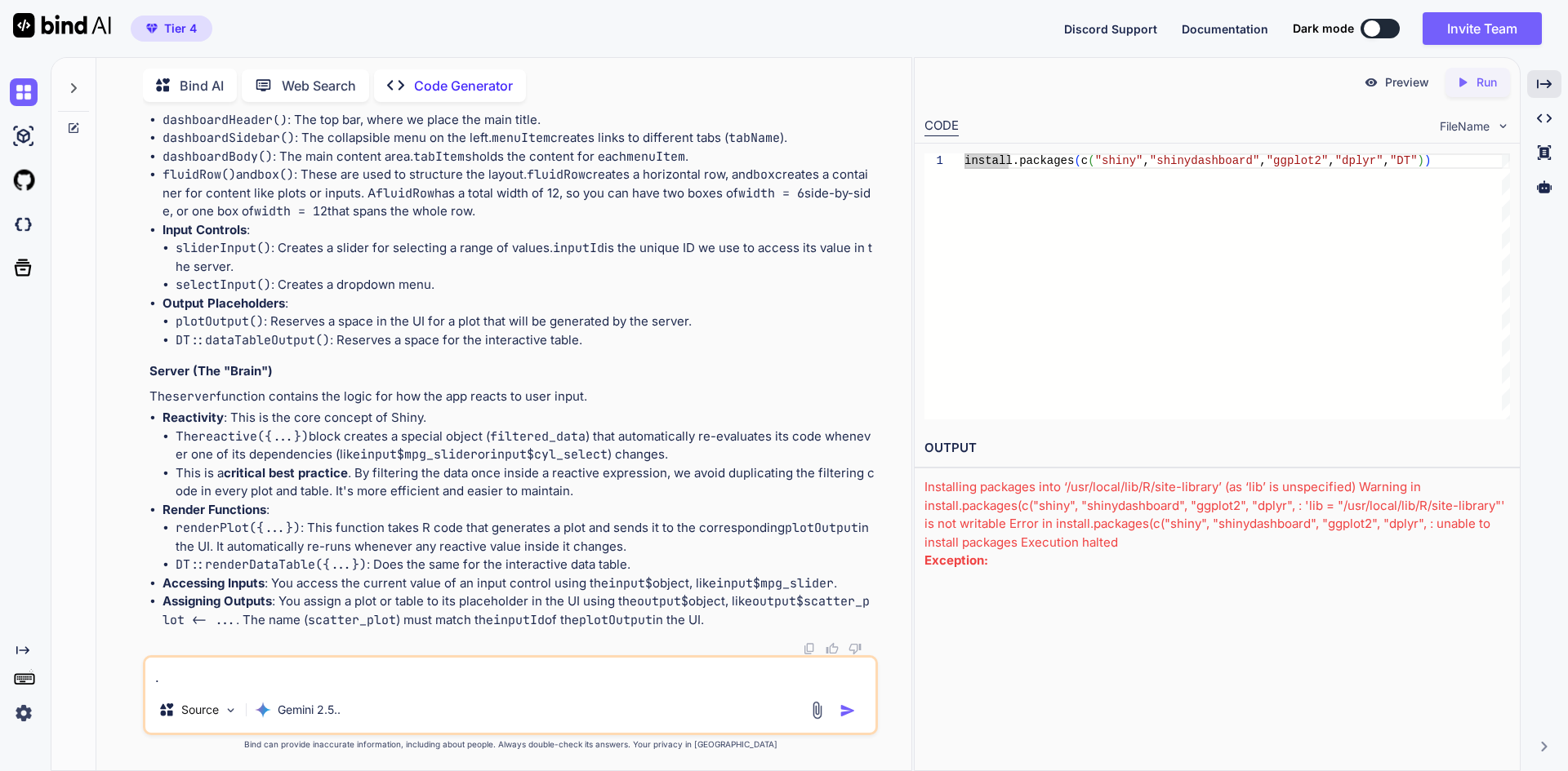
click at [1482, 78] on p "Run" at bounding box center [1486, 82] width 21 height 16
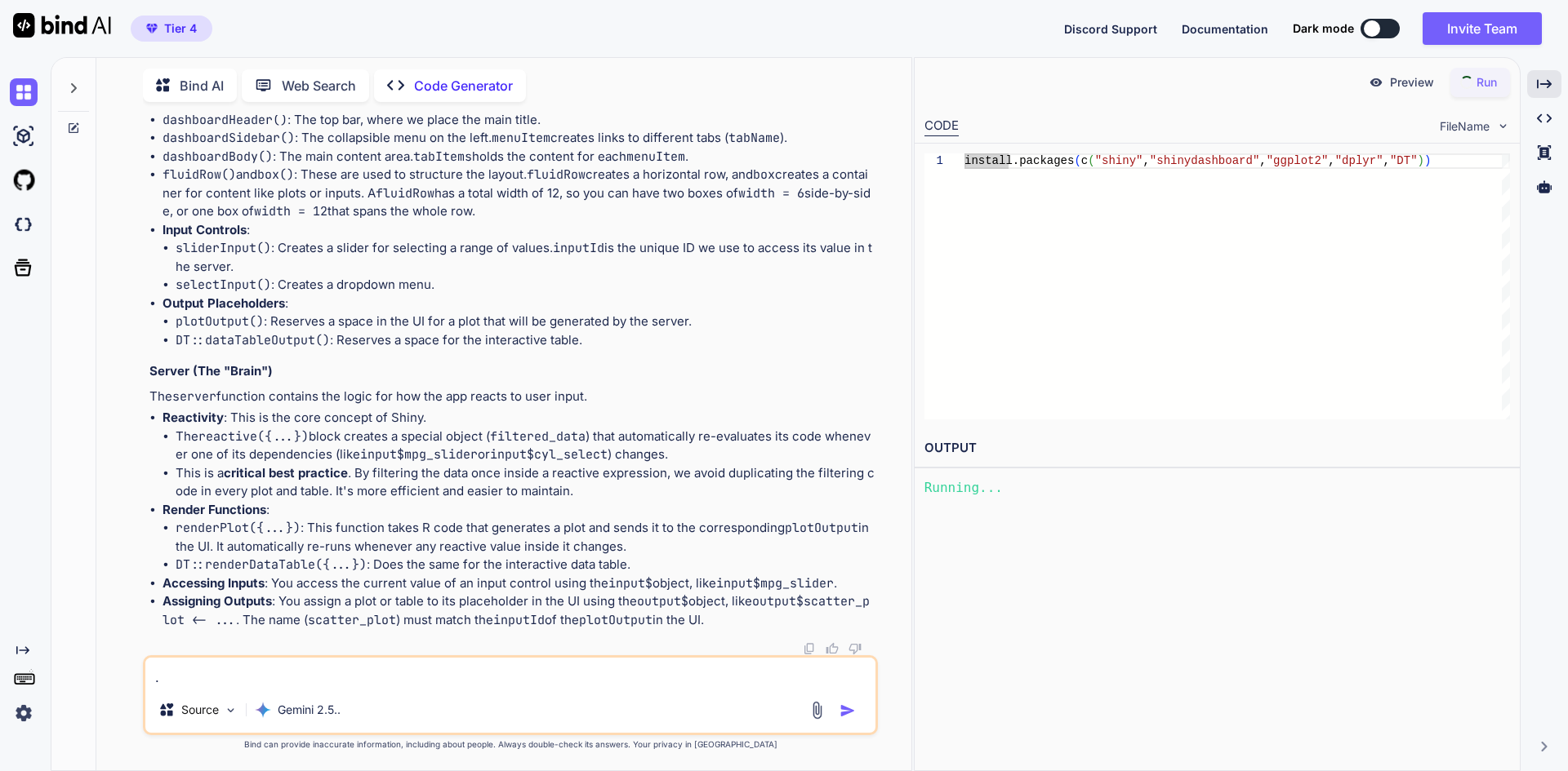
type textarea "x"
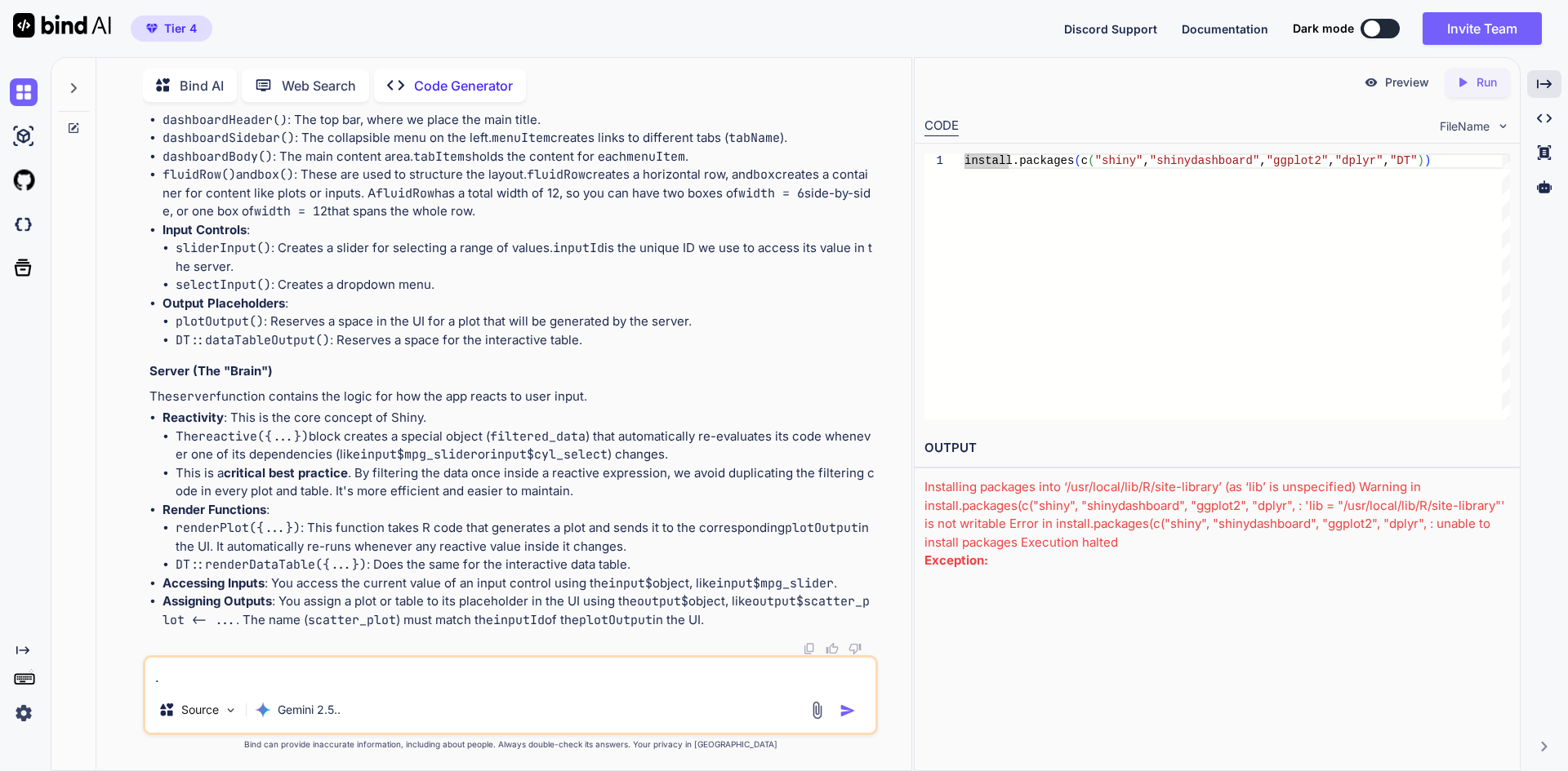
click at [1482, 78] on p "Run" at bounding box center [1486, 82] width 21 height 16
click at [1490, 99] on div "Preview Created with Pixso. Run" at bounding box center [1217, 83] width 605 height 49
click at [1486, 85] on p "Run" at bounding box center [1486, 82] width 21 height 16
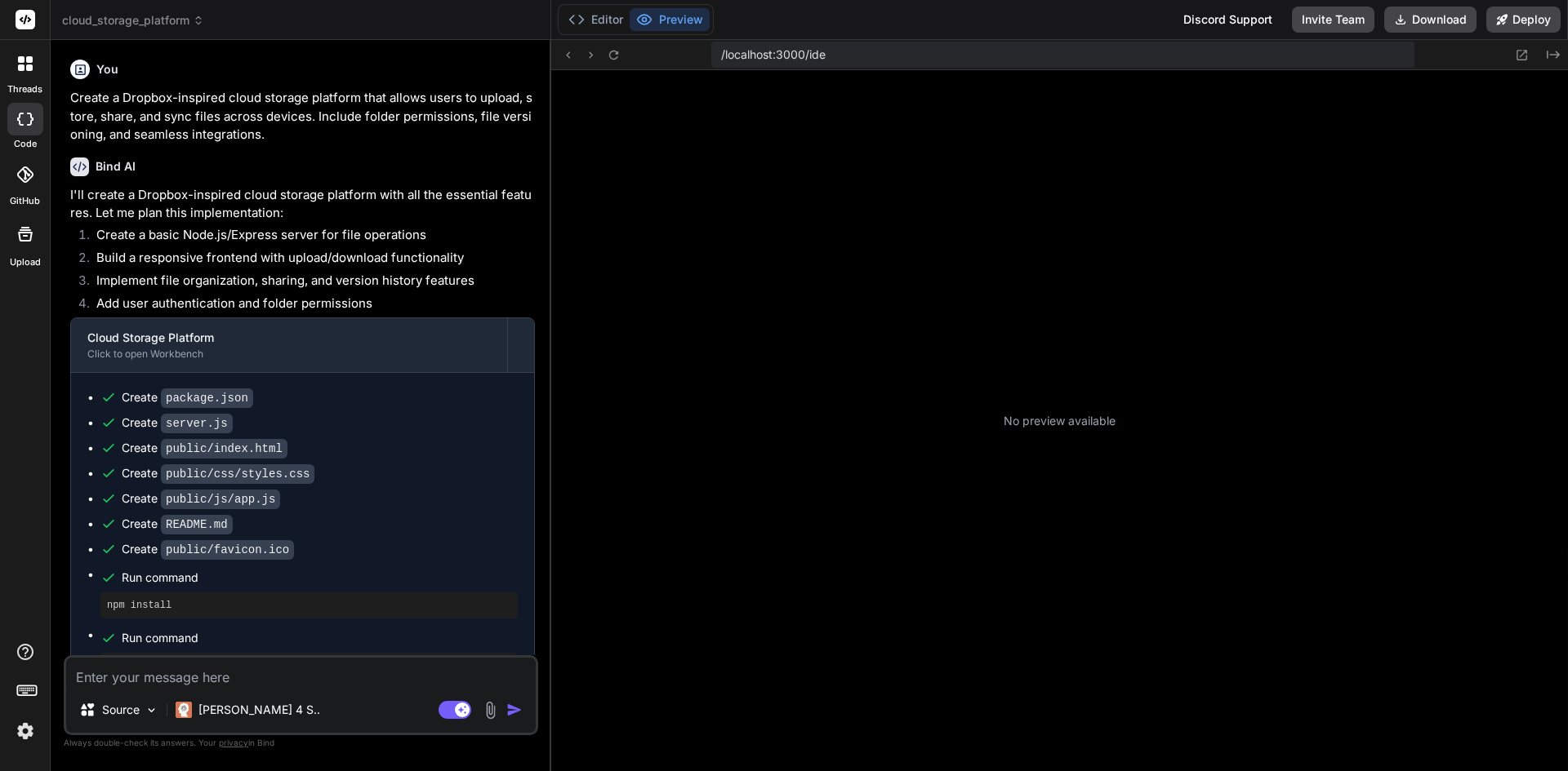
scroll to position [155, 0]
click at [161, 18] on span "cloud_storage_platform" at bounding box center [132, 20] width 142 height 16
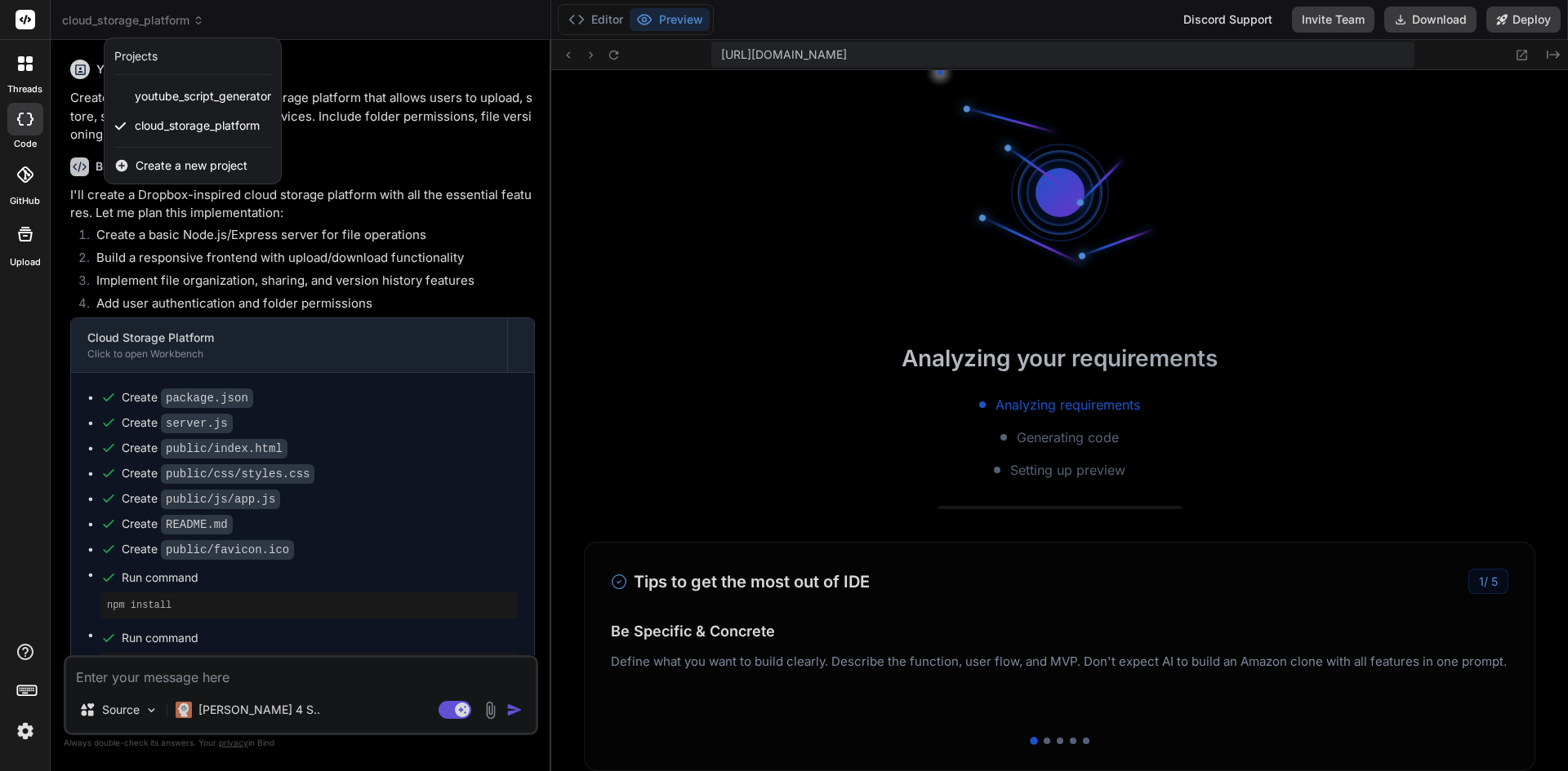
scroll to position [171, 0]
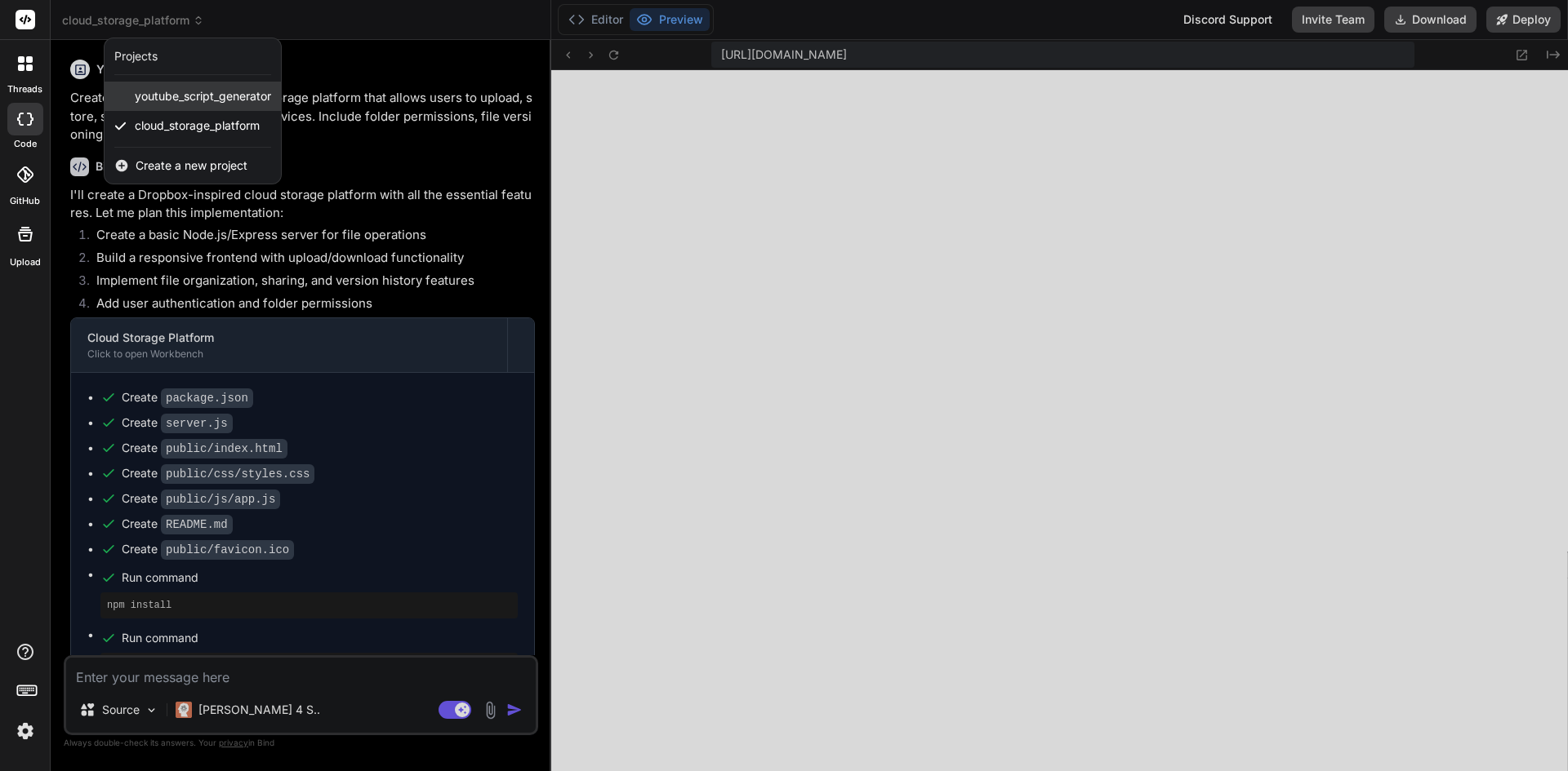
click at [182, 106] on div "youtube_script_generator" at bounding box center [193, 96] width 177 height 29
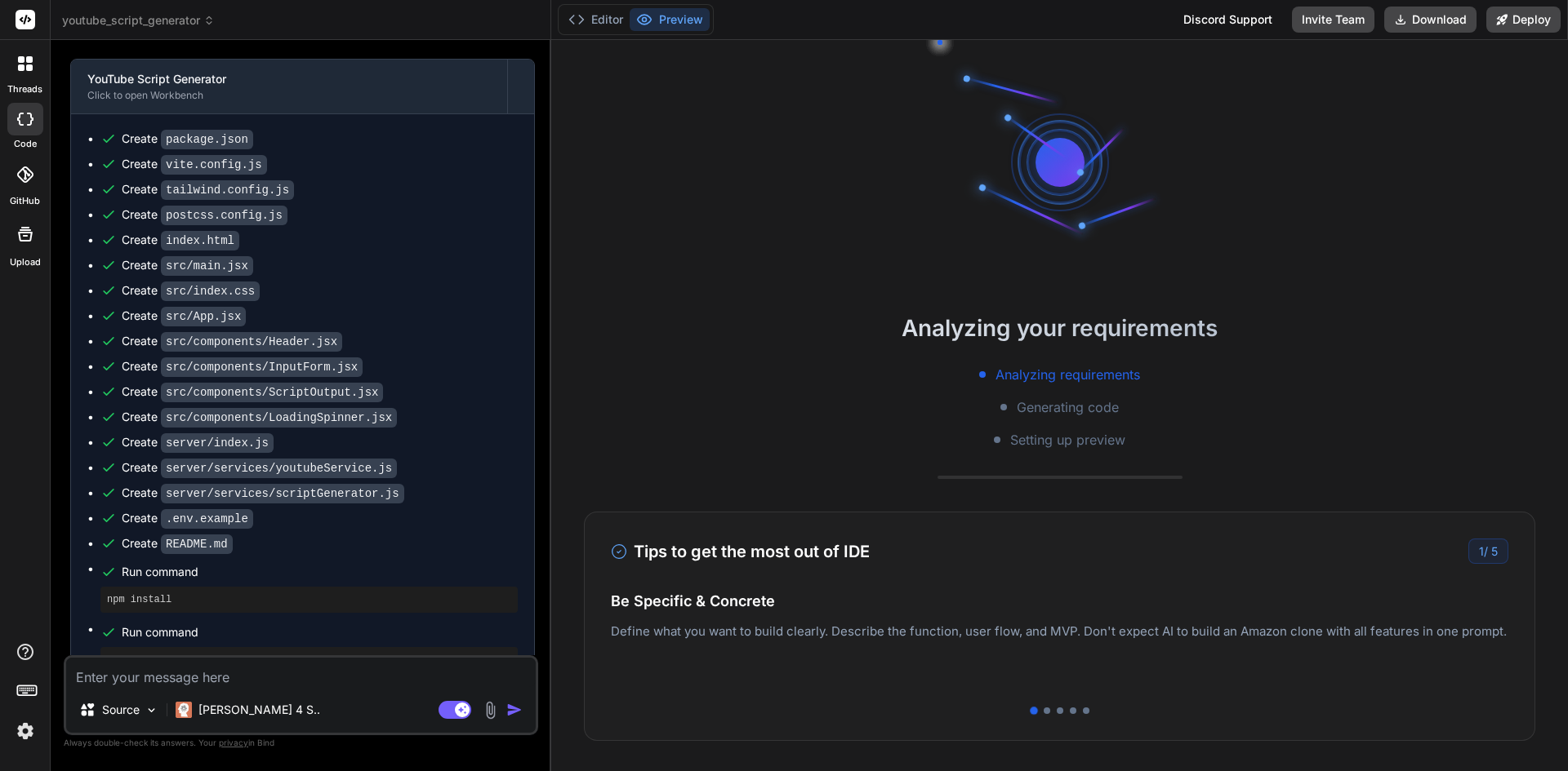
scroll to position [960, 0]
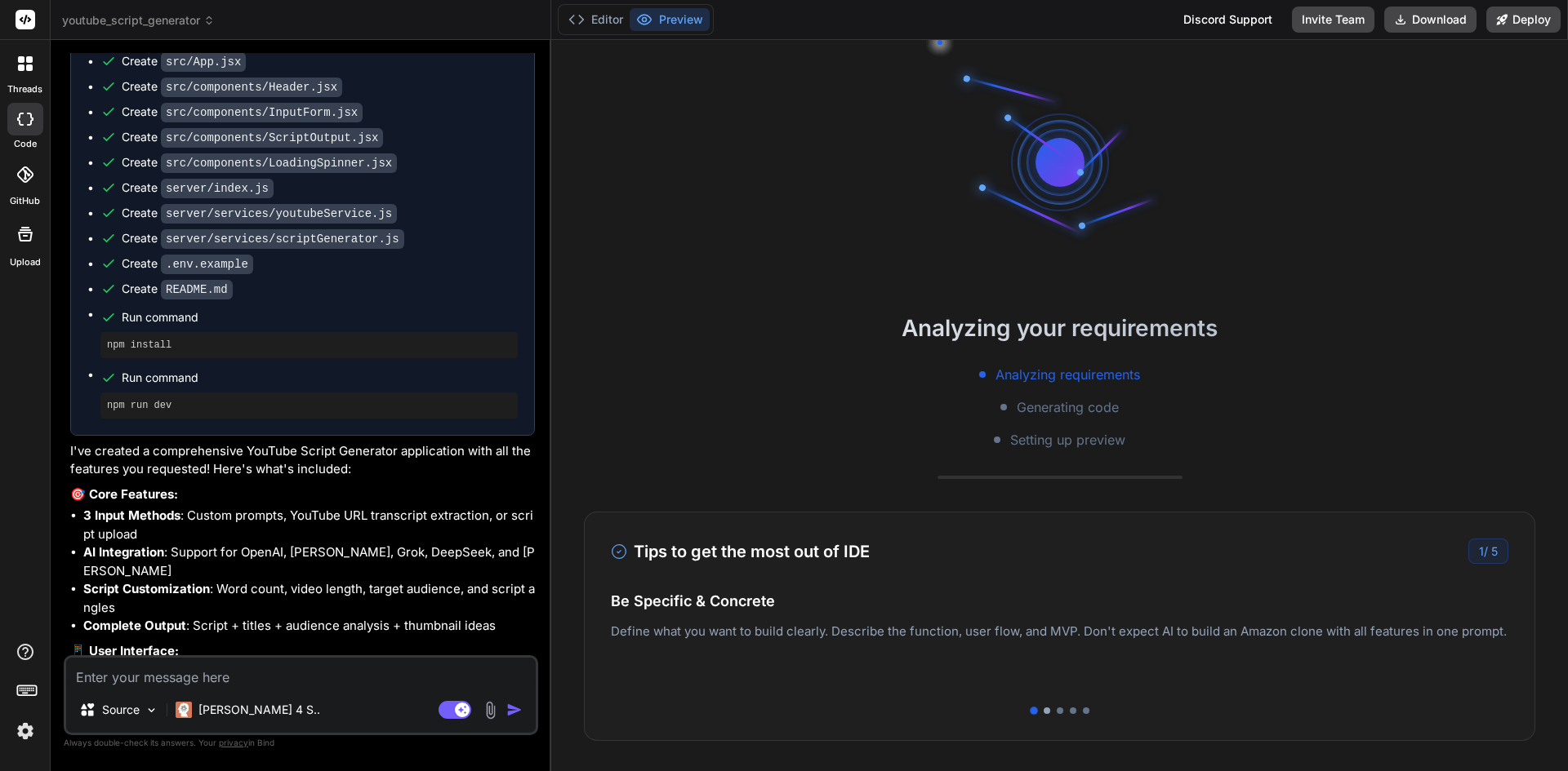
click at [1044, 710] on div at bounding box center [1047, 711] width 7 height 7
click at [1057, 710] on div at bounding box center [1060, 711] width 7 height 7
click at [1070, 713] on div at bounding box center [1073, 711] width 7 height 7
click at [1083, 711] on div at bounding box center [1086, 711] width 7 height 7
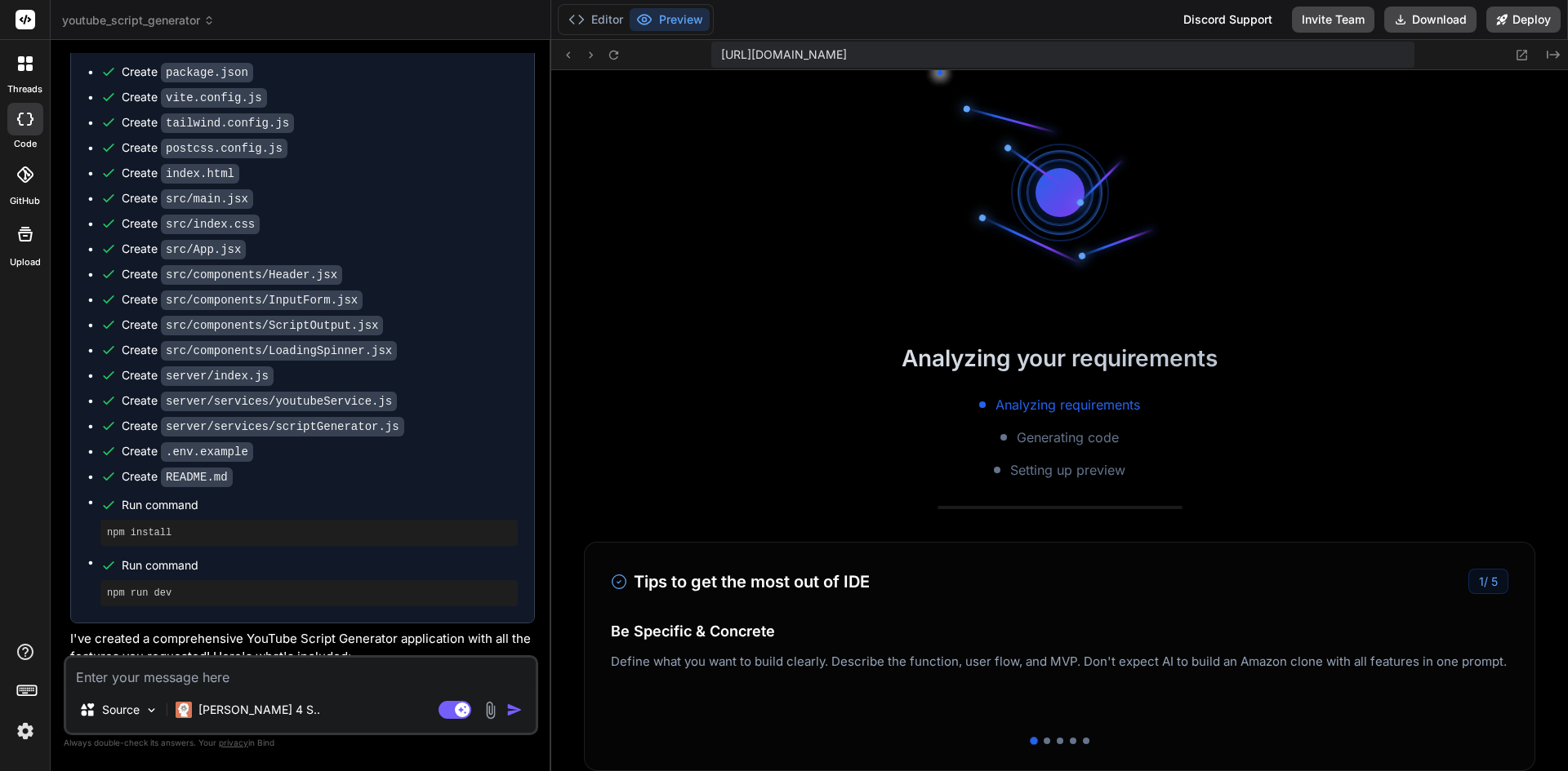
scroll to position [900, 0]
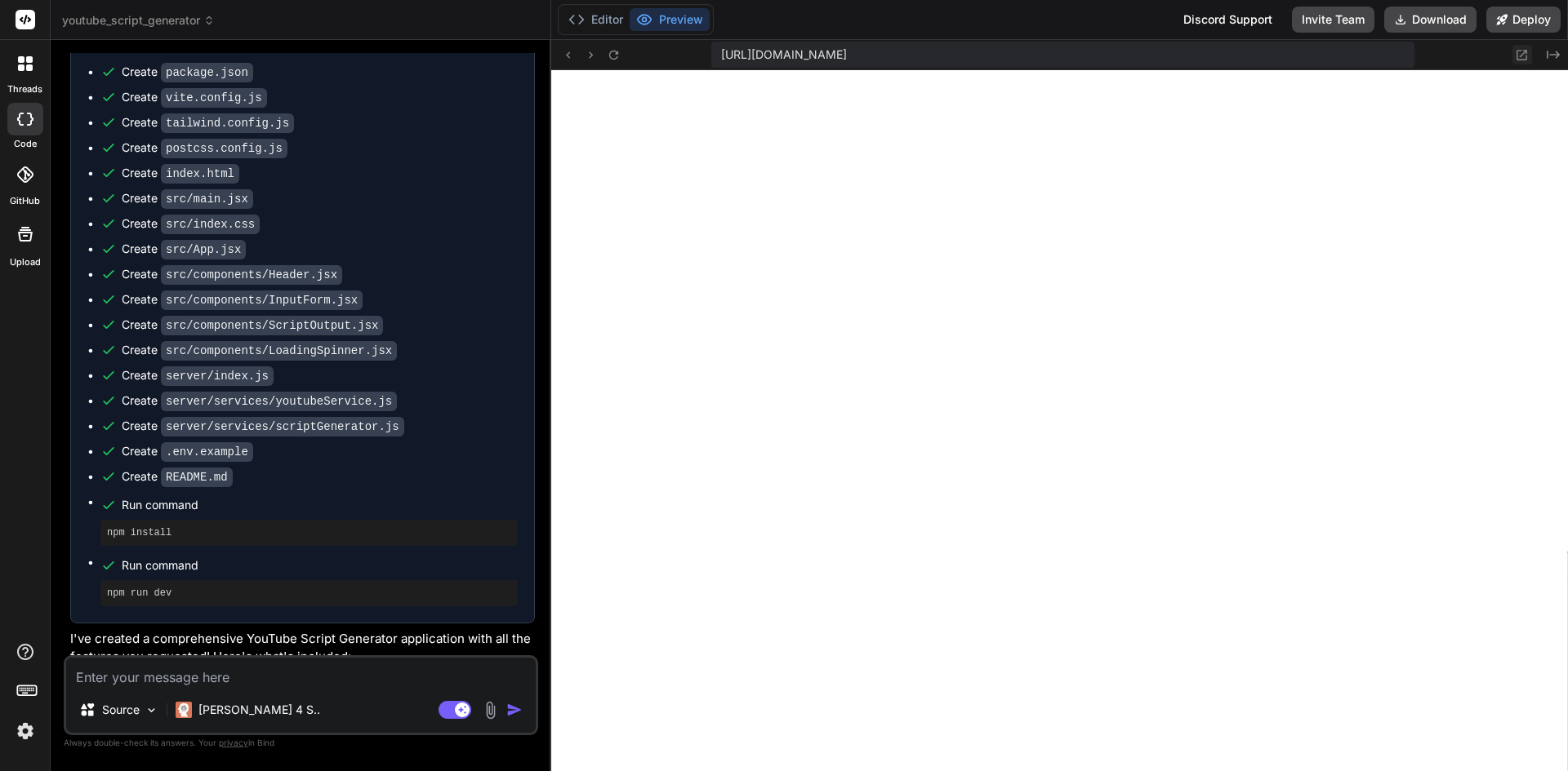
click at [1525, 54] on icon at bounding box center [1521, 54] width 14 height 14
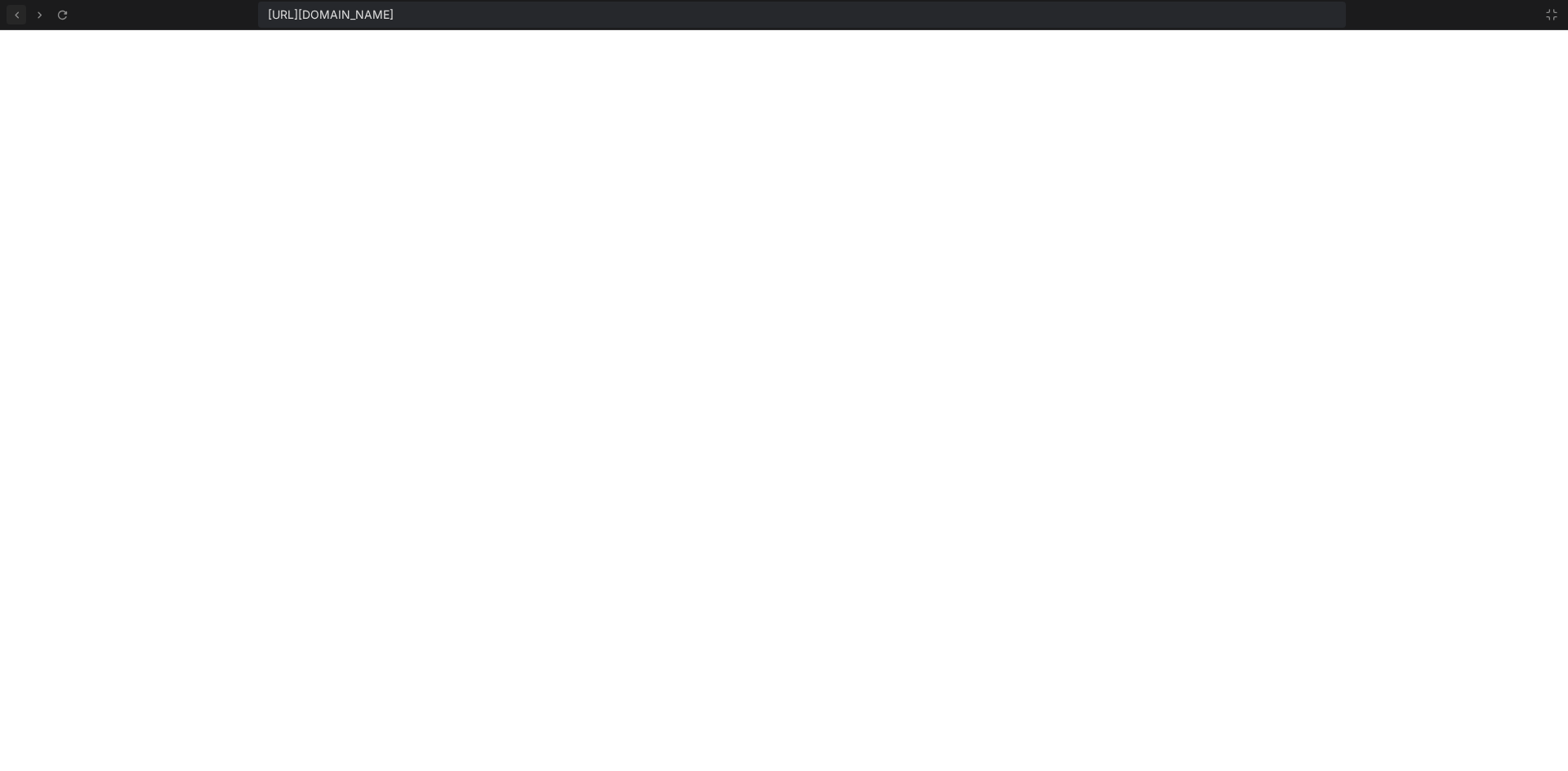
click at [15, 9] on icon at bounding box center [16, 15] width 14 height 14
click at [1559, 7] on button at bounding box center [1551, 14] width 20 height 20
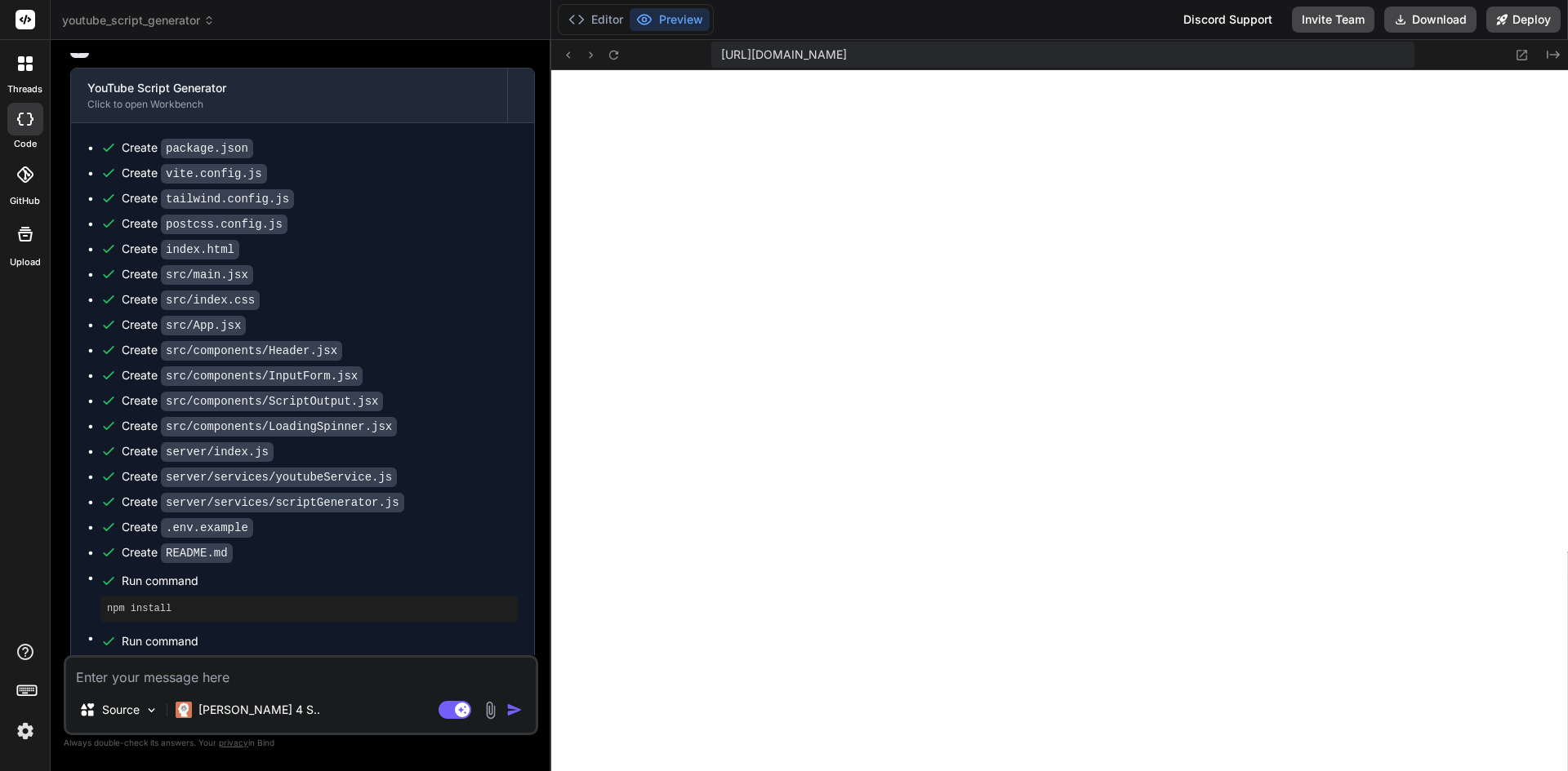
scroll to position [527, 0]
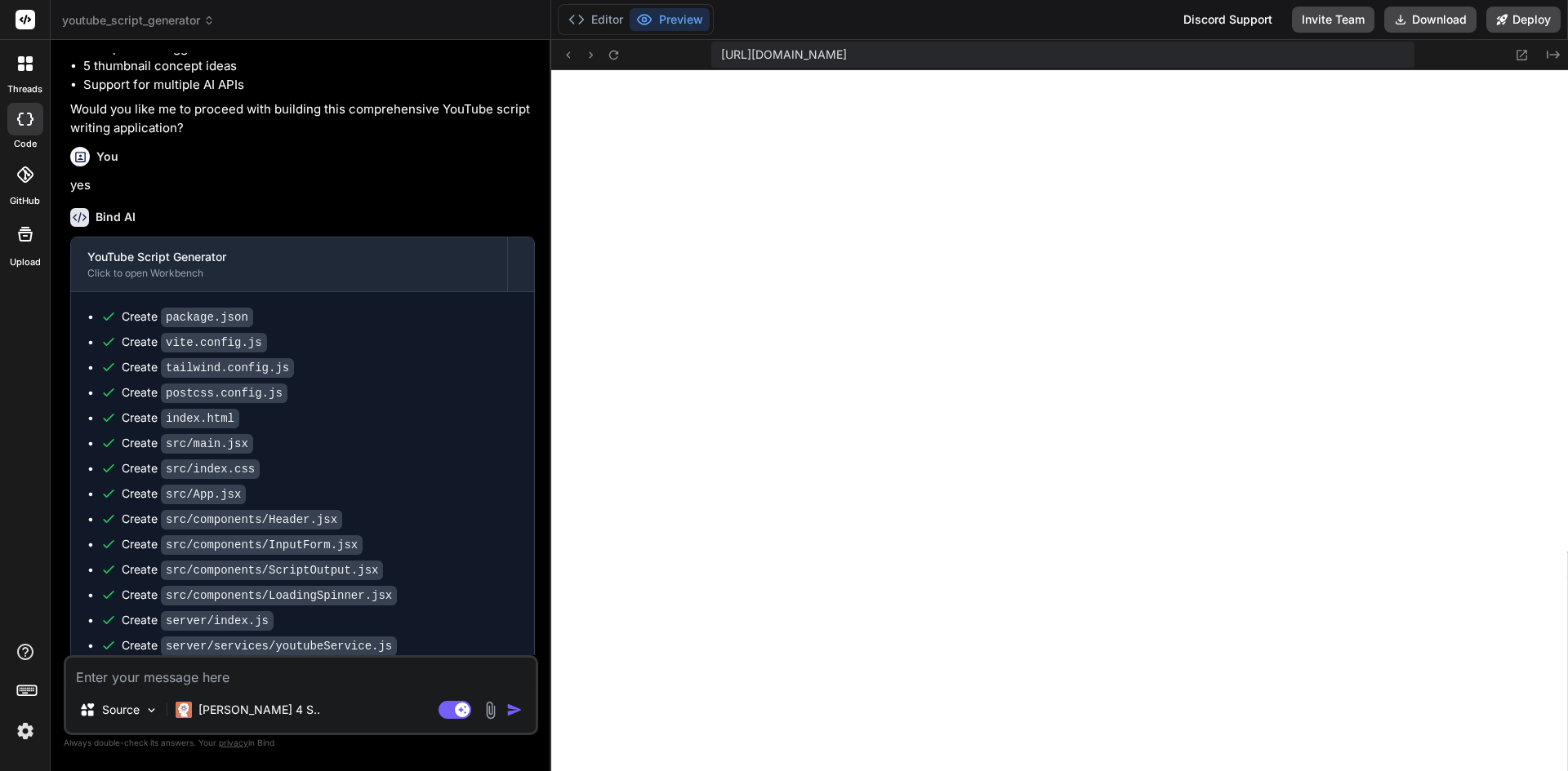
drag, startPoint x: 653, startPoint y: 16, endPoint x: 633, endPoint y: 16, distance: 20.0
click at [653, 16] on button "Preview" at bounding box center [669, 20] width 80 height 23
click at [601, 21] on button "Editor" at bounding box center [596, 20] width 68 height 23
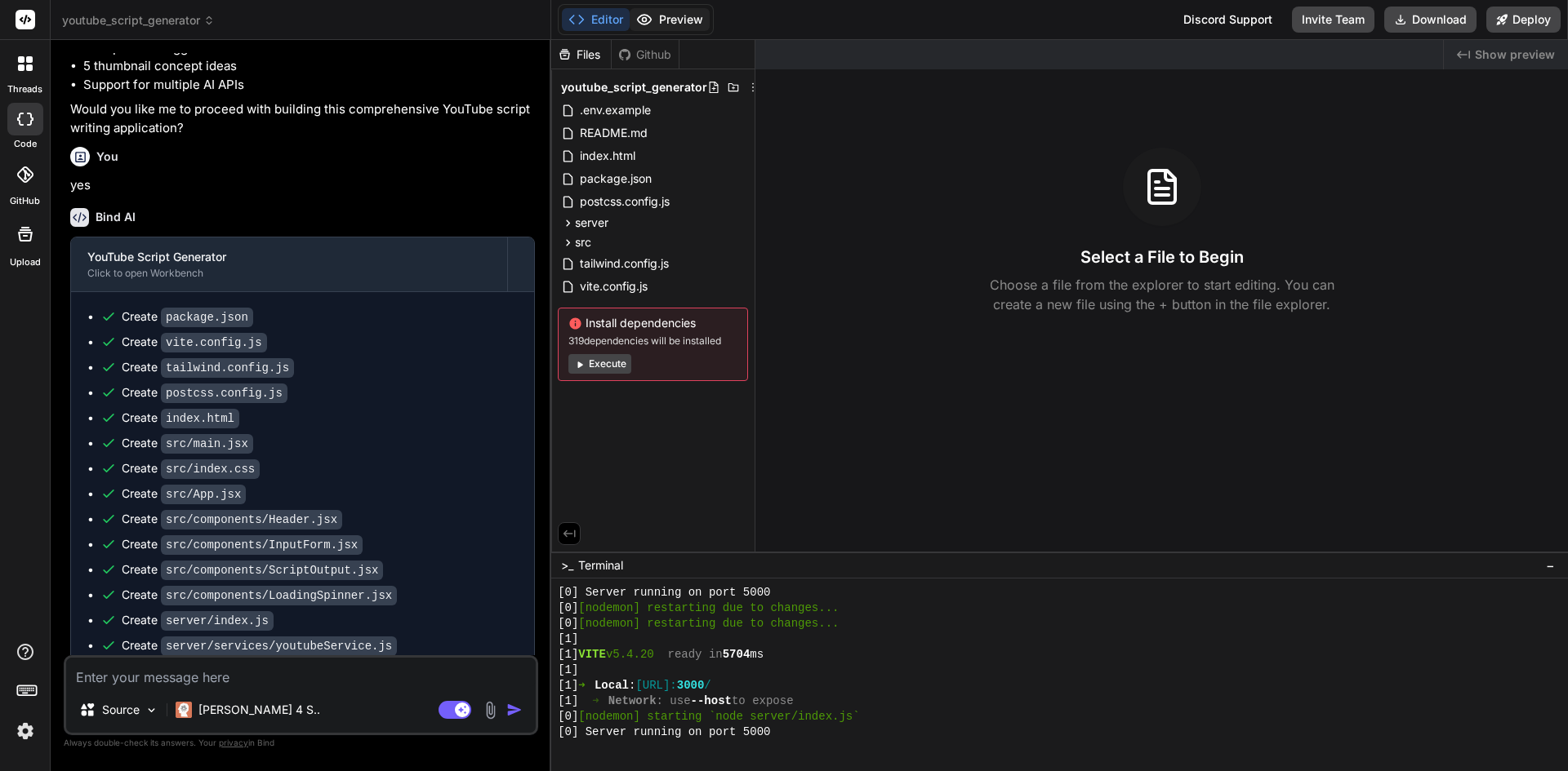
click at [659, 19] on button "Preview" at bounding box center [669, 20] width 80 height 23
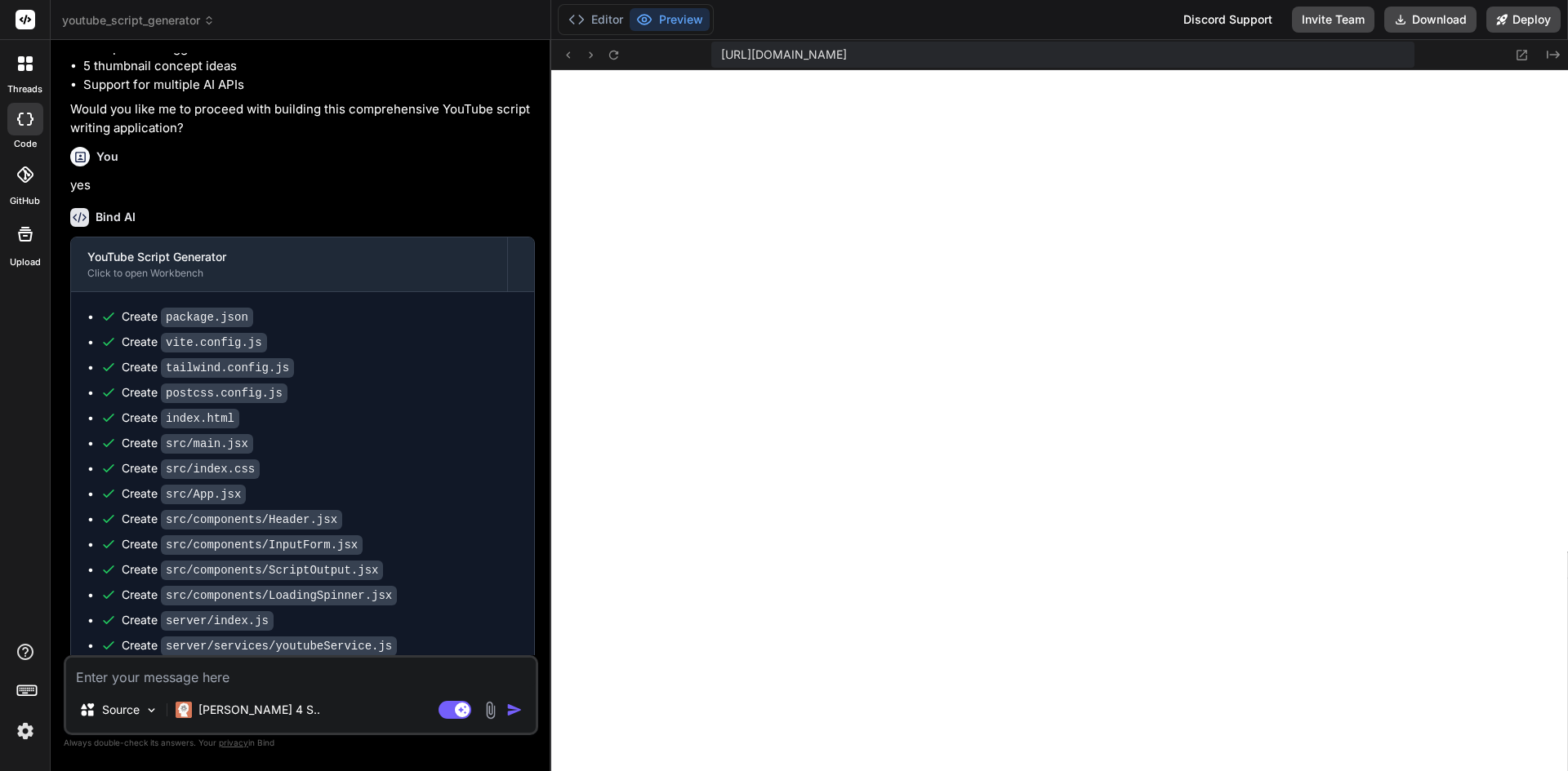
drag, startPoint x: 614, startPoint y: 56, endPoint x: 656, endPoint y: 95, distance: 57.3
click at [615, 57] on icon at bounding box center [613, 54] width 14 height 14
click at [612, 59] on icon at bounding box center [613, 54] width 9 height 9
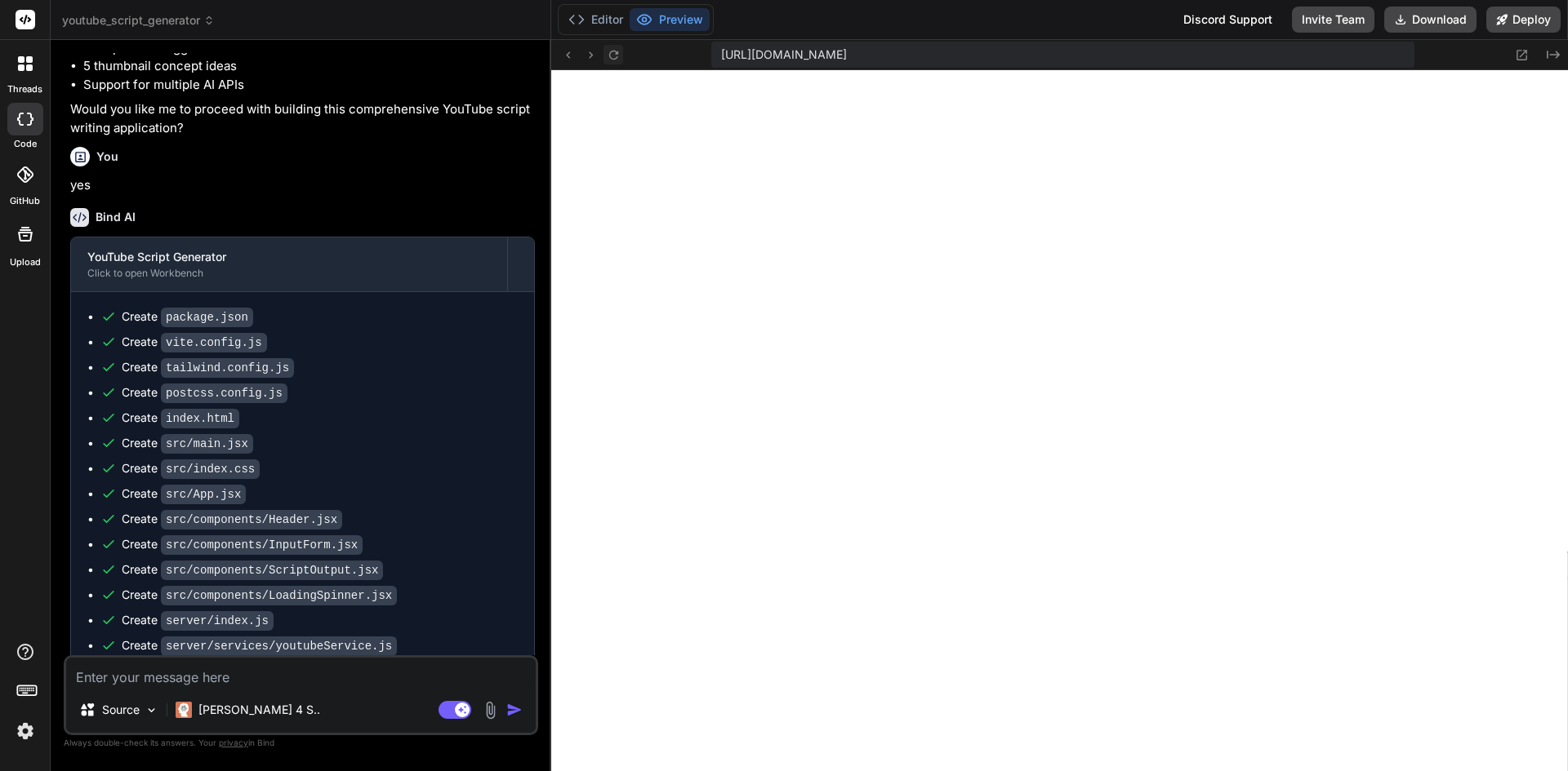
click at [612, 59] on icon at bounding box center [613, 54] width 9 height 9
click at [1504, 21] on icon at bounding box center [1501, 19] width 10 height 10
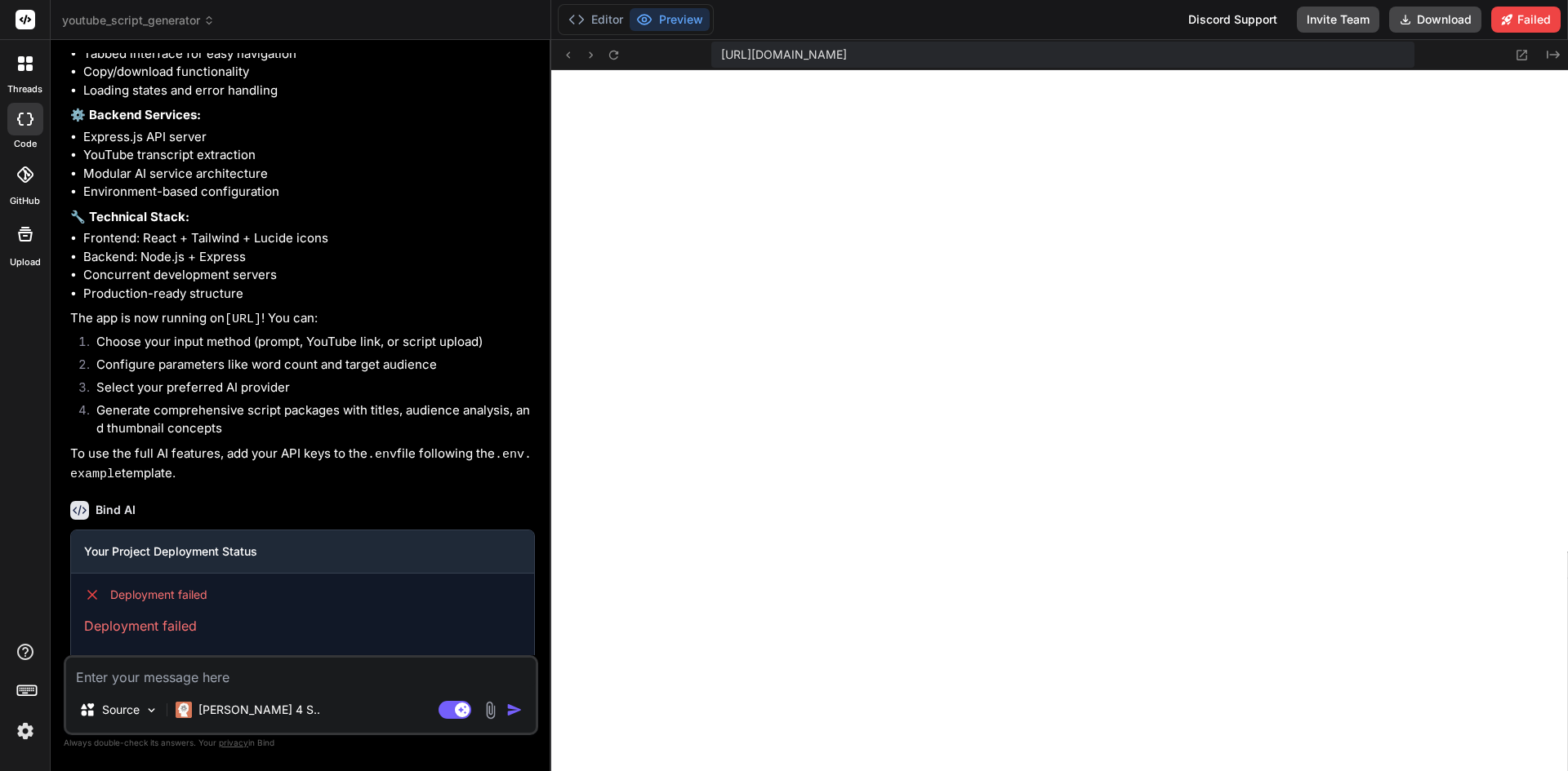
scroll to position [1612, 0]
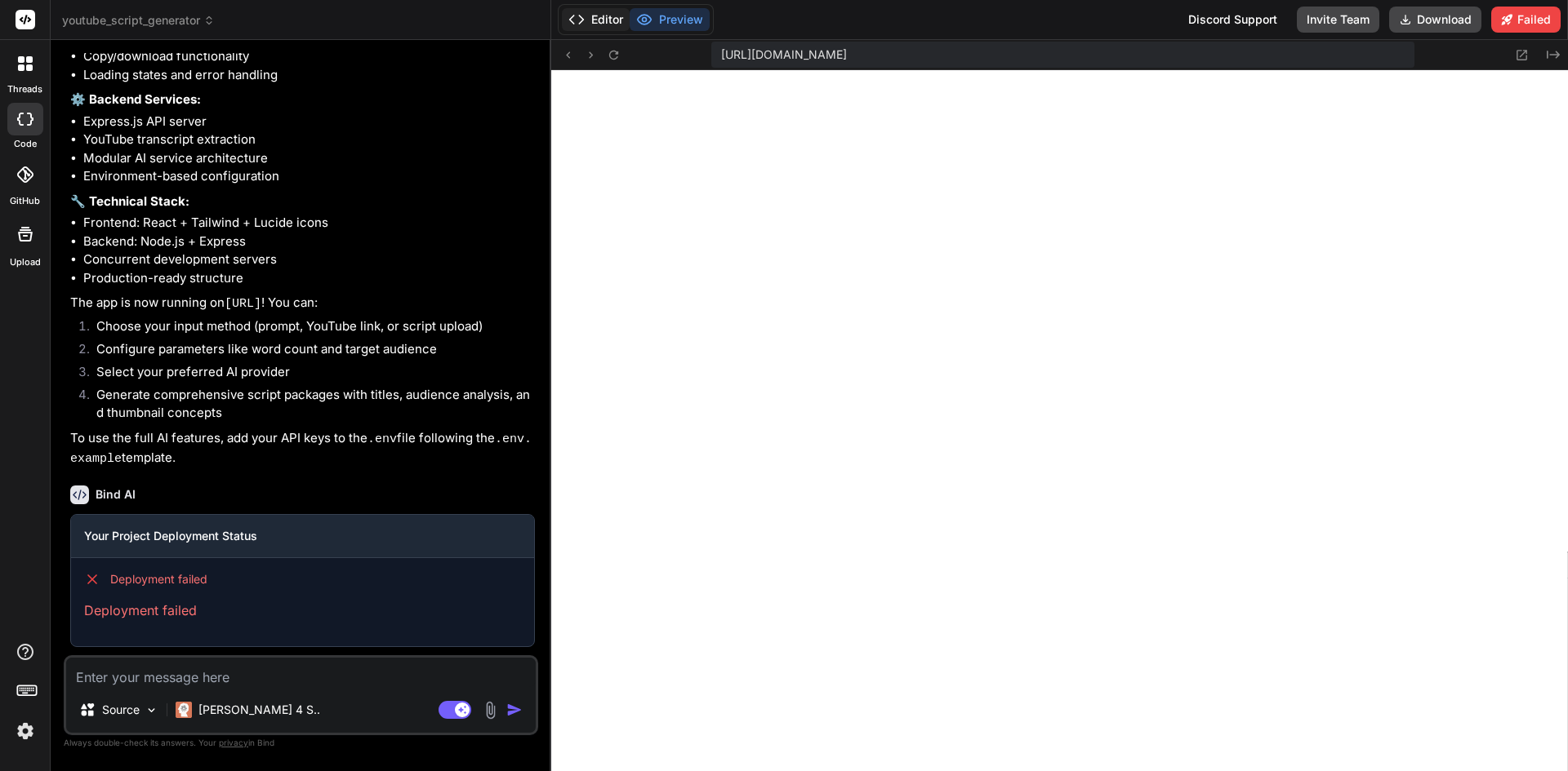
click at [602, 21] on button "Editor" at bounding box center [596, 20] width 68 height 23
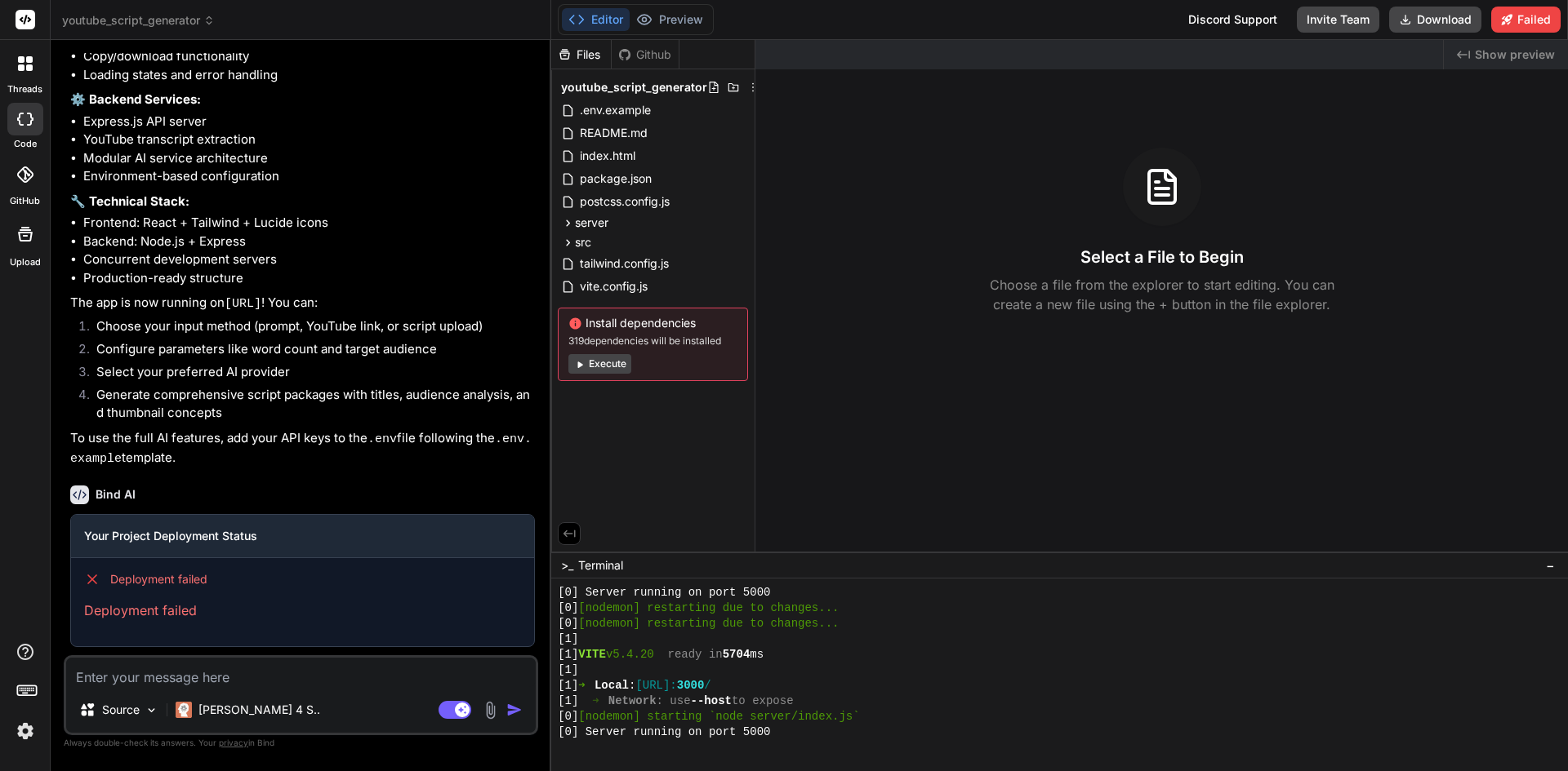
click at [609, 365] on button "Execute" at bounding box center [599, 363] width 63 height 20
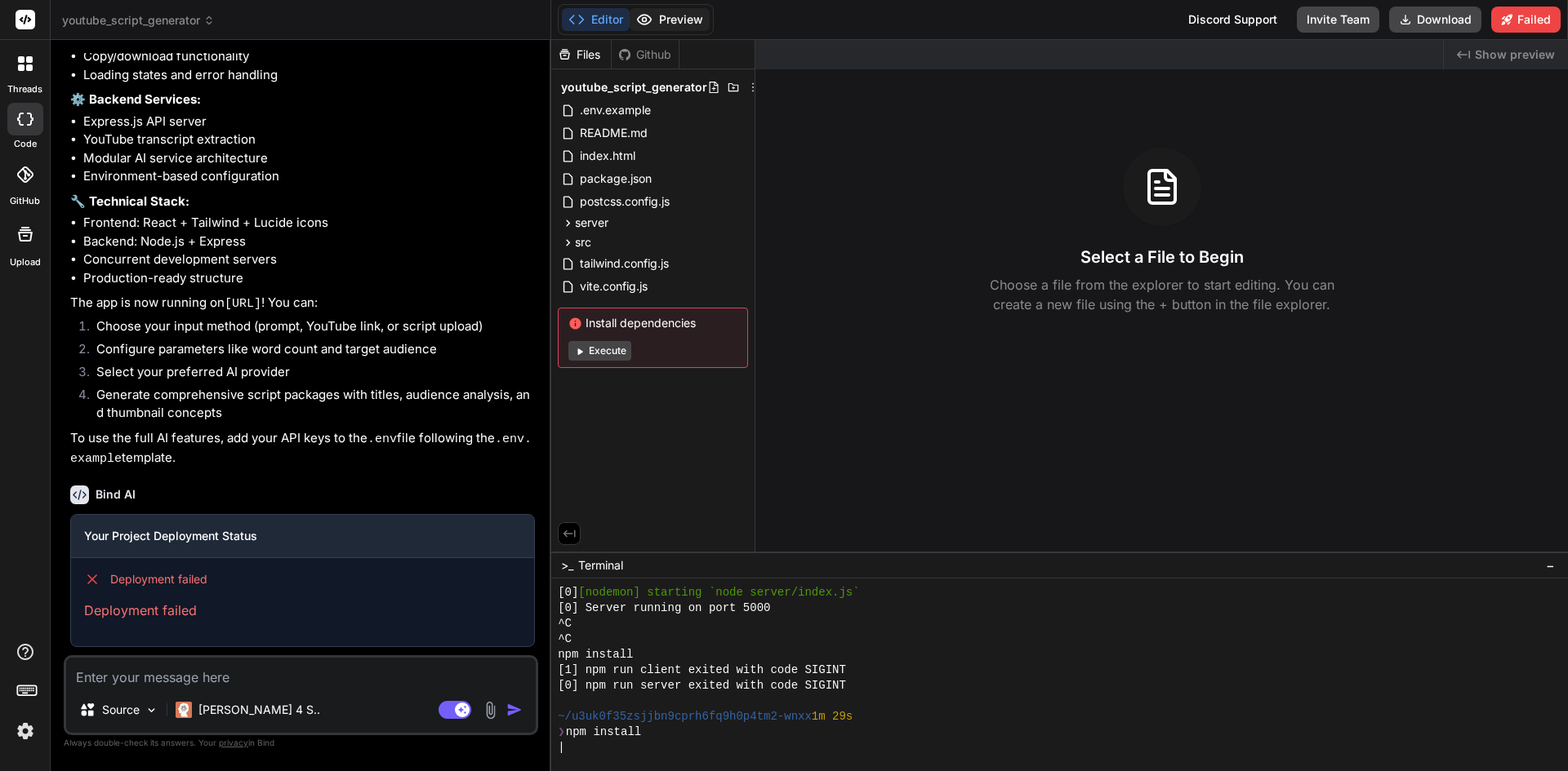
click at [687, 25] on button "Preview" at bounding box center [669, 20] width 80 height 23
type textarea "x"
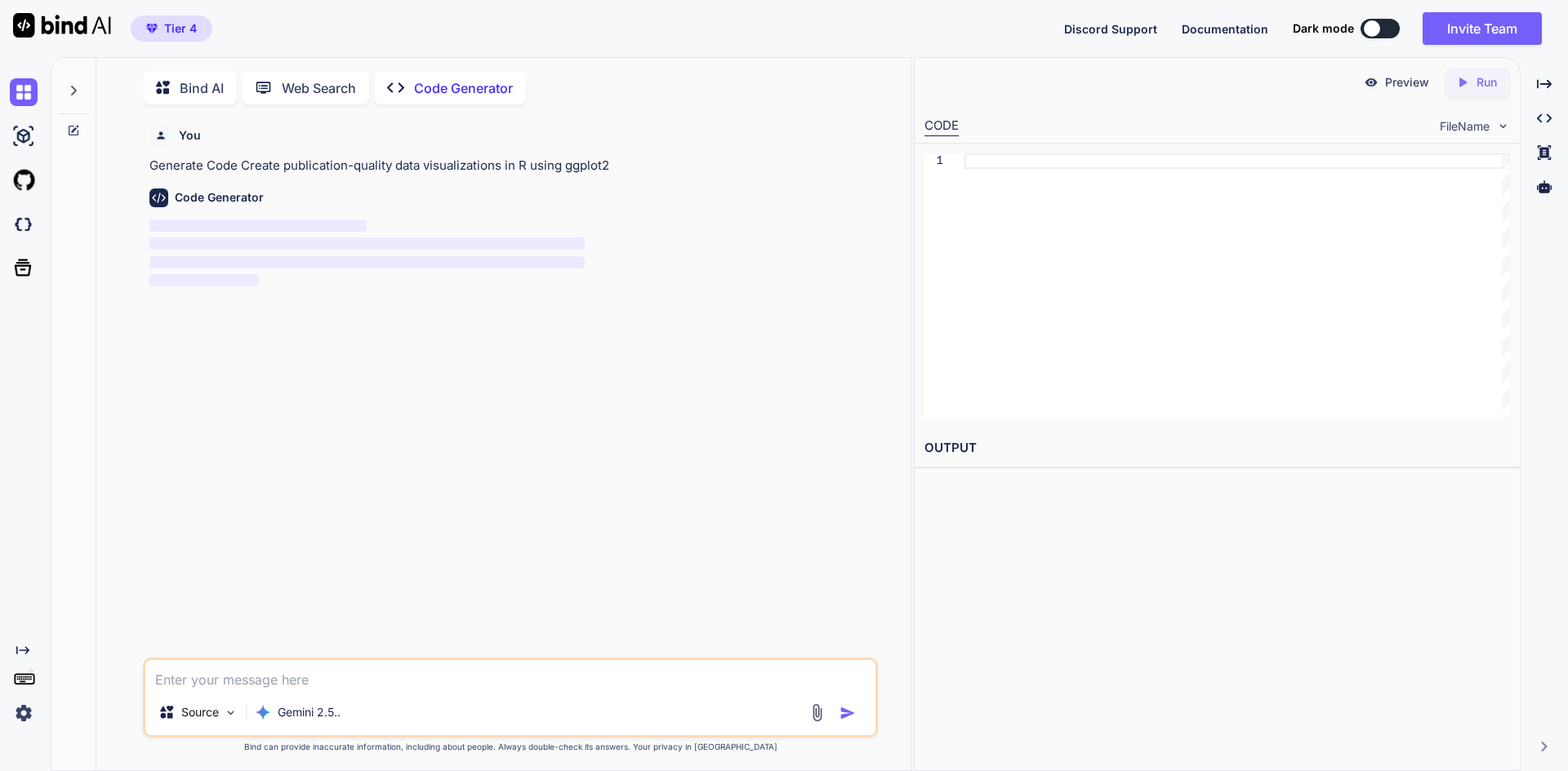
scroll to position [7, 0]
type textarea "x"
